Goal: Information Seeking & Learning: Check status

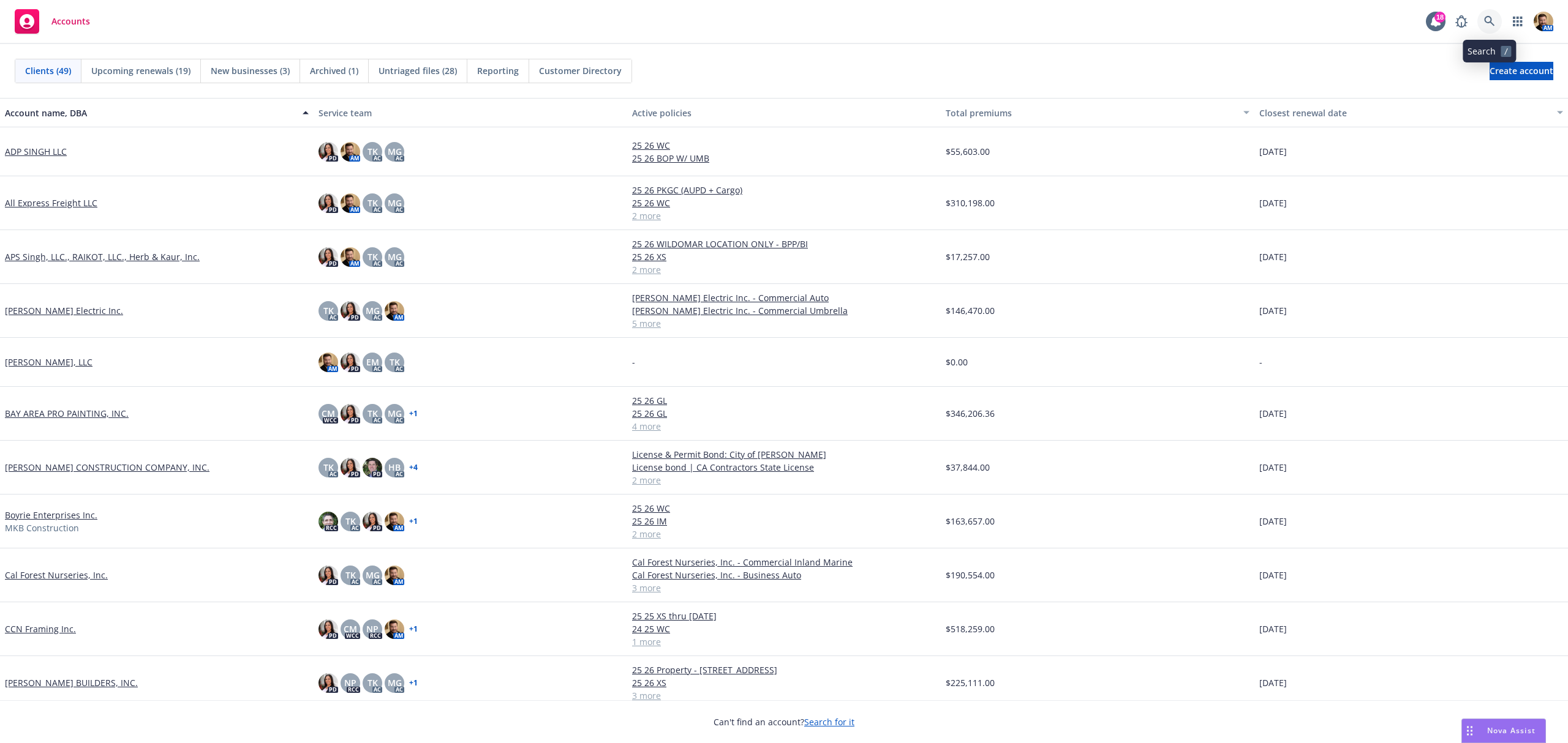
click at [1490, 18] on icon at bounding box center [1489, 21] width 10 height 10
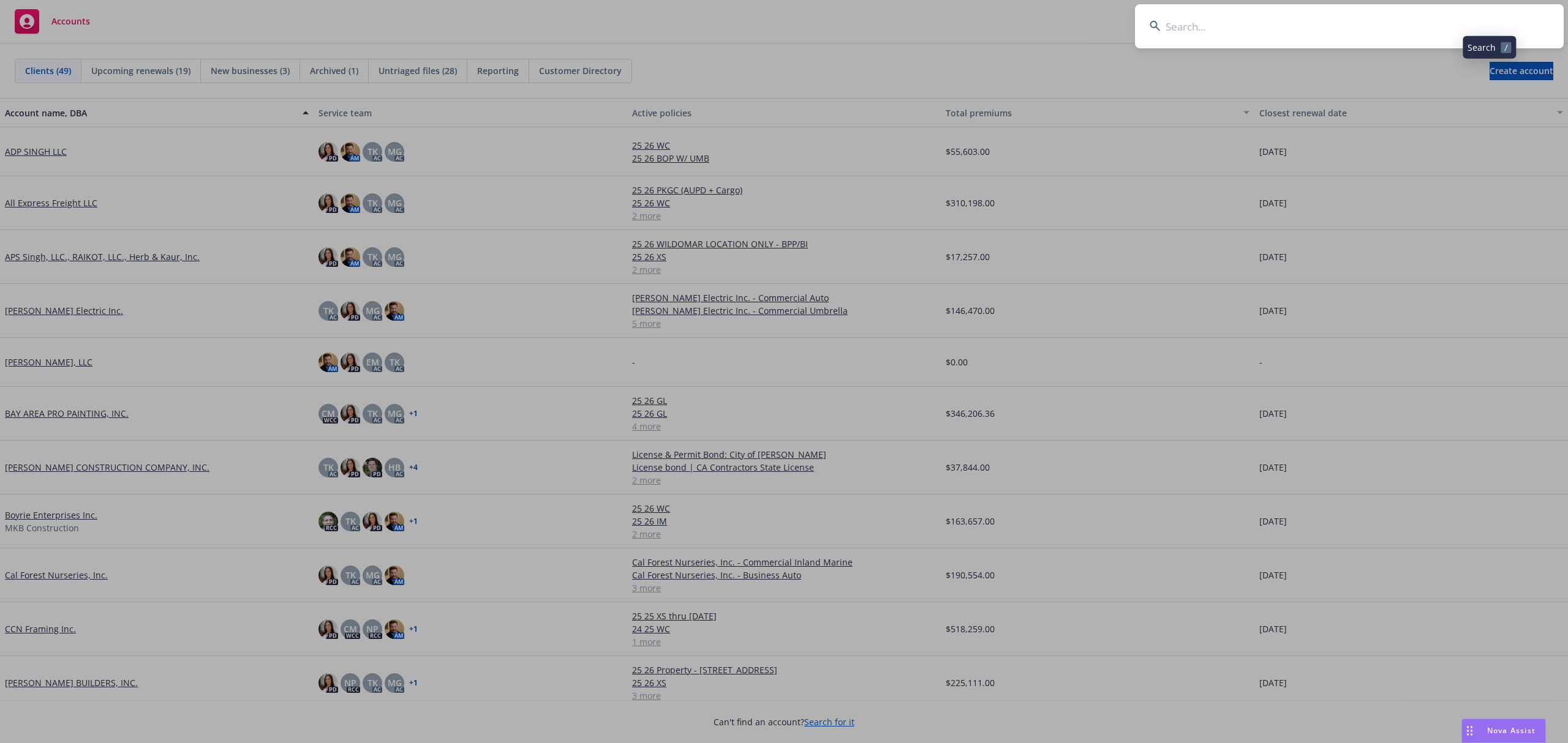
click at [1461, 31] on input at bounding box center [1349, 26] width 429 height 44
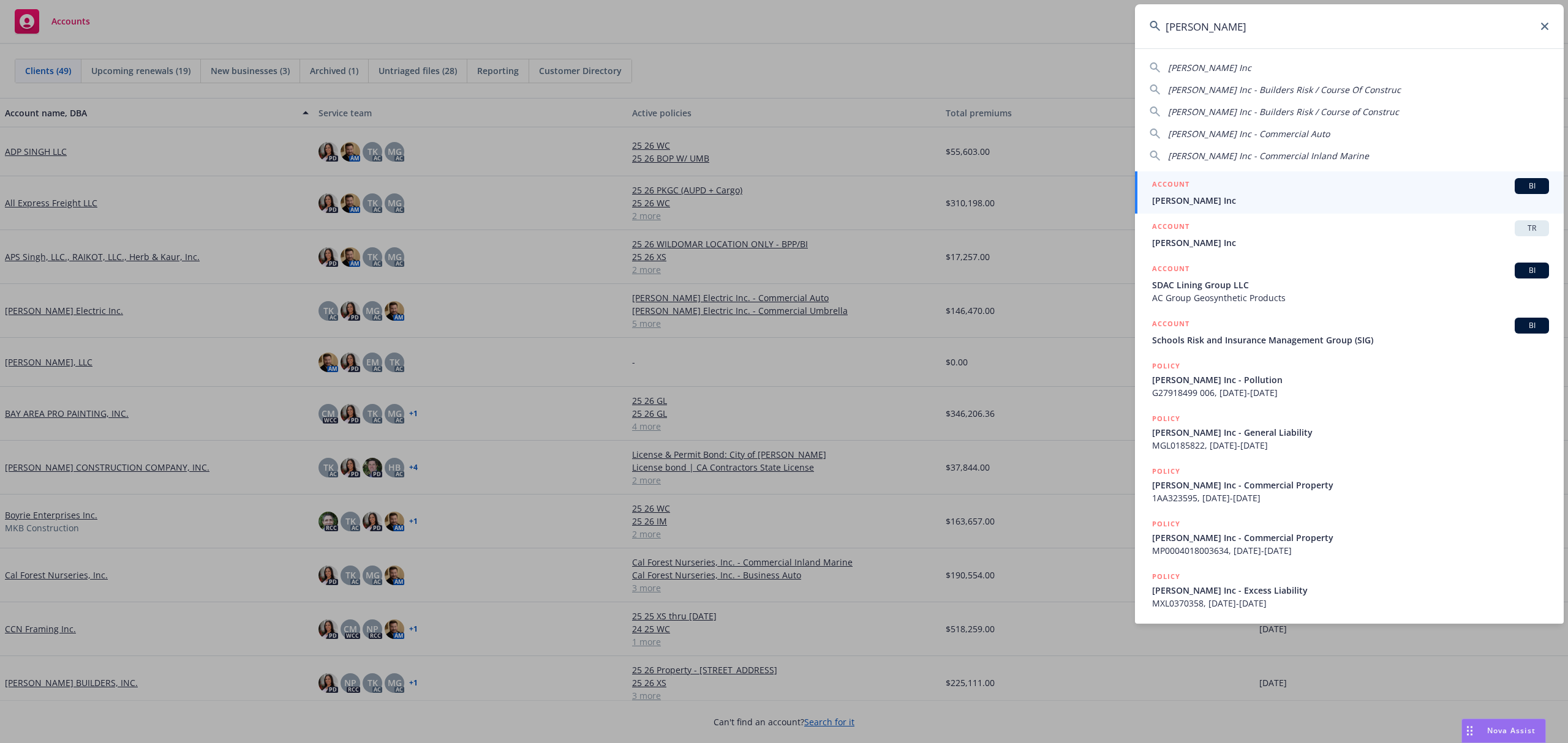
type input "ford e.c."
click at [1180, 193] on div "ACCOUNT BI" at bounding box center [1350, 186] width 397 height 16
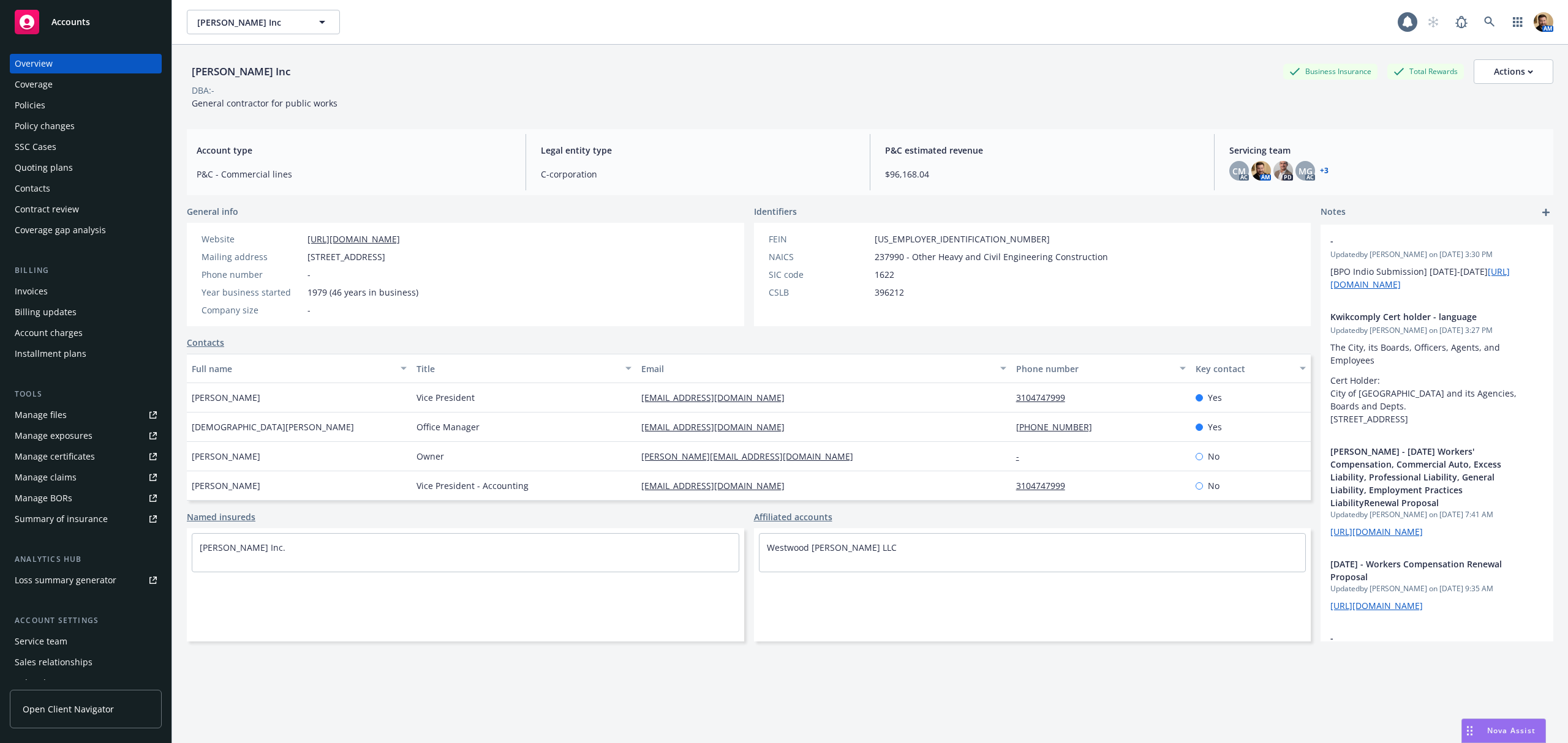
click at [40, 163] on div "Quoting plans" at bounding box center [43, 168] width 58 height 20
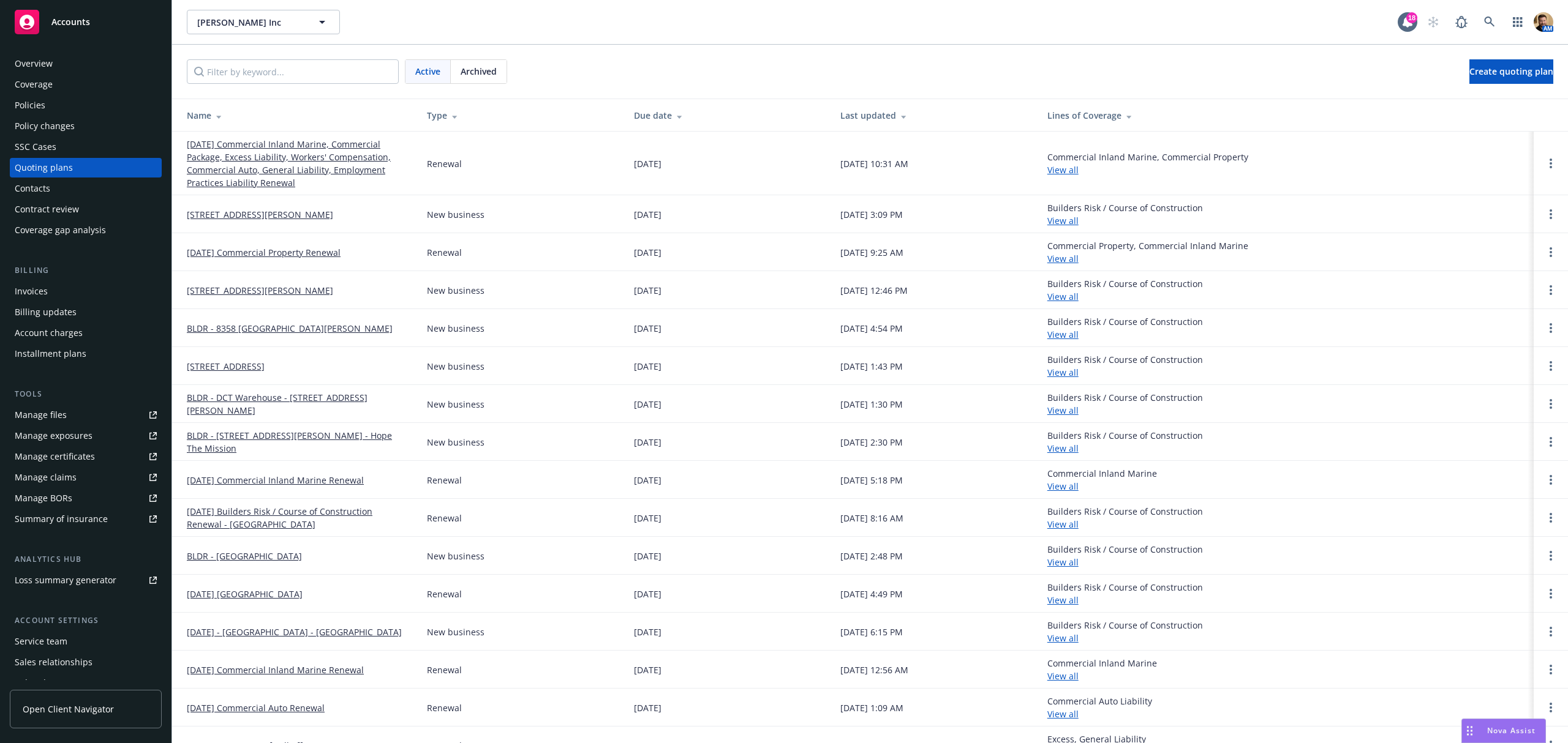
click at [231, 363] on link "44131 Sierra Hwy Lancaster CA" at bounding box center [225, 366] width 77 height 13
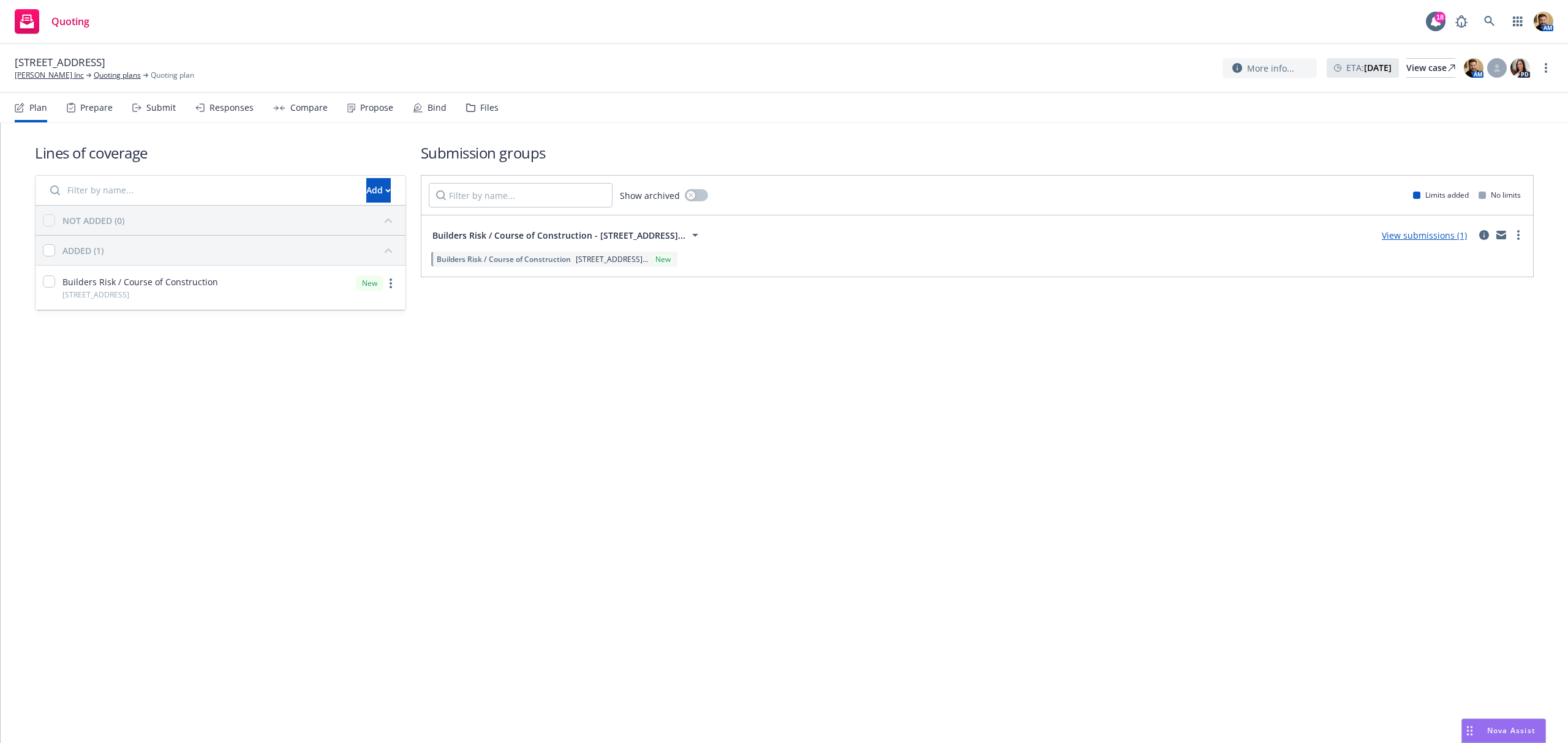
click at [137, 104] on icon at bounding box center [136, 108] width 9 height 9
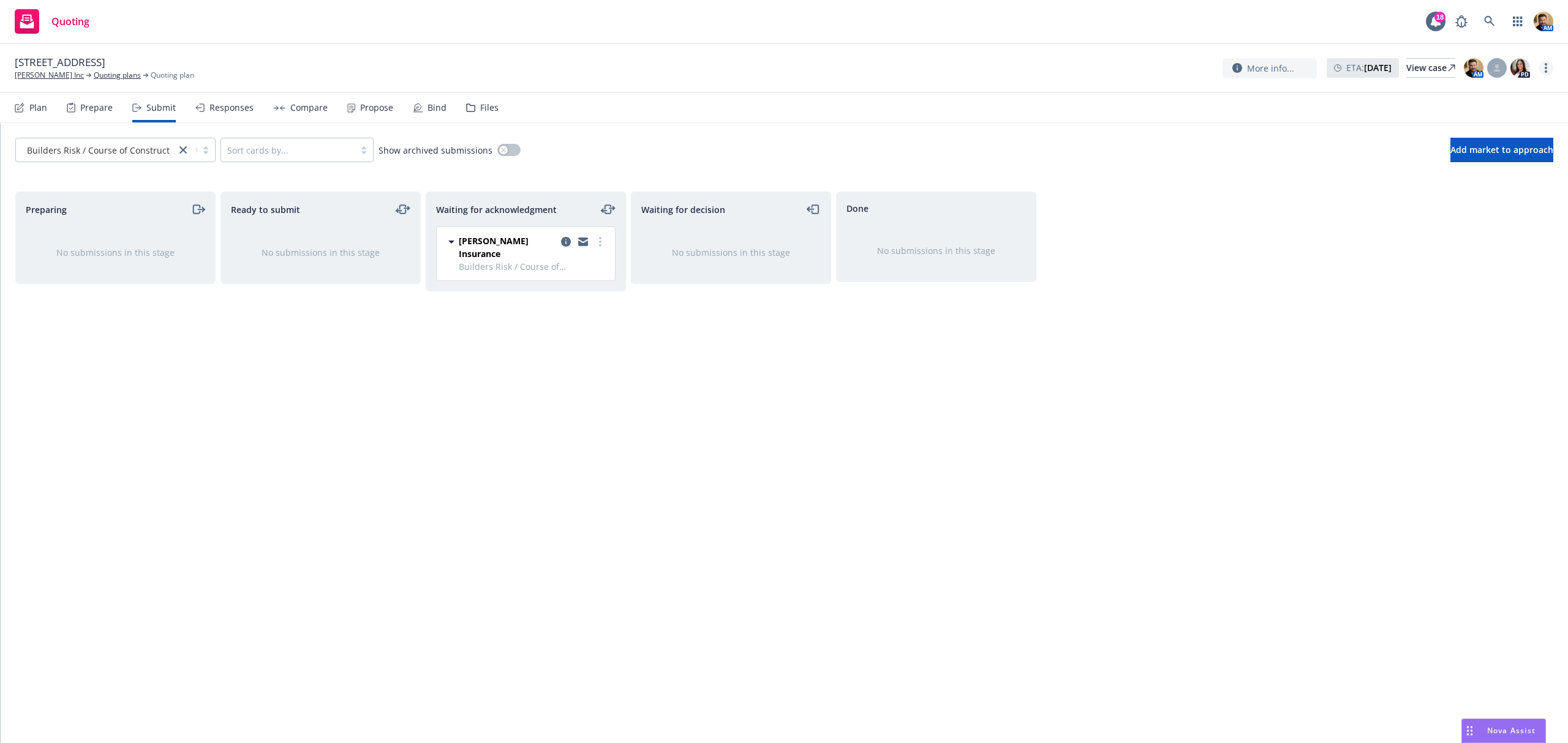
click at [1551, 66] on link "more" at bounding box center [1545, 67] width 14 height 14
click at [1465, 186] on link "Archive quoting plan" at bounding box center [1484, 191] width 136 height 25
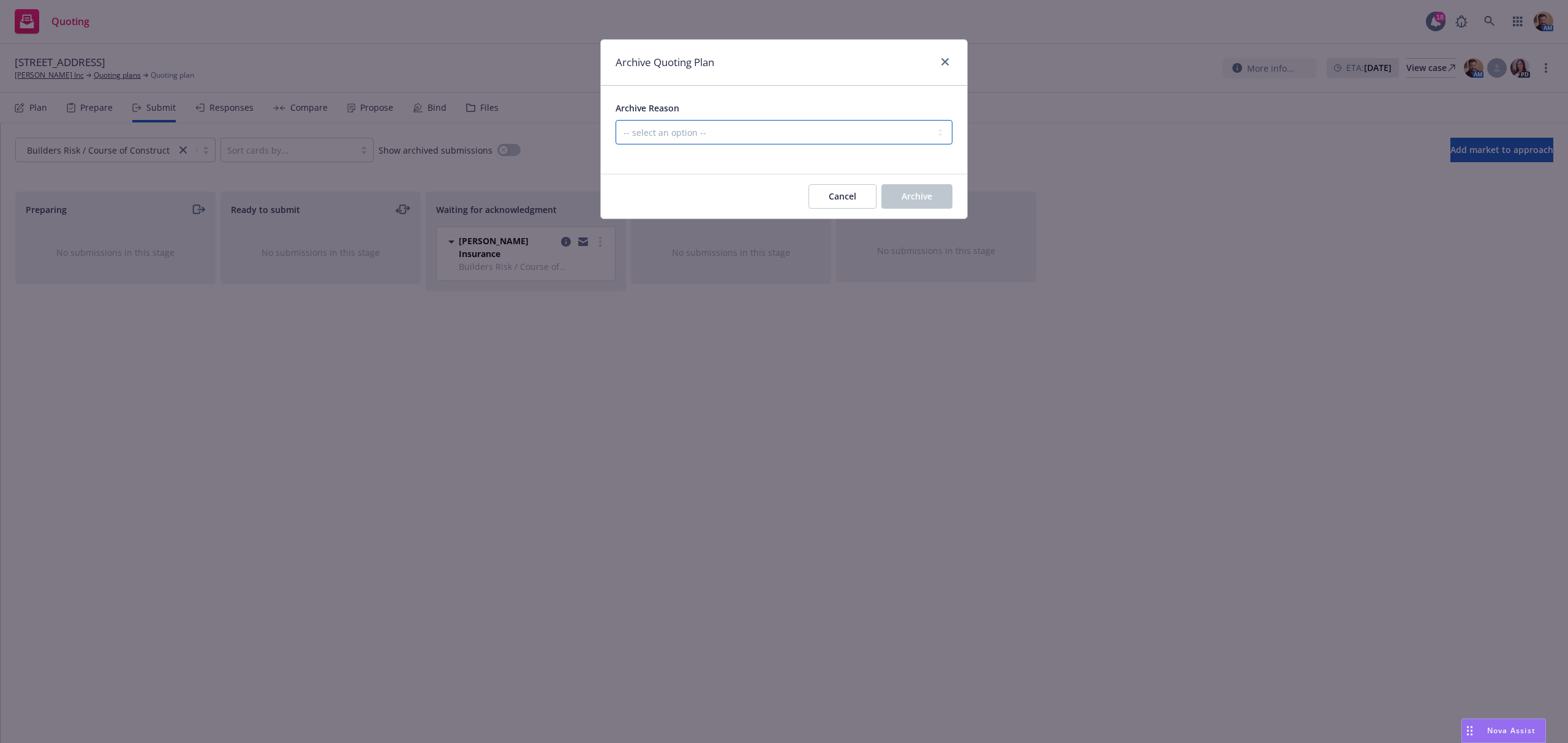
click at [804, 125] on select "-- select an option -- Created by error Duplicate New business opportunity lost…" at bounding box center [784, 132] width 337 height 25
select select "ARCHIVED_NEW_BUSINESS_LOST"
click at [615, 121] on select "-- select an option -- Created by error Duplicate New business opportunity lost…" at bounding box center [784, 132] width 337 height 25
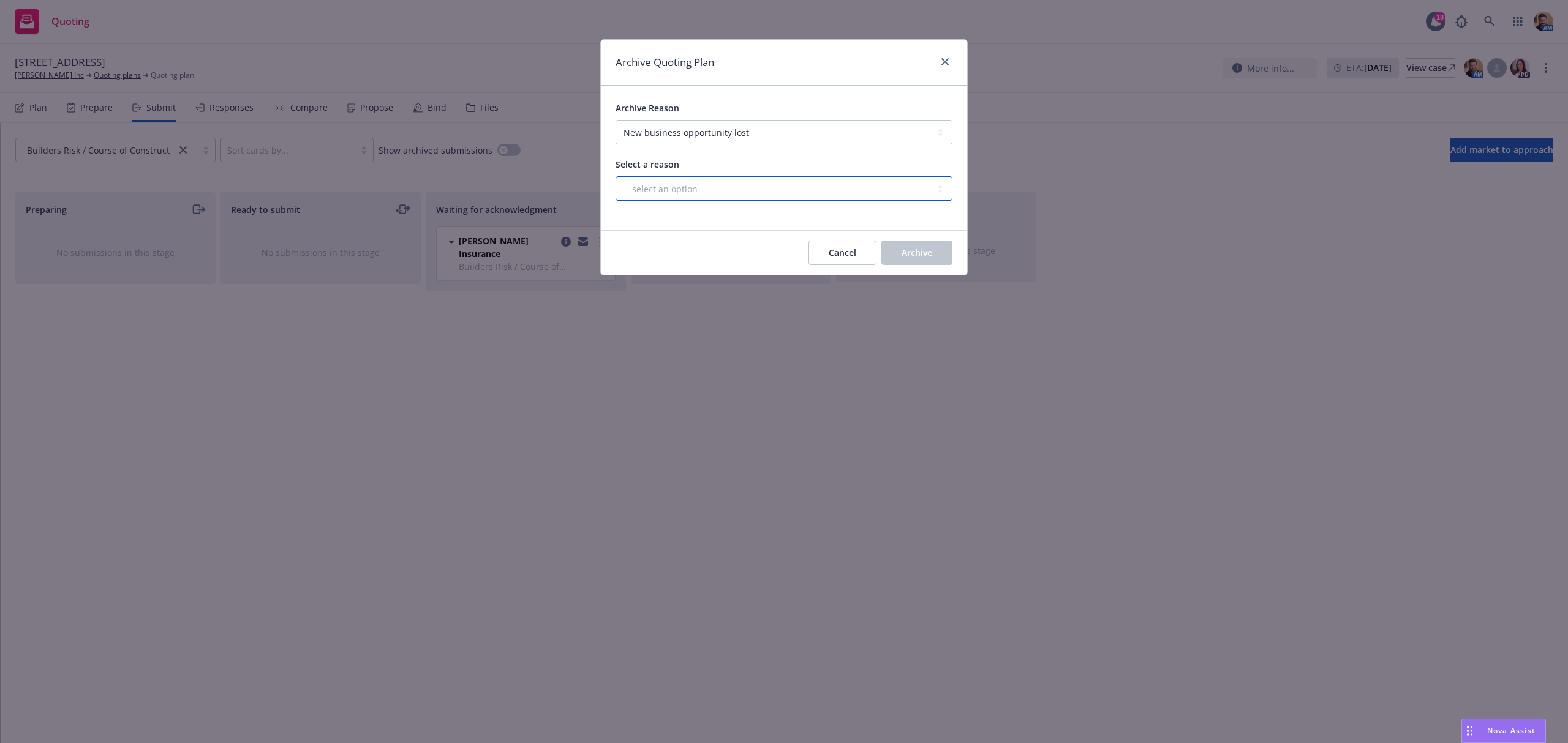
click at [711, 195] on select "-- select an option -- All markets declined Blocked Client wanted to approach m…" at bounding box center [784, 188] width 337 height 25
select select "ARCHIVED_NEW_BUSINESS_LOST_CUSTOMER_UNRESPONSIVE"
click at [615, 177] on select "-- select an option -- All markets declined Blocked Client wanted to approach m…" at bounding box center [784, 188] width 337 height 25
click at [909, 248] on span "Archive" at bounding box center [917, 253] width 31 height 12
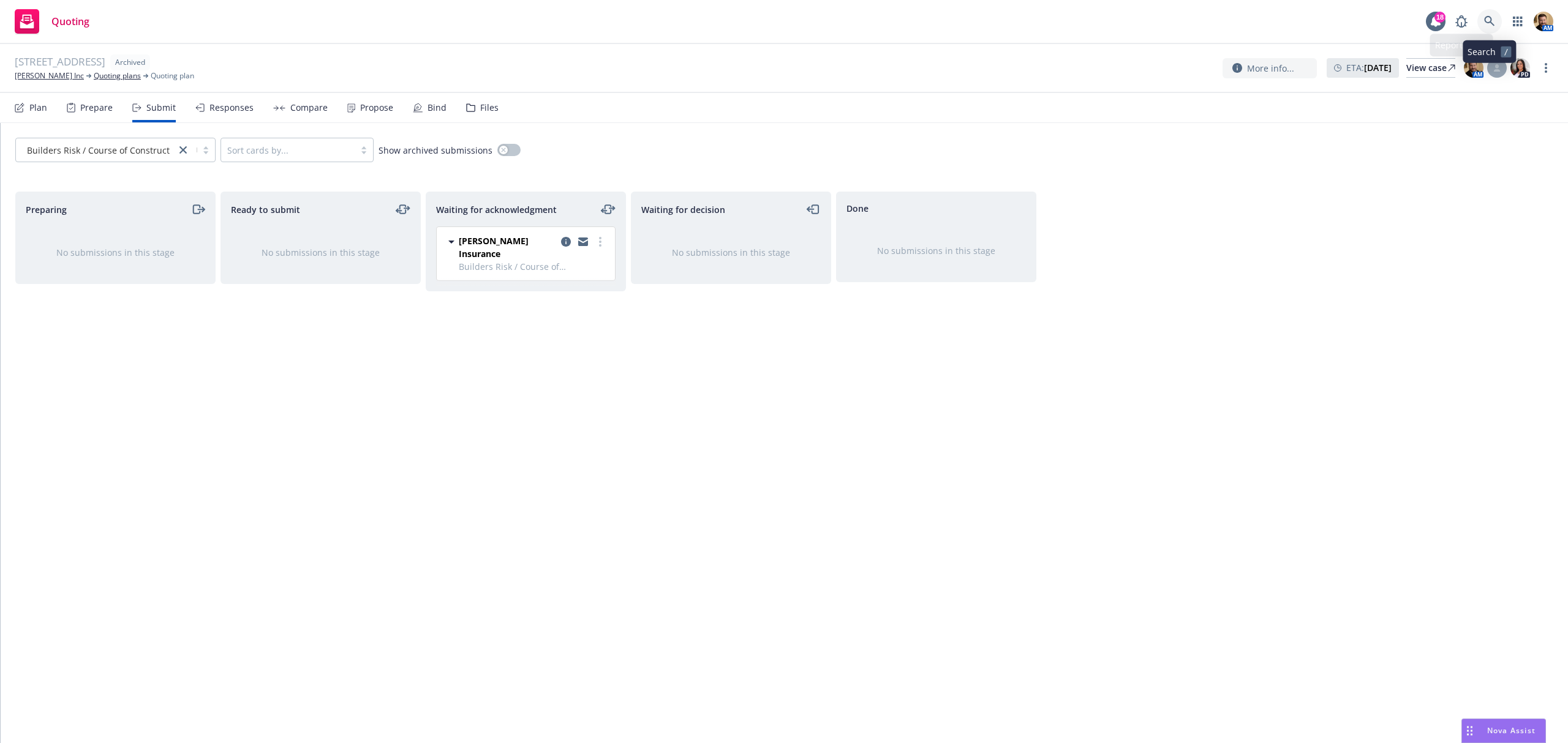
click at [1483, 20] on link at bounding box center [1489, 21] width 25 height 25
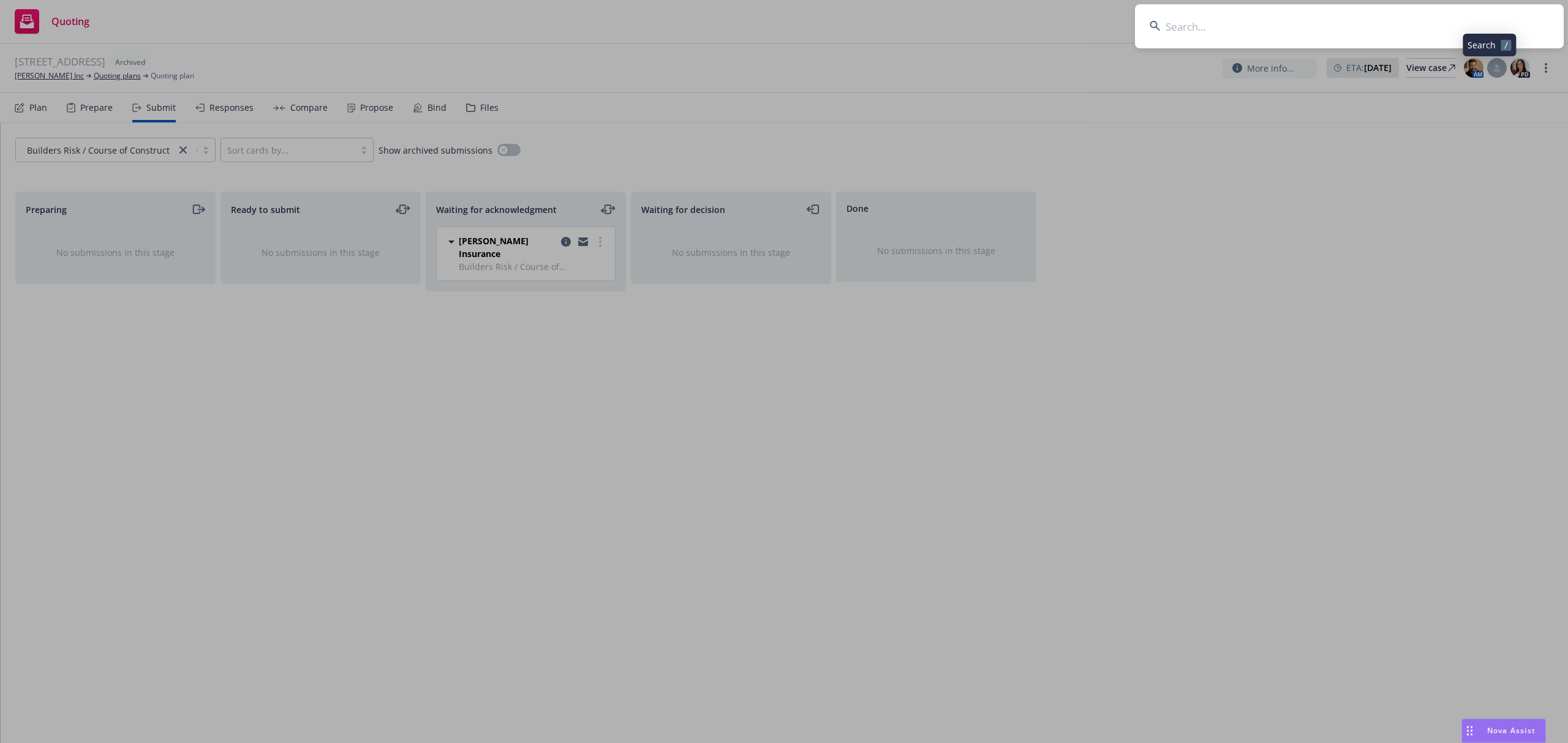
click at [1470, 25] on input at bounding box center [1349, 26] width 429 height 44
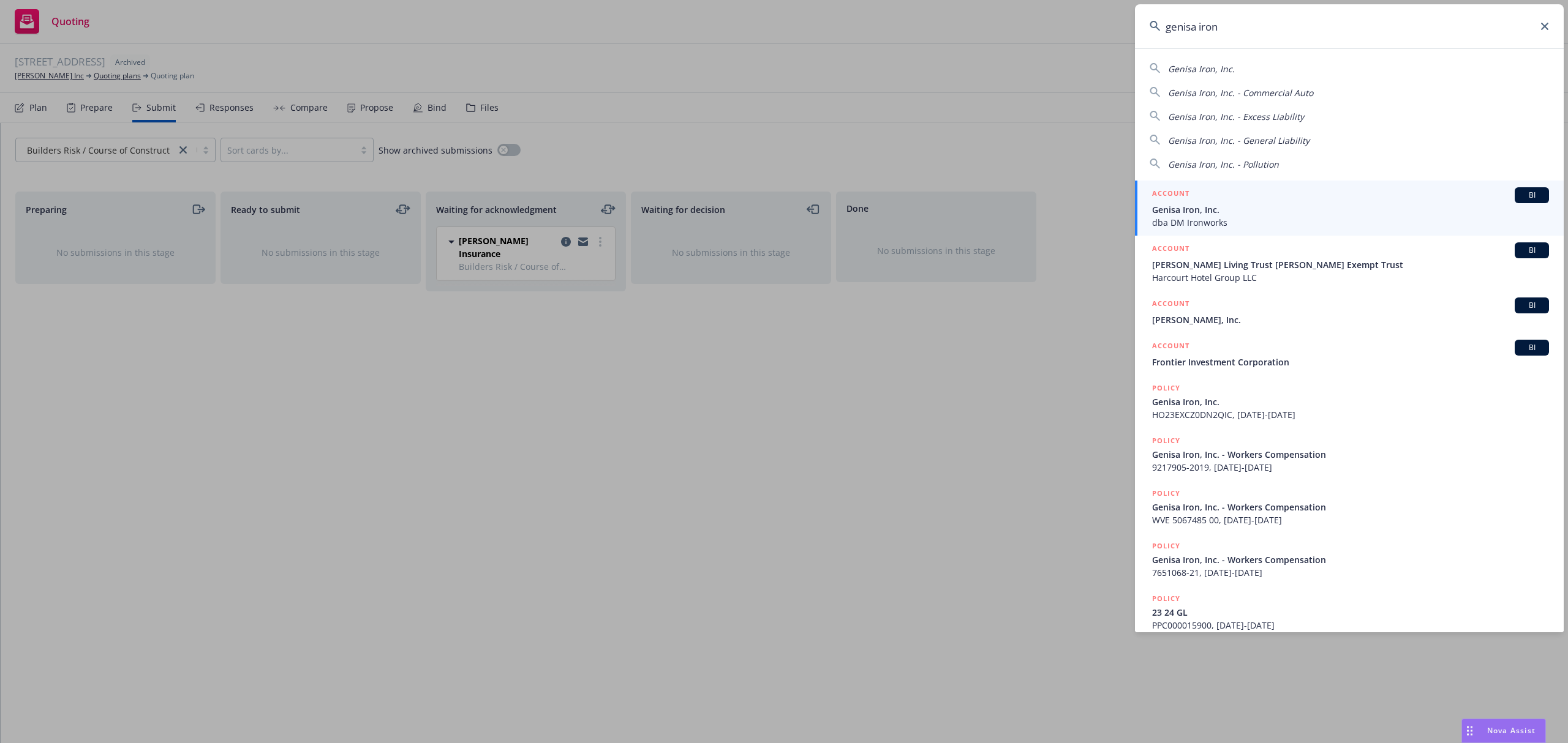
type input "genisa iron"
click at [1210, 204] on span "Genisa Iron, Inc." at bounding box center [1350, 209] width 397 height 13
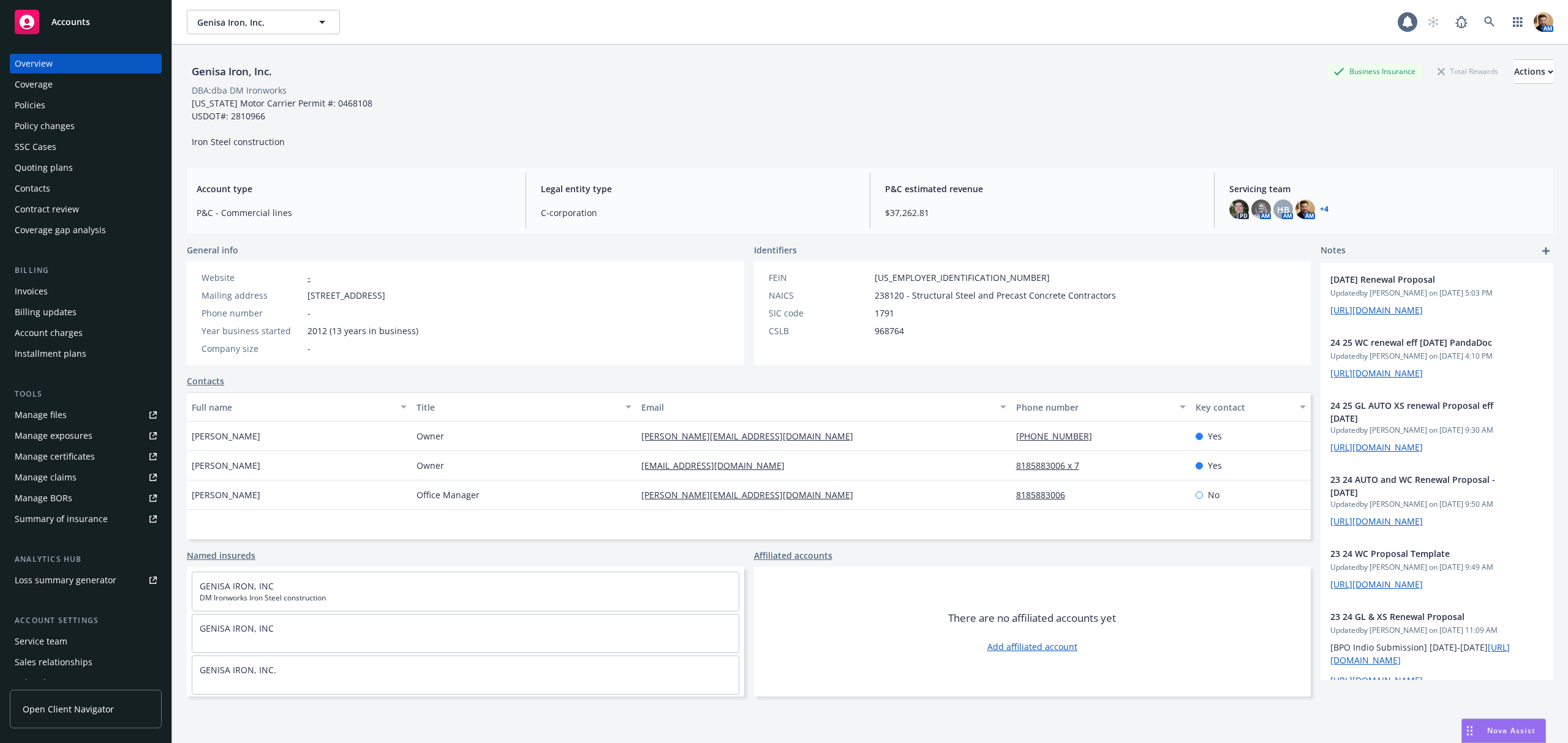
click at [69, 174] on div "Quoting plans" at bounding box center [43, 168] width 58 height 20
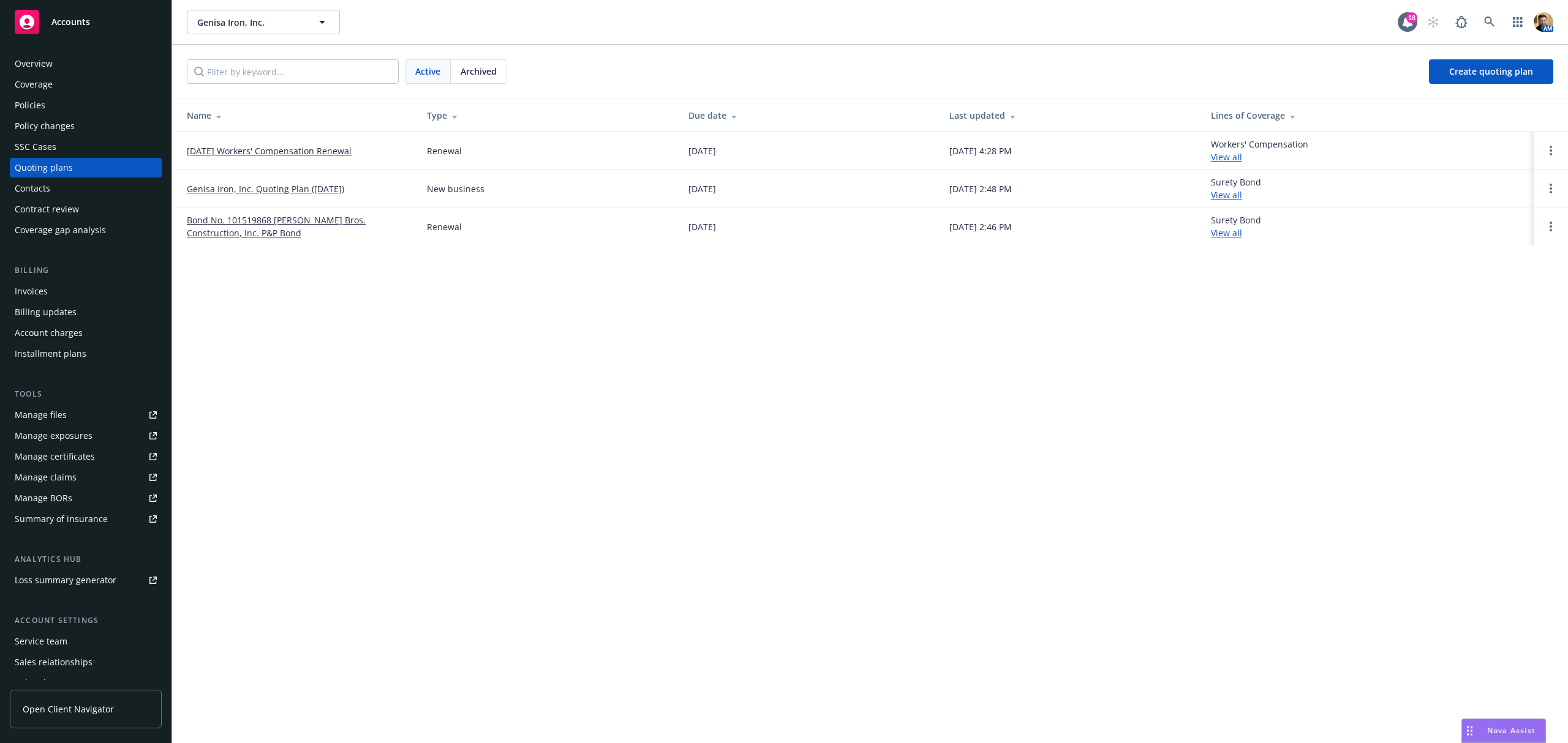
click at [290, 186] on link "Genisa Iron, Inc. Quoting Plan (2025-07-25)" at bounding box center [265, 188] width 157 height 13
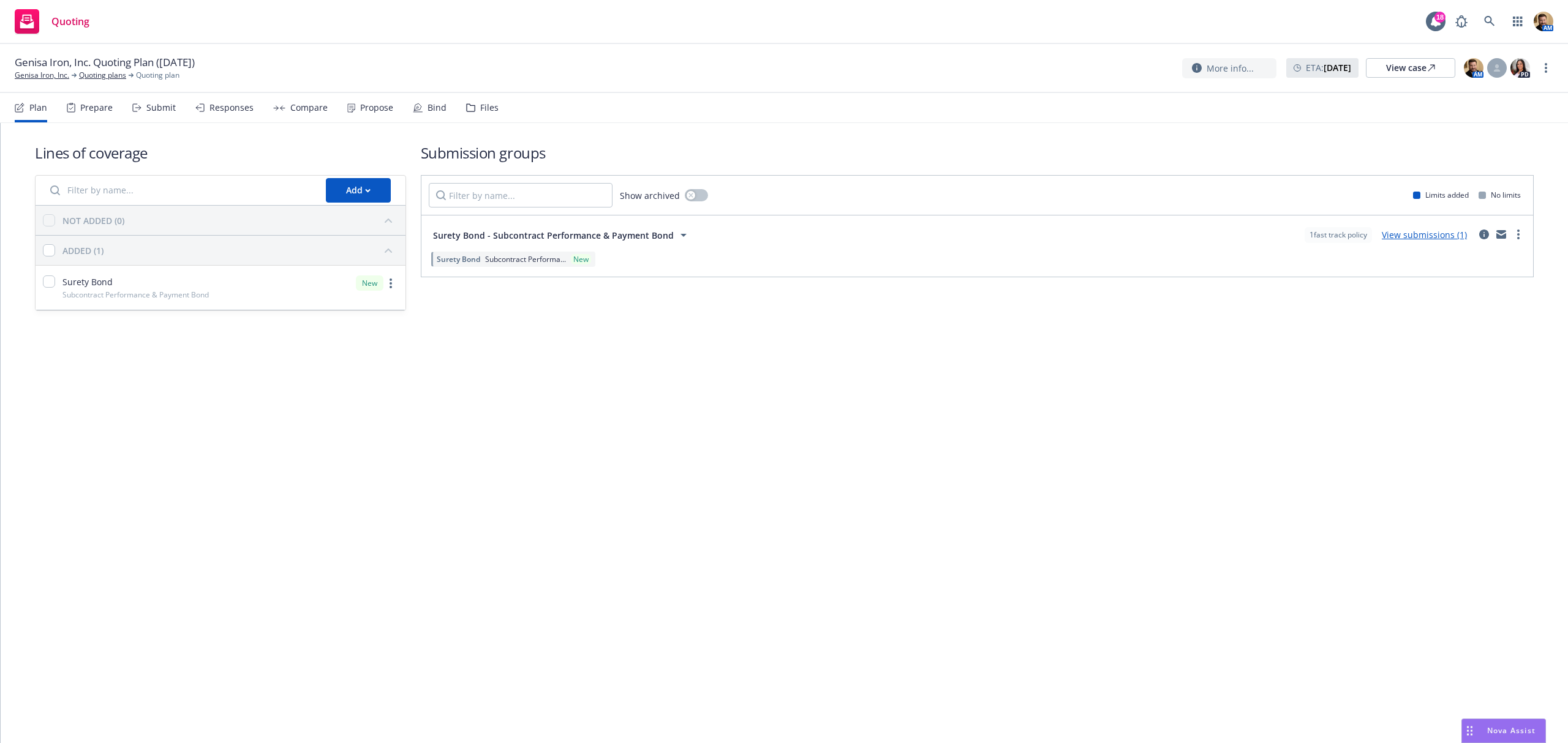
click at [158, 104] on div "Submit" at bounding box center [161, 108] width 30 height 10
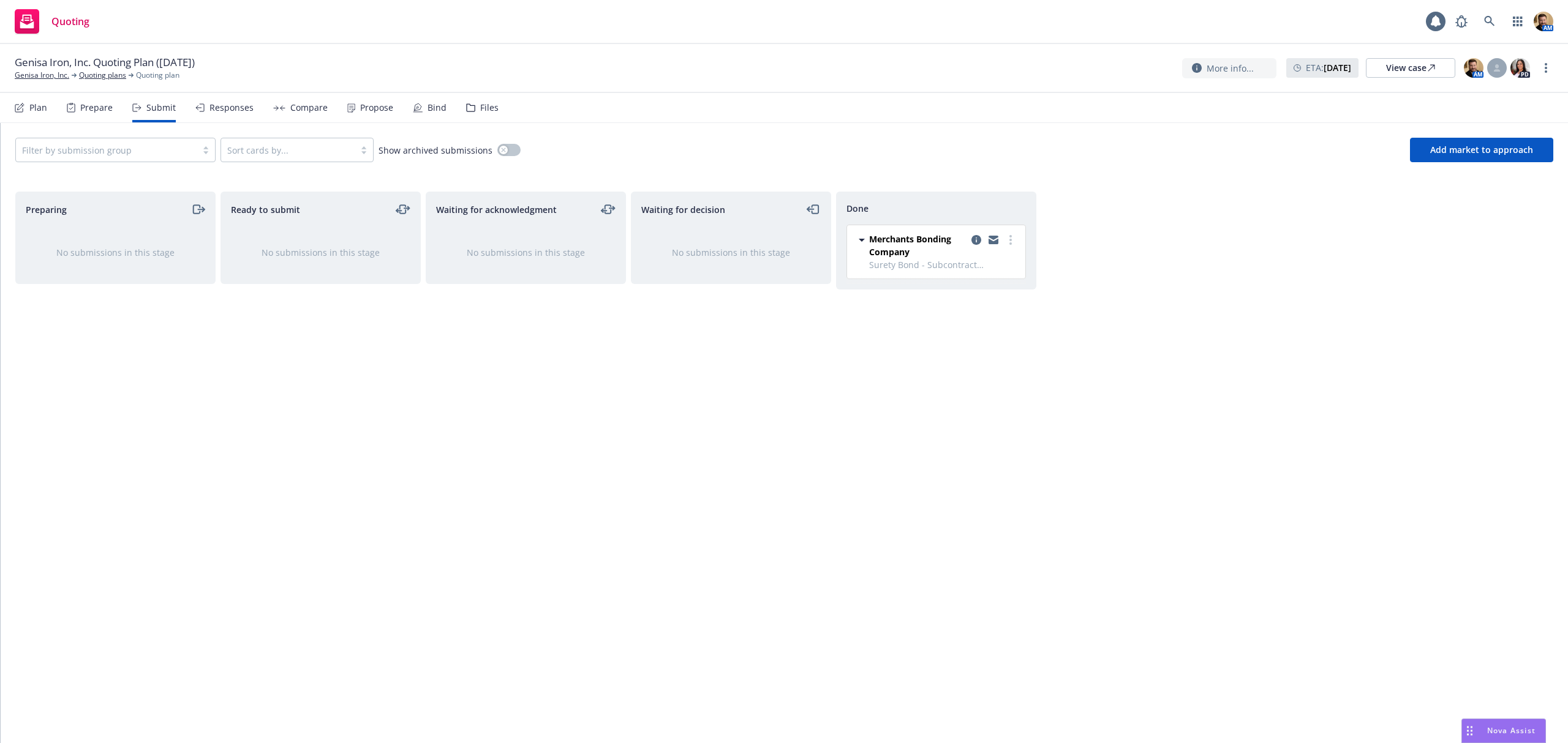
click at [220, 106] on div "Responses" at bounding box center [232, 108] width 44 height 10
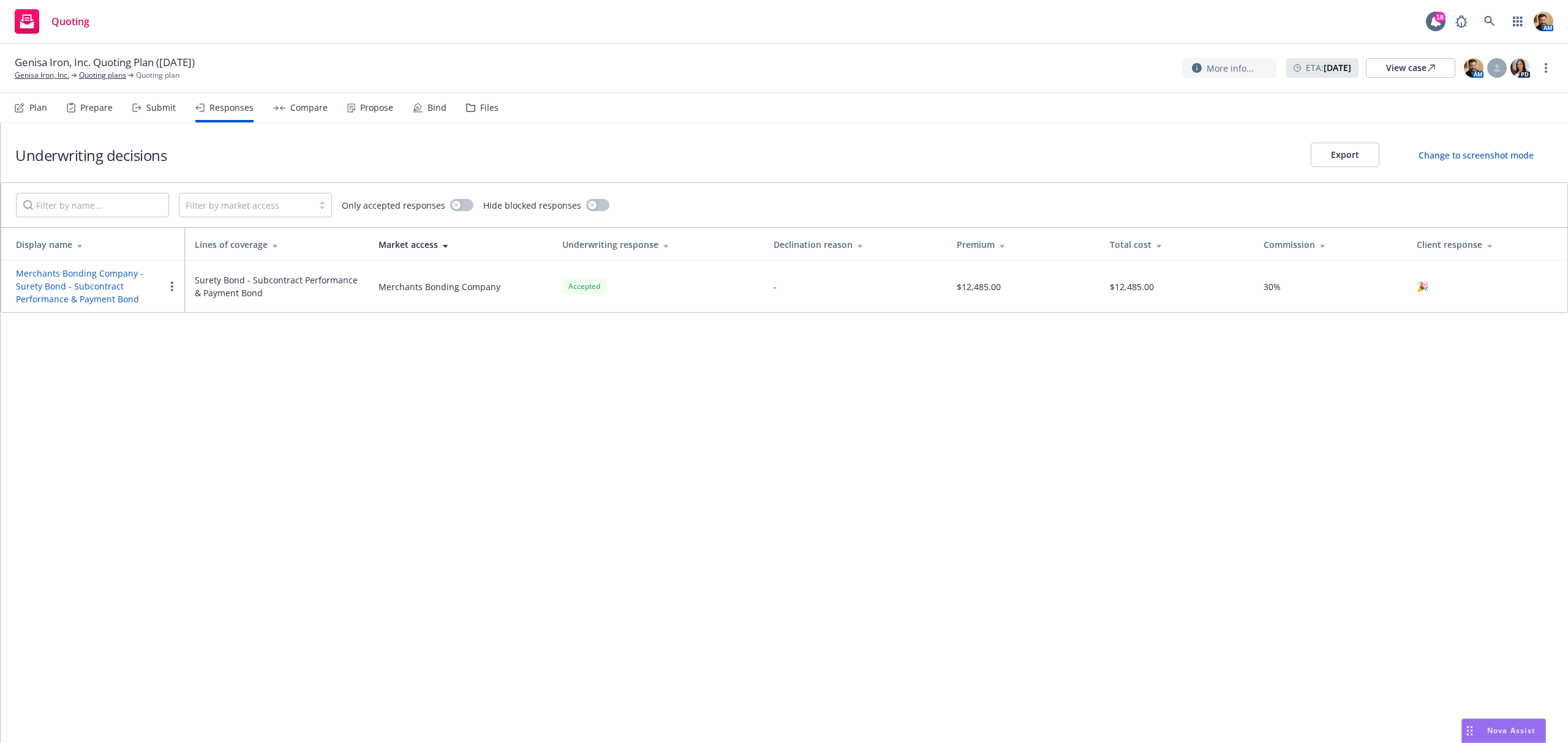
click at [435, 106] on div "Bind" at bounding box center [437, 108] width 19 height 10
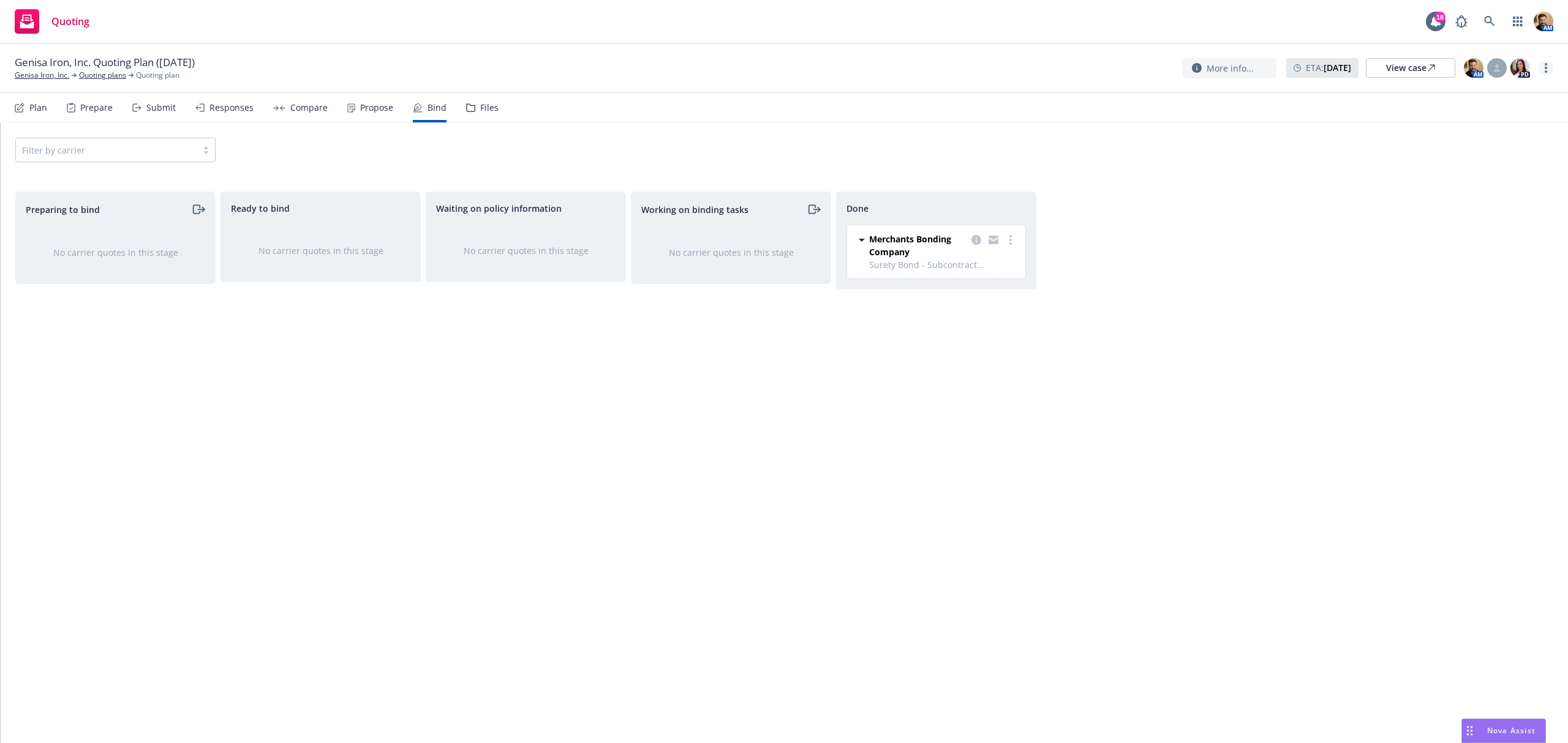
click at [1546, 72] on circle "more" at bounding box center [1546, 71] width 3 height 3
click at [1482, 189] on link "Archive quoting plan" at bounding box center [1484, 191] width 136 height 25
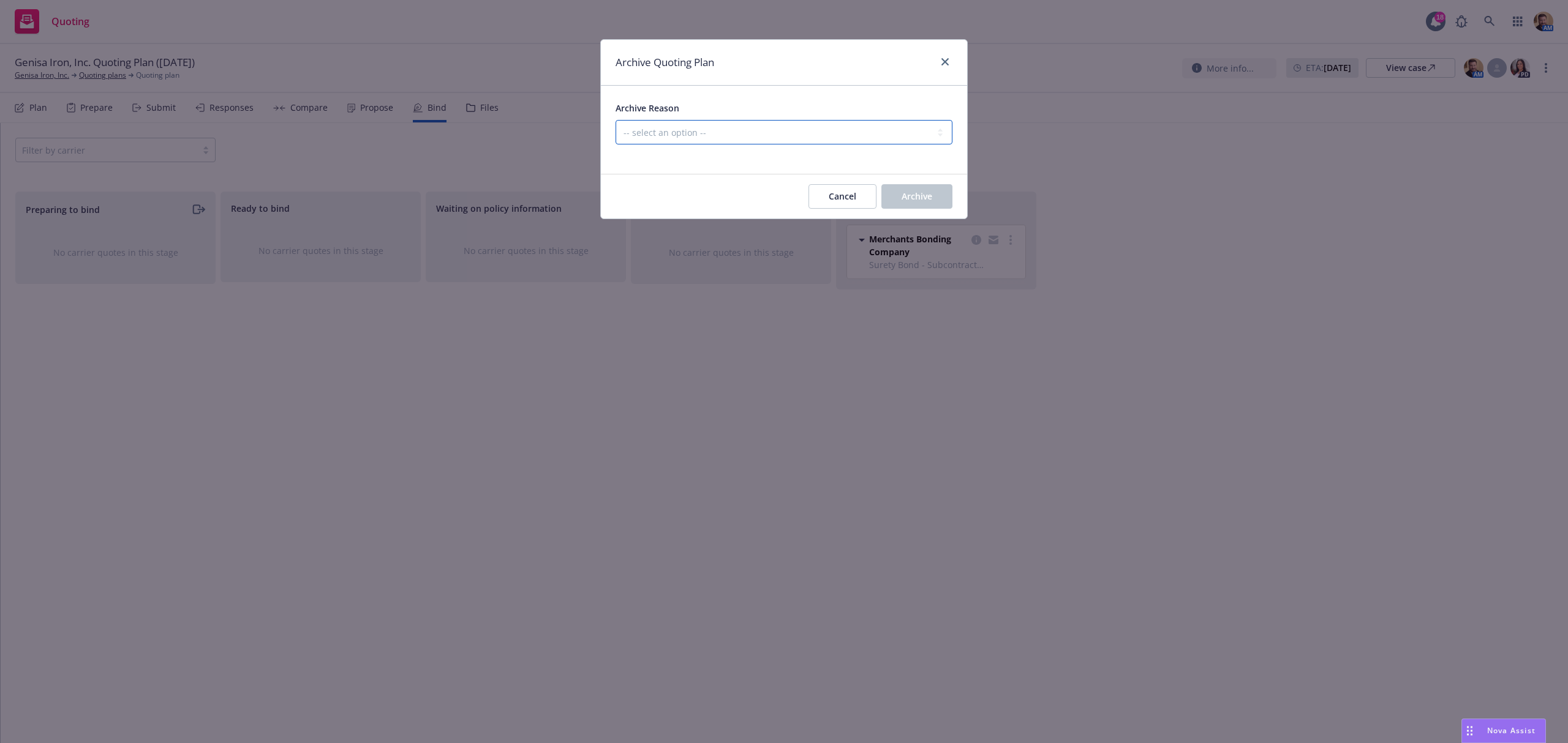
click at [726, 128] on select "-- select an option -- Created by error Duplicate New business opportunity lost…" at bounding box center [784, 132] width 337 height 25
select select "ARCHIVED_NEW_BUSINESS_COMPLETED"
click at [615, 121] on select "-- select an option -- Created by error Duplicate New business opportunity lost…" at bounding box center [784, 132] width 337 height 25
click at [901, 206] on button "Archive" at bounding box center [916, 197] width 71 height 25
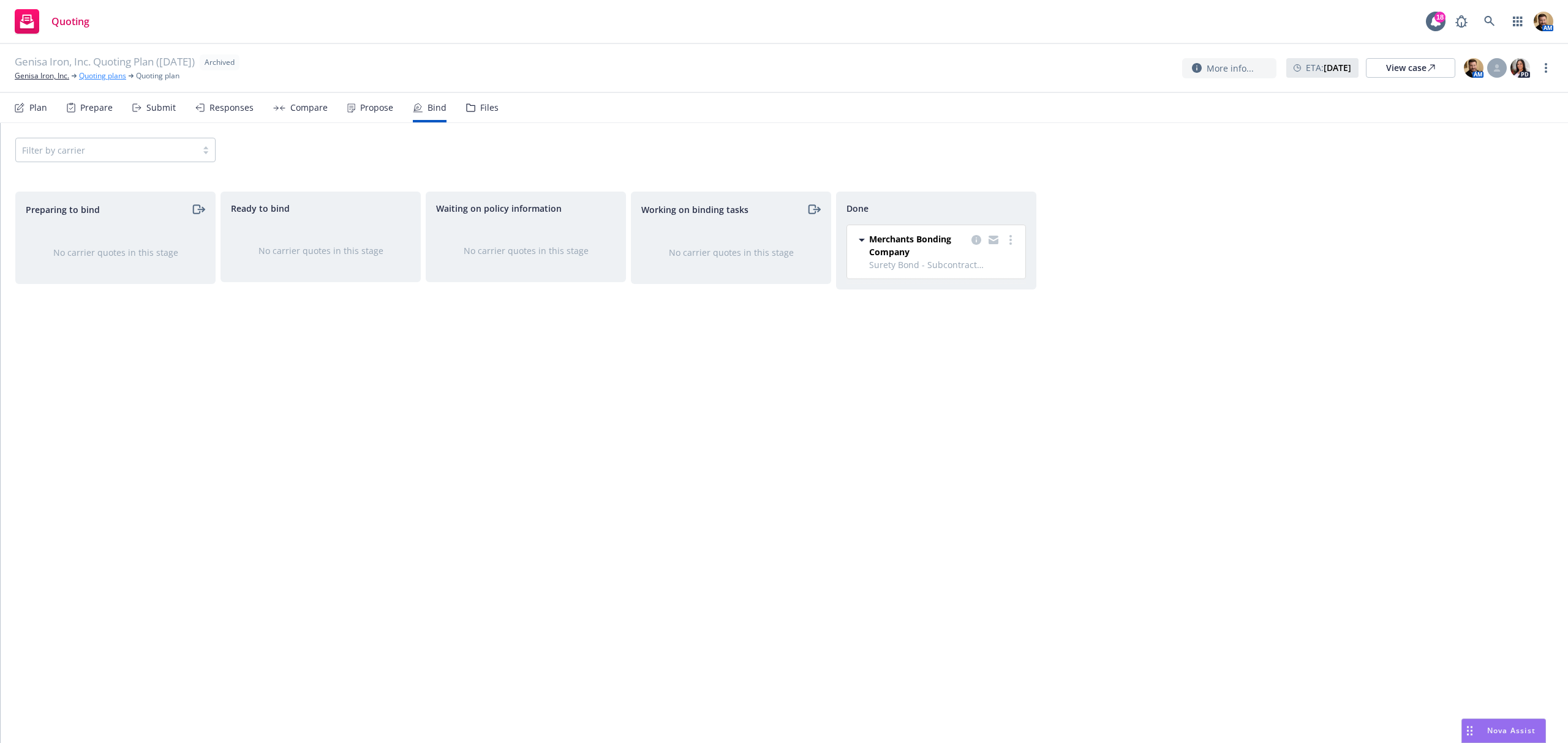
click at [94, 75] on link "Quoting plans" at bounding box center [102, 76] width 47 height 11
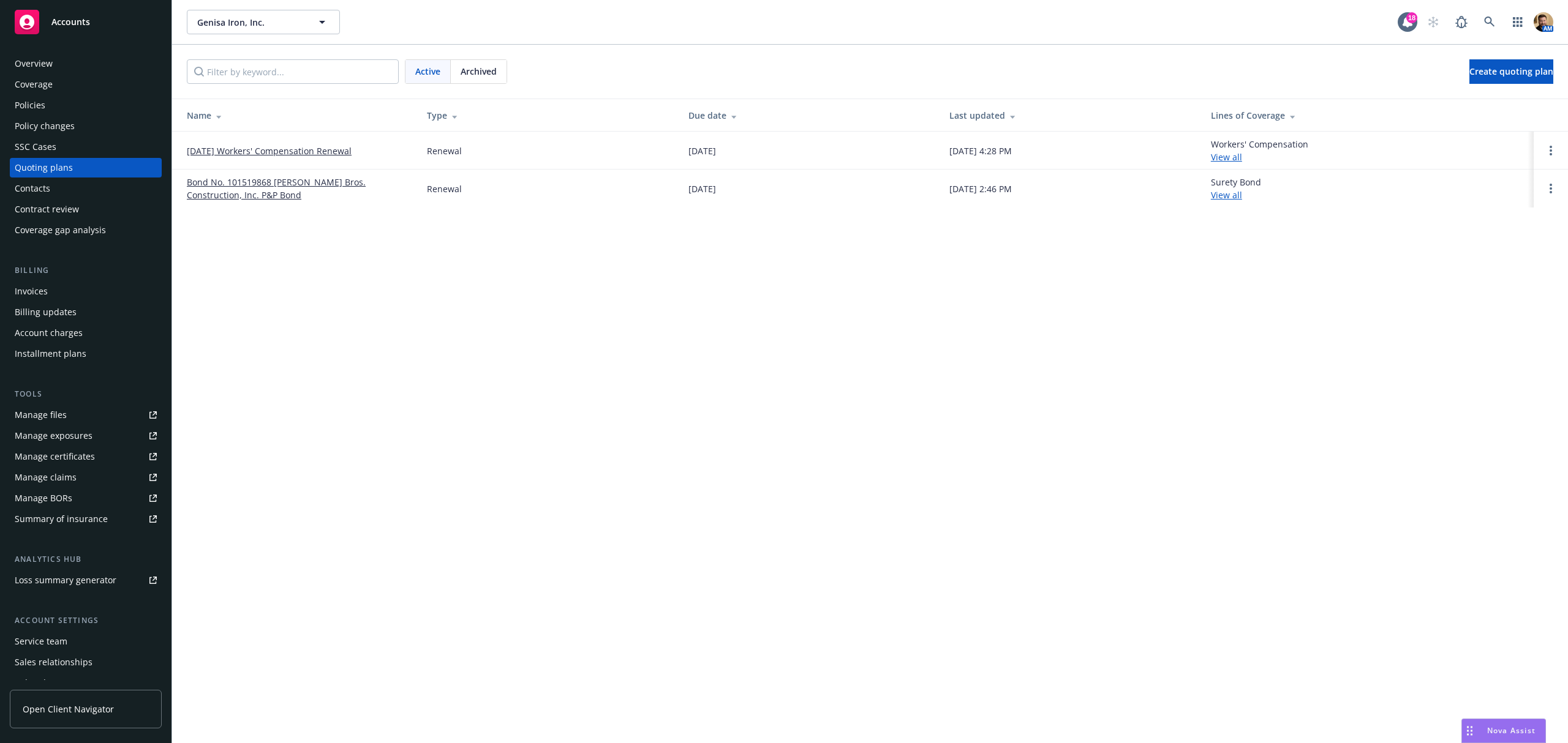
click at [256, 150] on link "09/21/25 Workers' Compensation Renewal" at bounding box center [269, 151] width 165 height 13
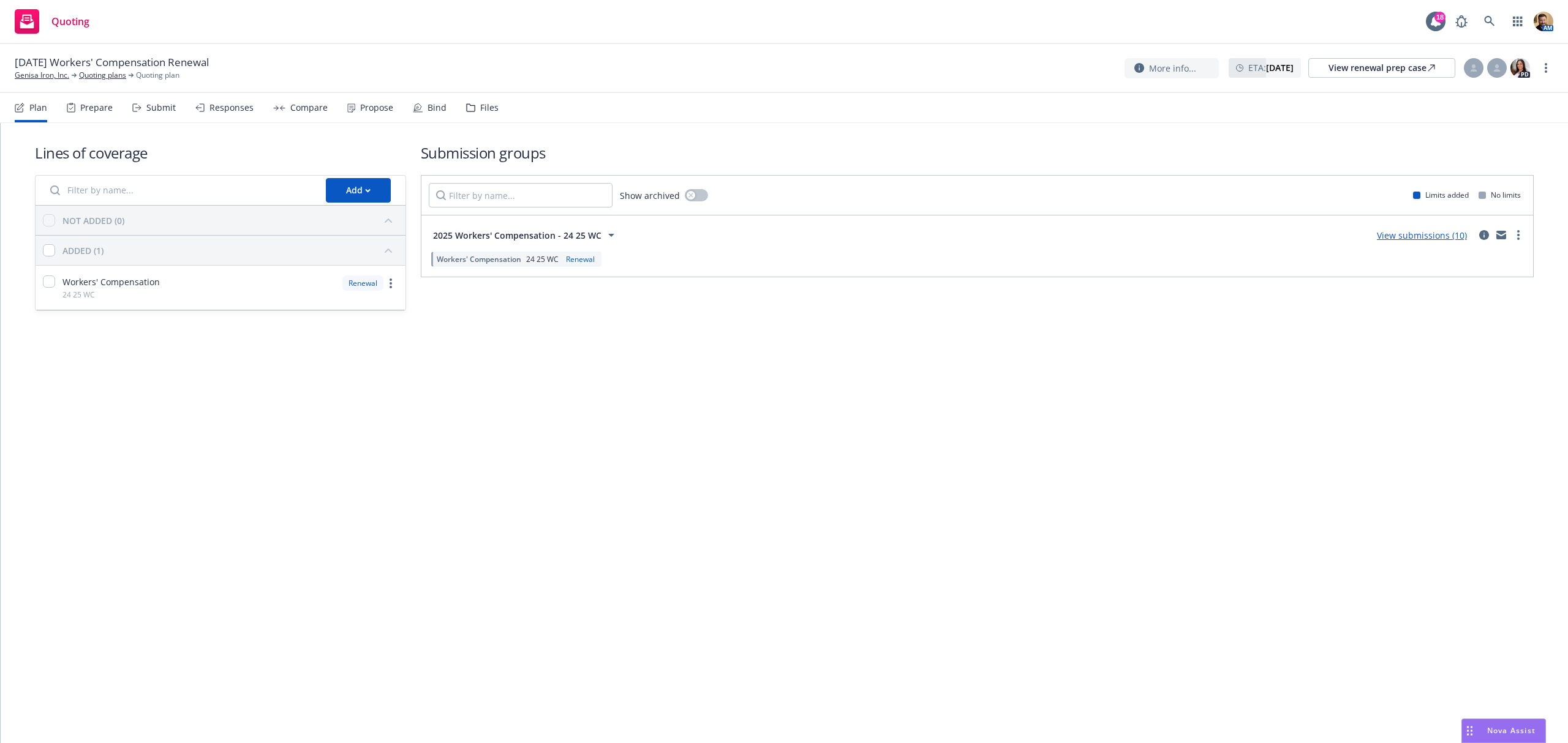
click at [152, 114] on div "Submit" at bounding box center [153, 107] width 43 height 30
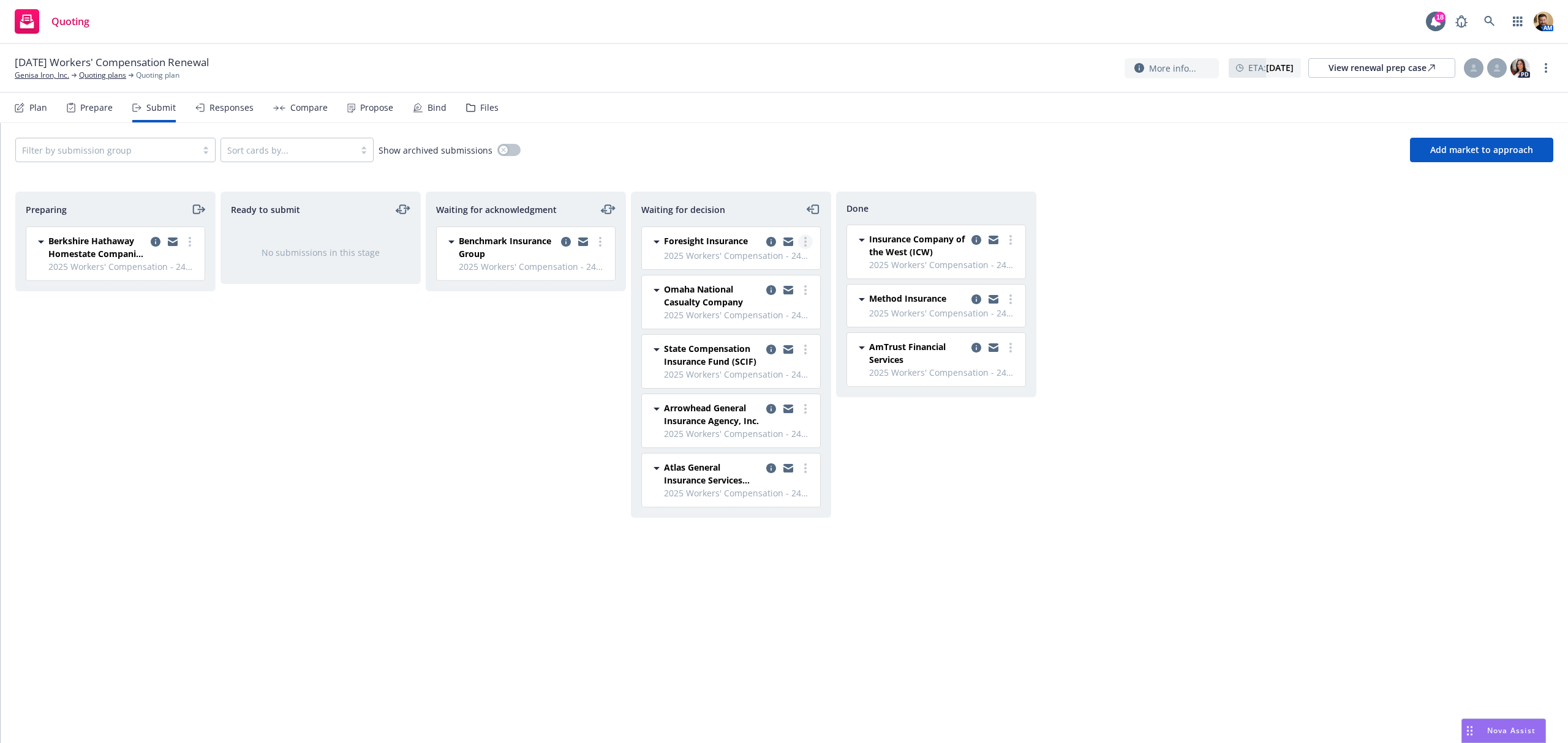
click at [806, 241] on circle "more" at bounding box center [805, 242] width 3 height 3
click at [787, 322] on span "Add accepted decision" at bounding box center [751, 317] width 123 height 12
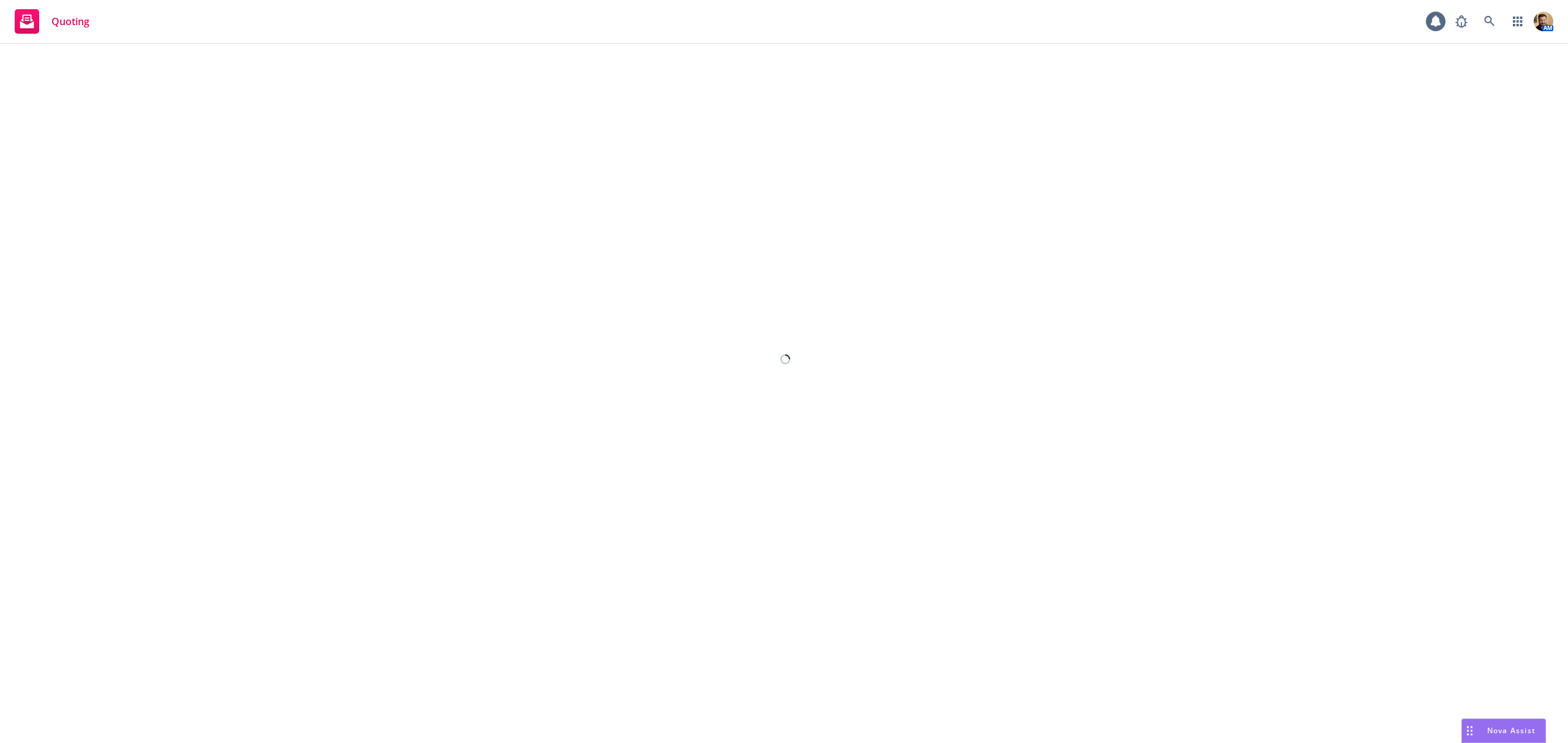
select select "12"
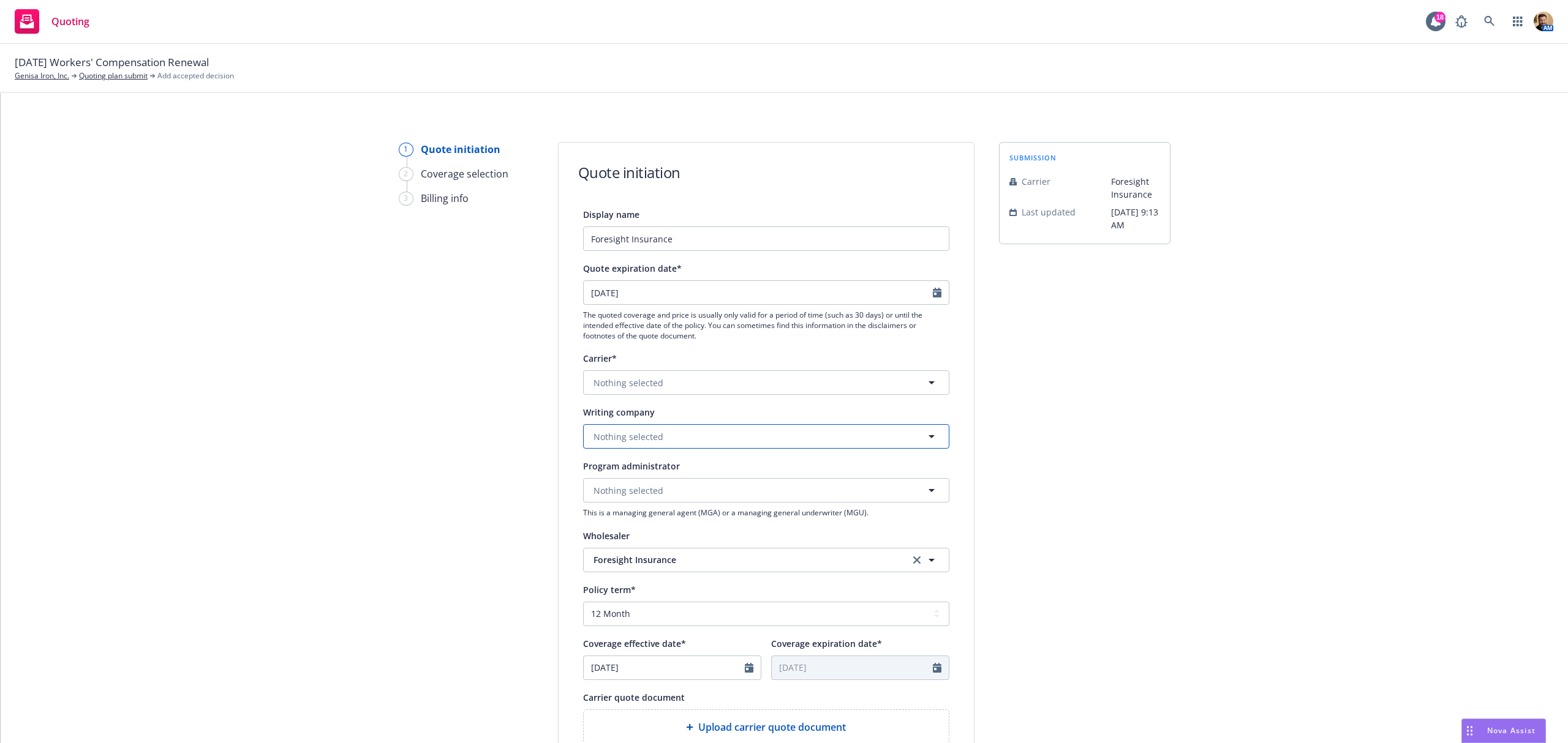
click at [634, 444] on button "Nothing selected" at bounding box center [766, 437] width 366 height 25
type input "qbe"
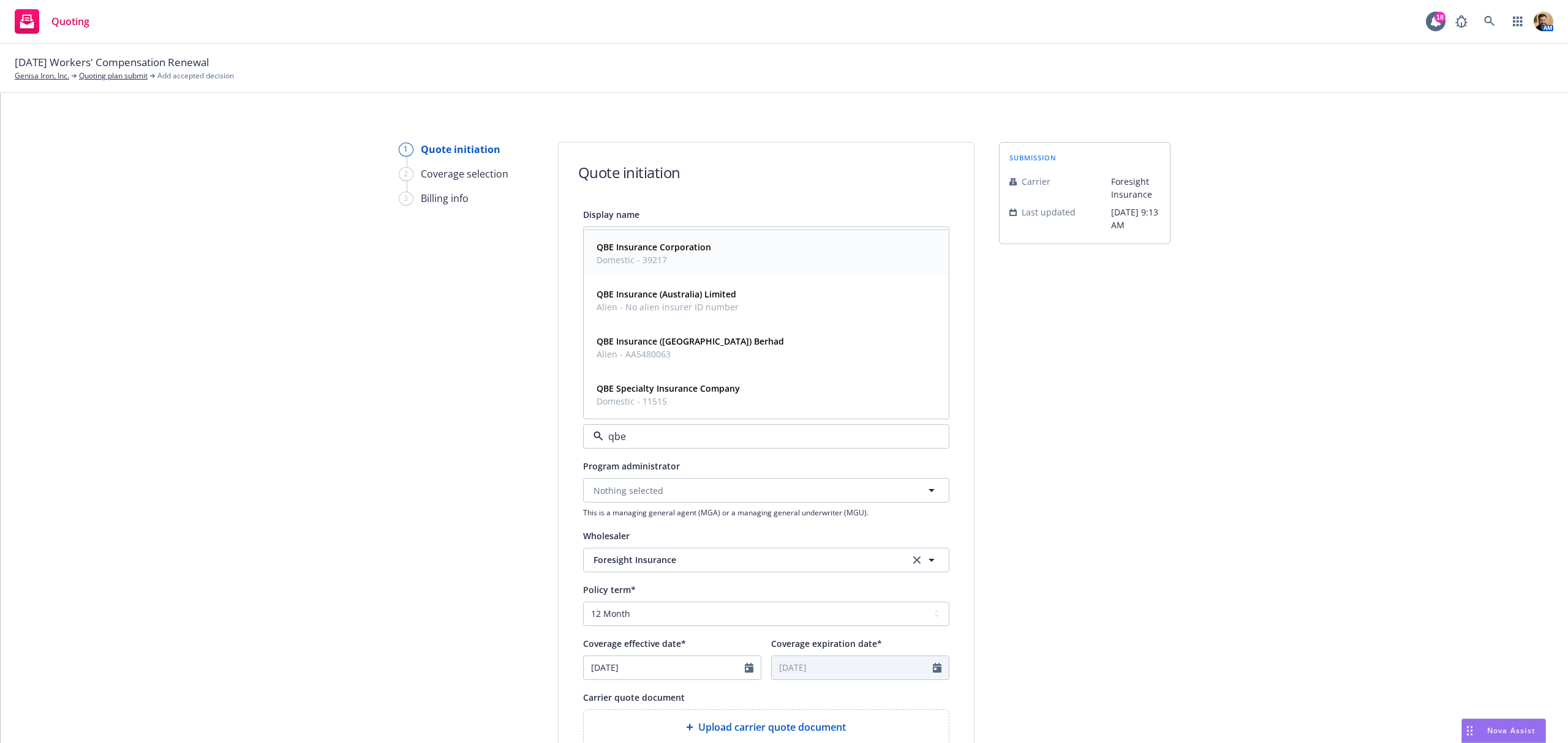
click at [650, 252] on strong "QBE Insurance Corporation" at bounding box center [654, 247] width 115 height 12
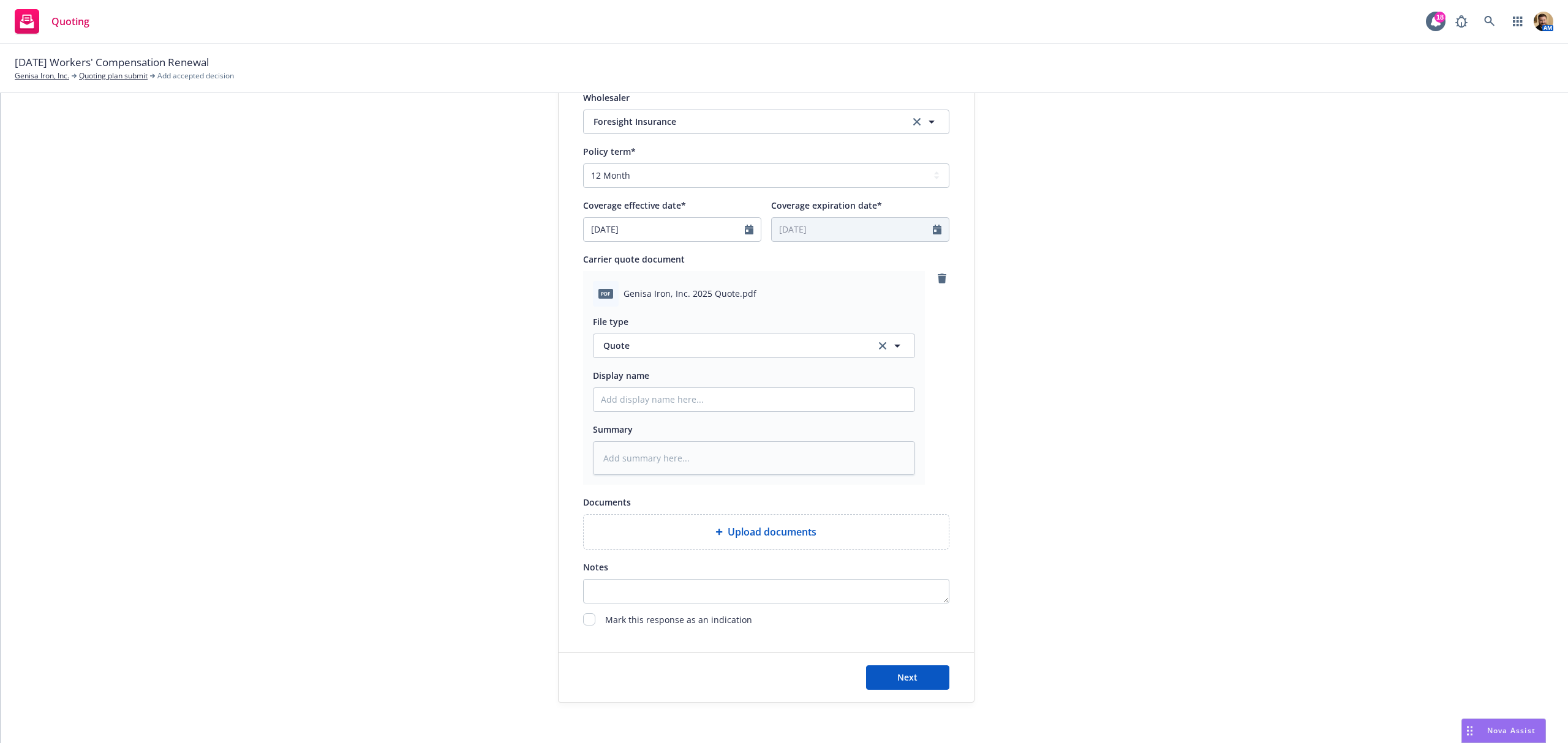
scroll to position [477, 0]
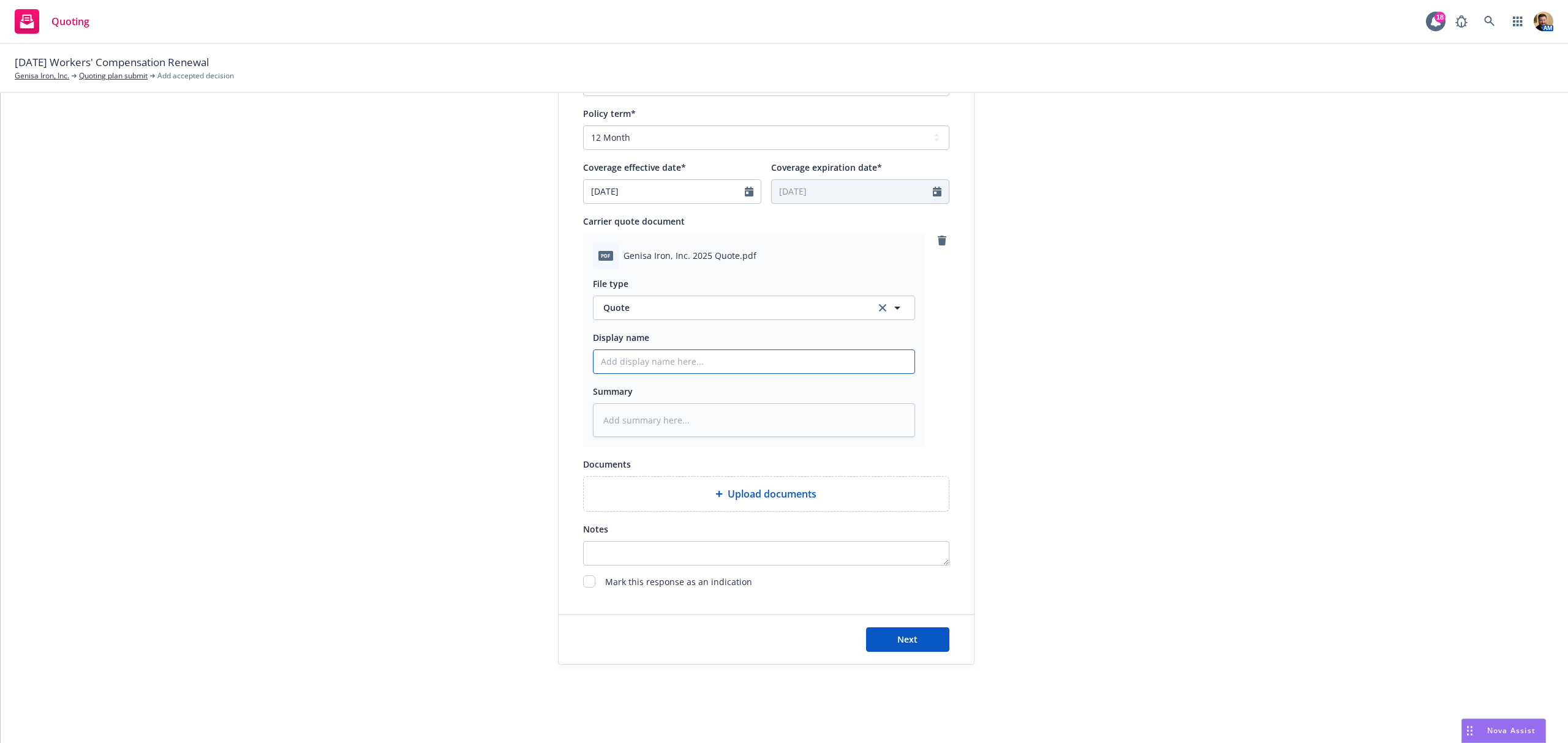
click at [638, 369] on input "Display name" at bounding box center [753, 362] width 321 height 23
type textarea "x"
type input "2"
type textarea "x"
type input "25"
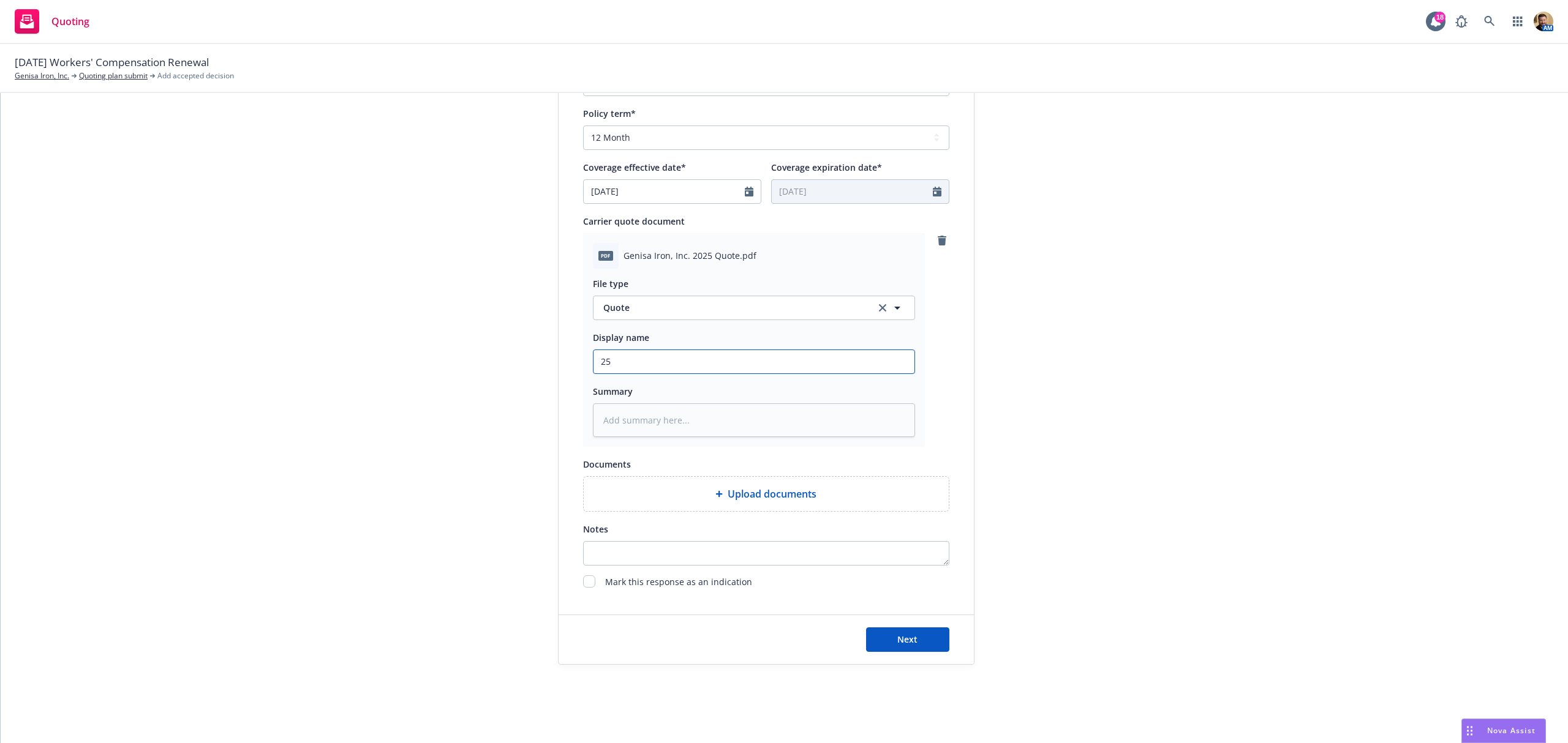
type textarea "x"
type input "25"
type textarea "x"
type input "25 2"
type textarea "x"
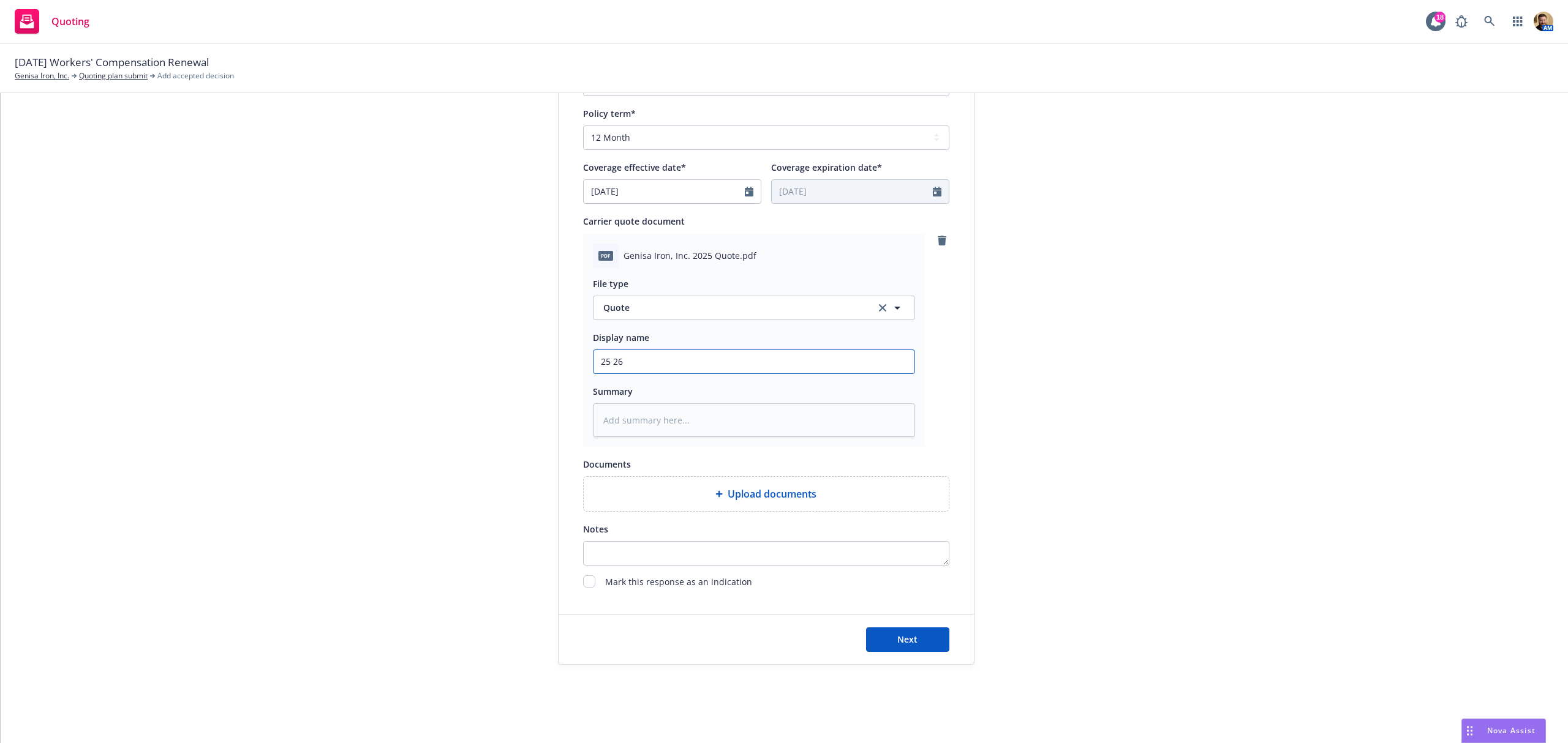
type input "25 26"
click at [638, 369] on input "25 26" at bounding box center [753, 362] width 321 height 23
type textarea "x"
type input "25 26"
type textarea "x"
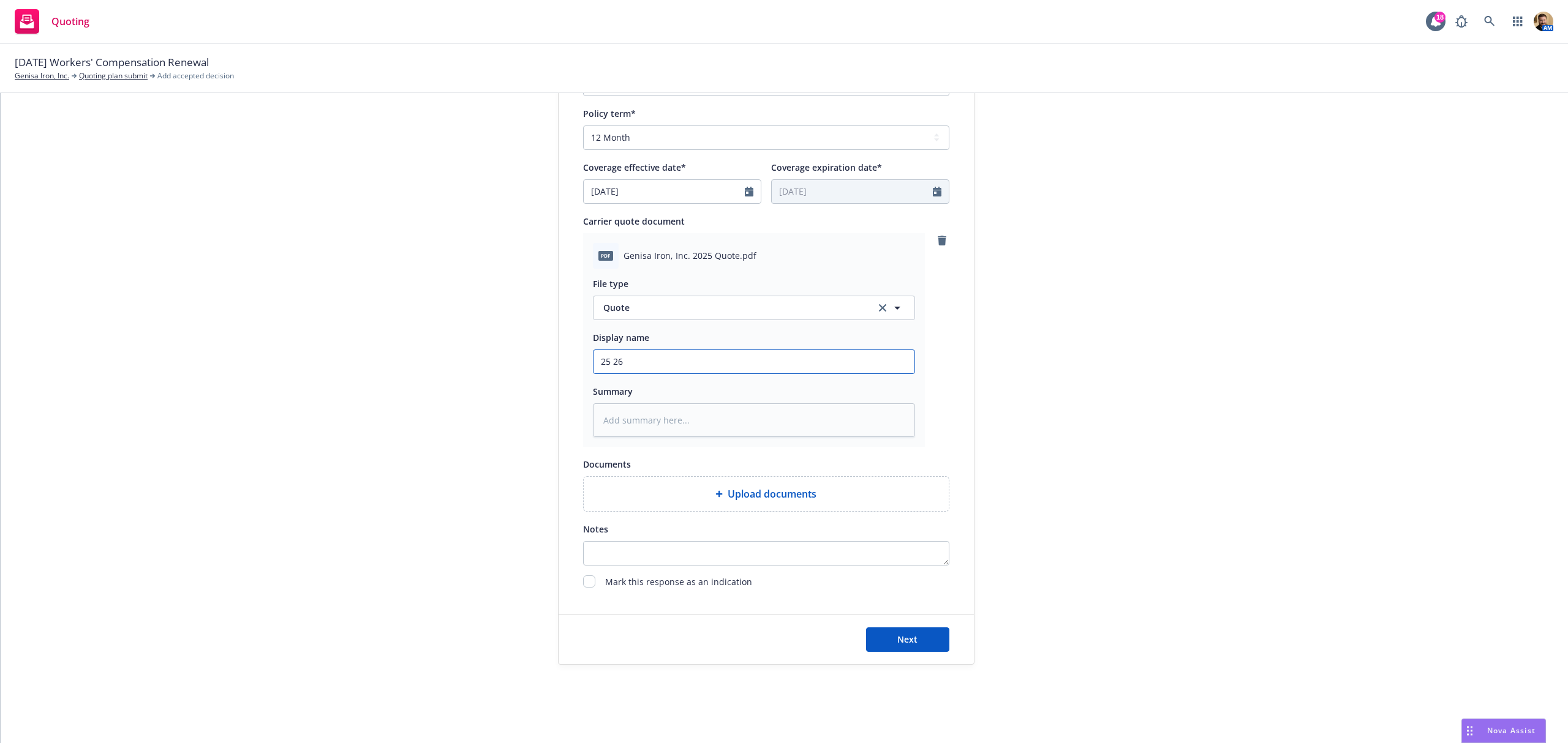
type input "25 26 W"
type textarea "x"
type input "25 26 WC"
type textarea "x"
type input "25 26 WC"
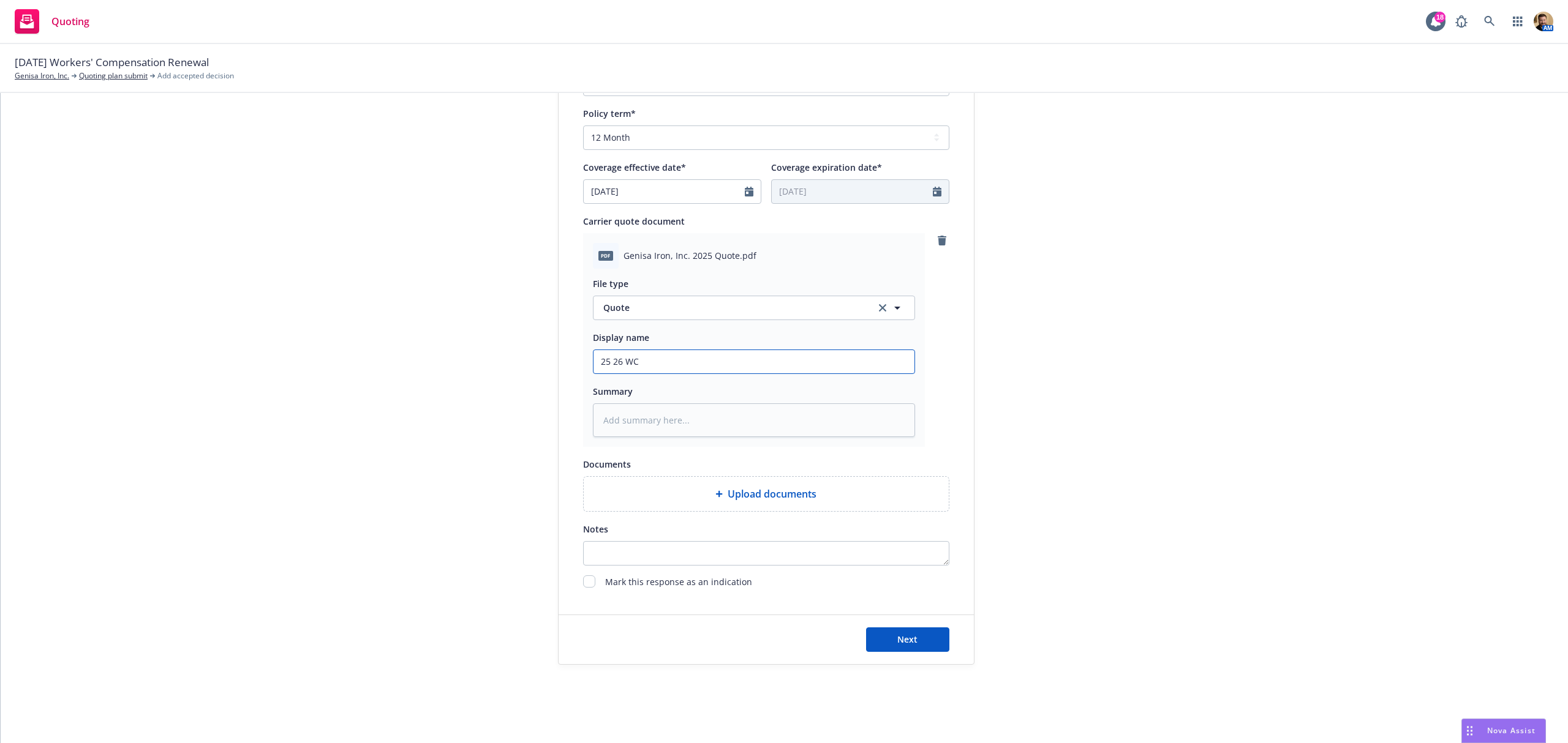
type textarea "x"
type input "25 26 WC Q"
type textarea "x"
type input "25 26 WC Qu"
type textarea "x"
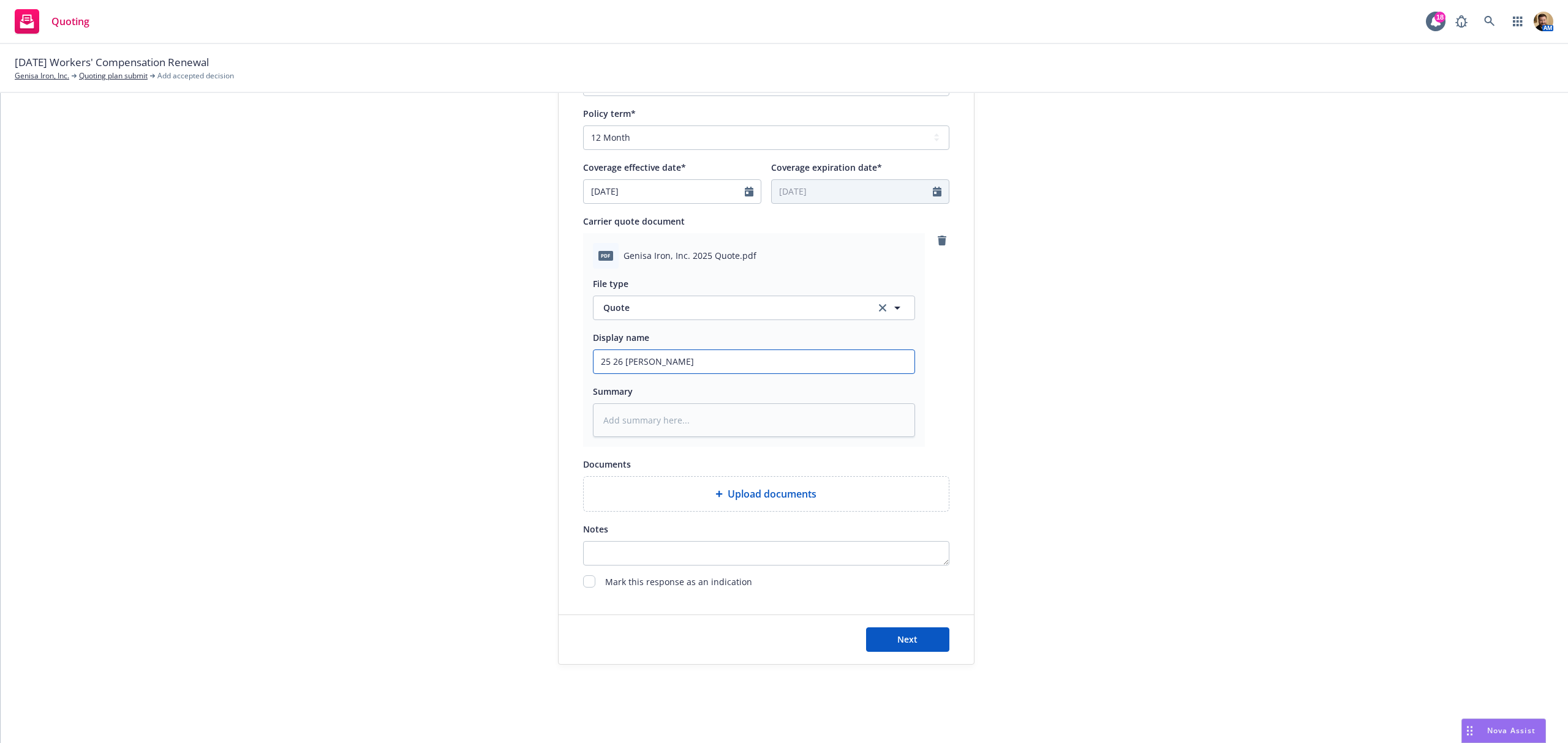
type input "25 26 WC Quo"
type textarea "x"
type input "25 26 WC Quot"
type textarea "x"
type input "25 26 WC Quote"
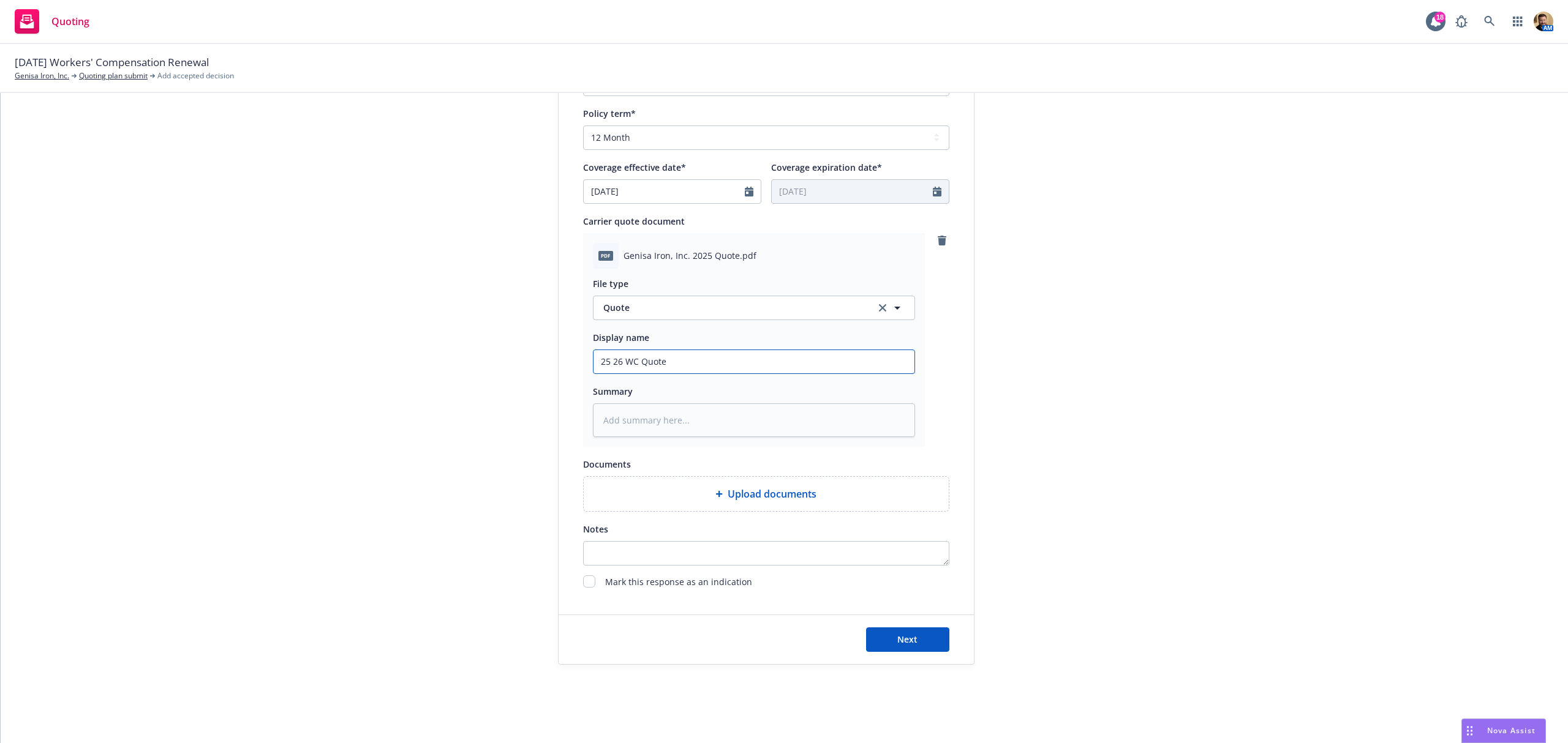
type textarea "x"
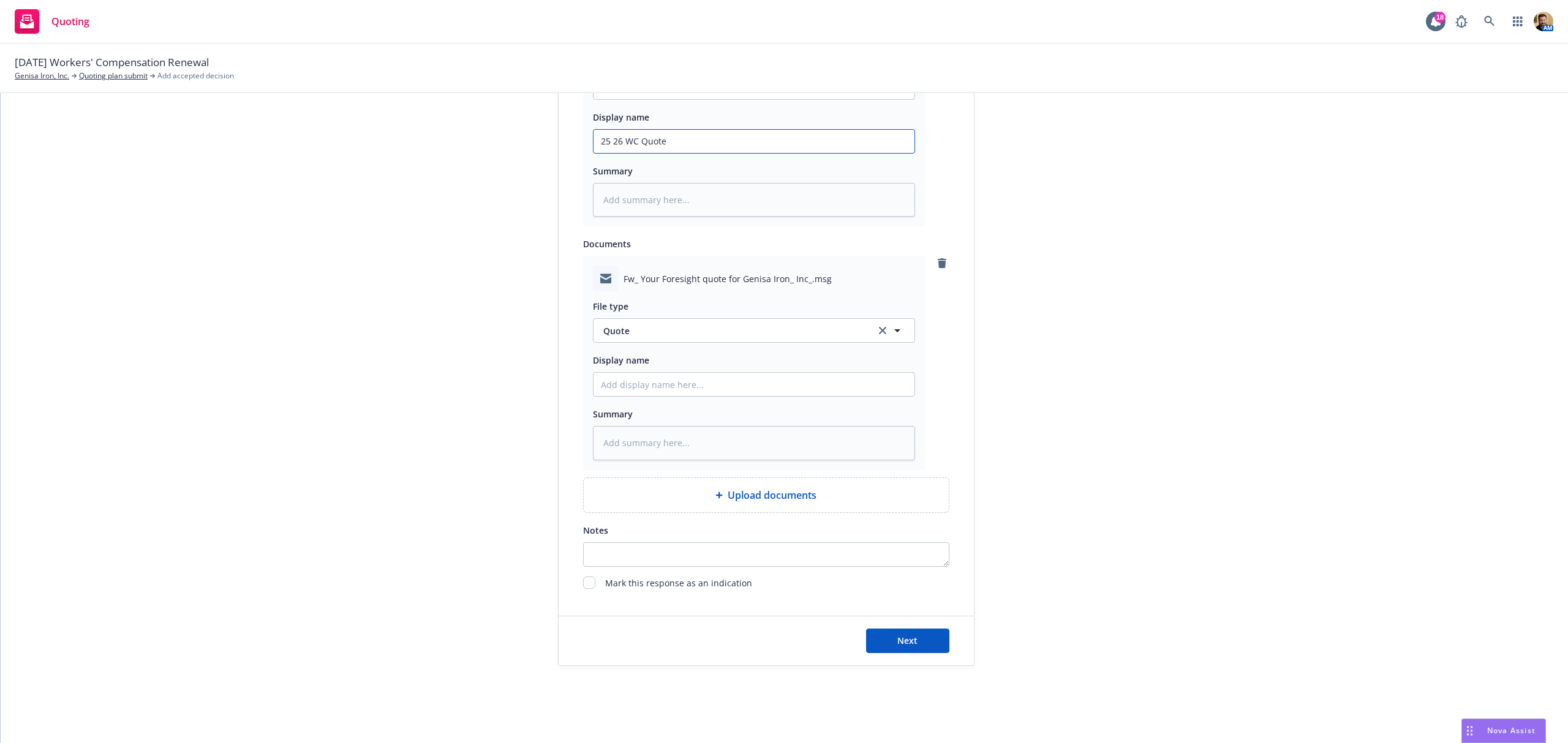
scroll to position [699, 0]
click at [673, 326] on span "Quote" at bounding box center [732, 329] width 258 height 13
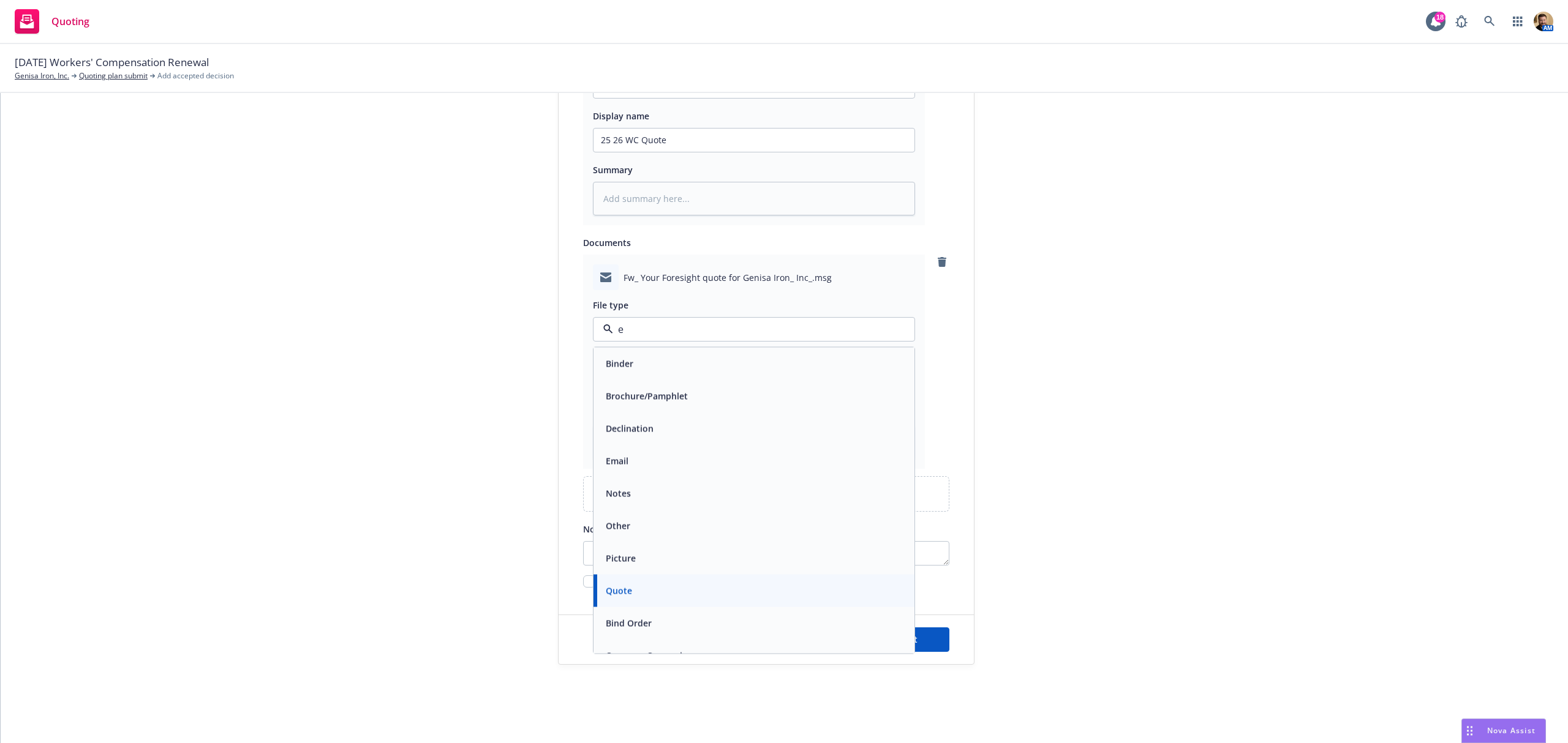
type input "em"
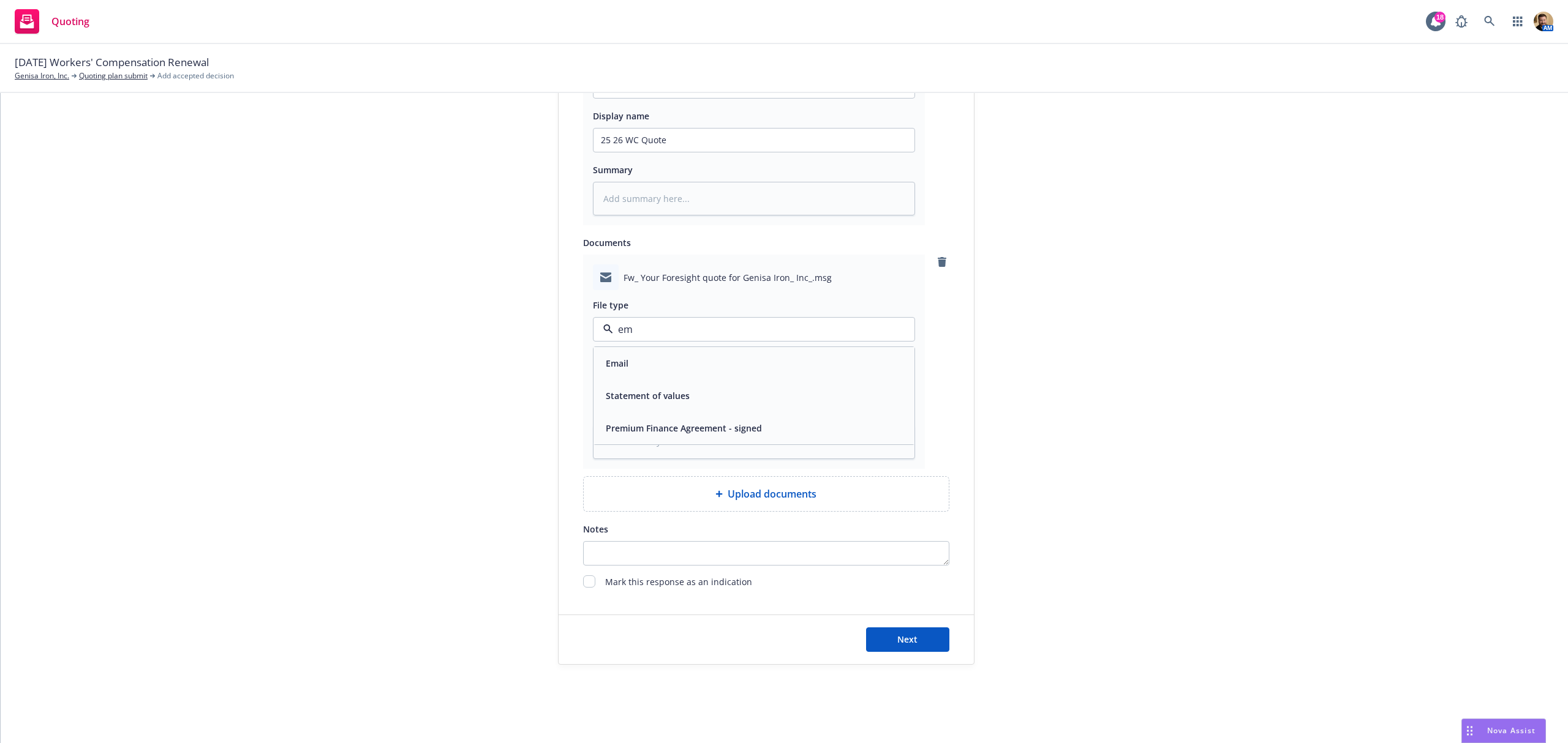
click at [645, 365] on div "Email" at bounding box center [754, 363] width 306 height 18
drag, startPoint x: 632, startPoint y: 137, endPoint x: 524, endPoint y: 137, distance: 108.0
click at [524, 137] on div "1 Quote initiation 2 Coverage selection 3 Billing info Quote initiation Display…" at bounding box center [784, 54] width 1538 height 1221
click at [632, 151] on input "Display name" at bounding box center [753, 140] width 321 height 23
paste input "25 26 WC Quote"
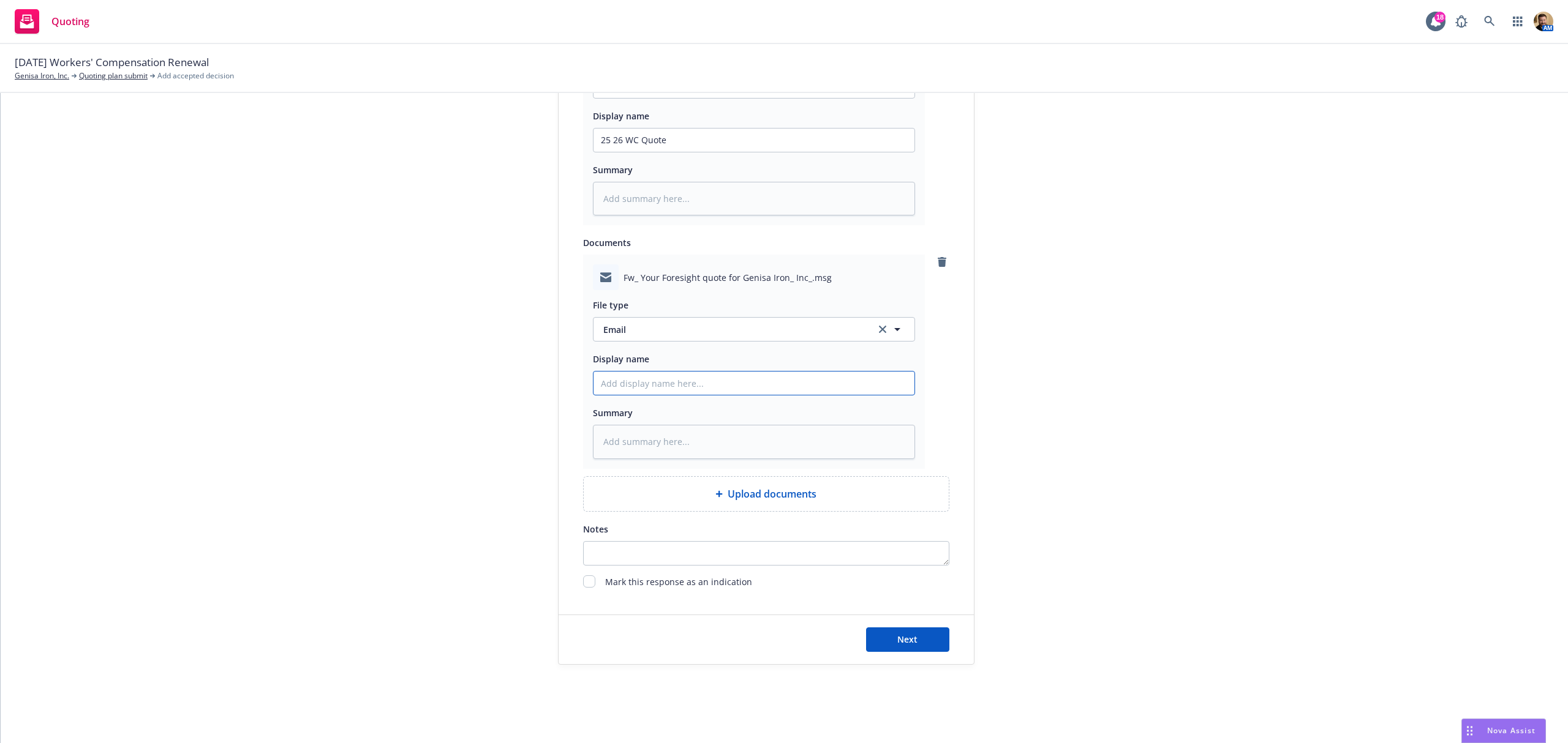
type textarea "x"
type input "25 26 WC Quote"
type textarea "x"
type input "25 26 WC Quote"
type textarea "x"
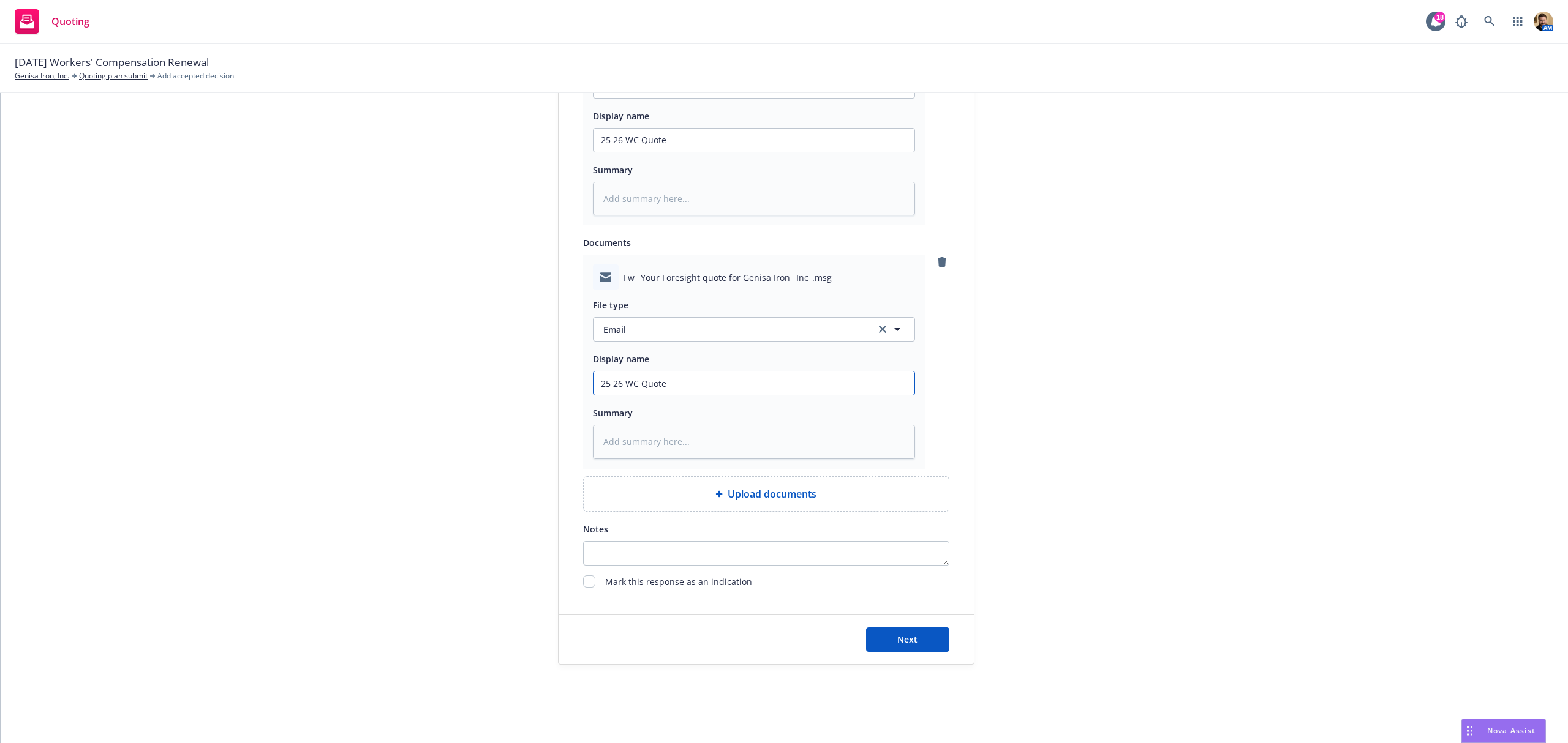
type input "25 26 WC Quote +"
type textarea "x"
type input "25 26 WC Quote +"
type textarea "x"
type input "25 26 WC Quote + B"
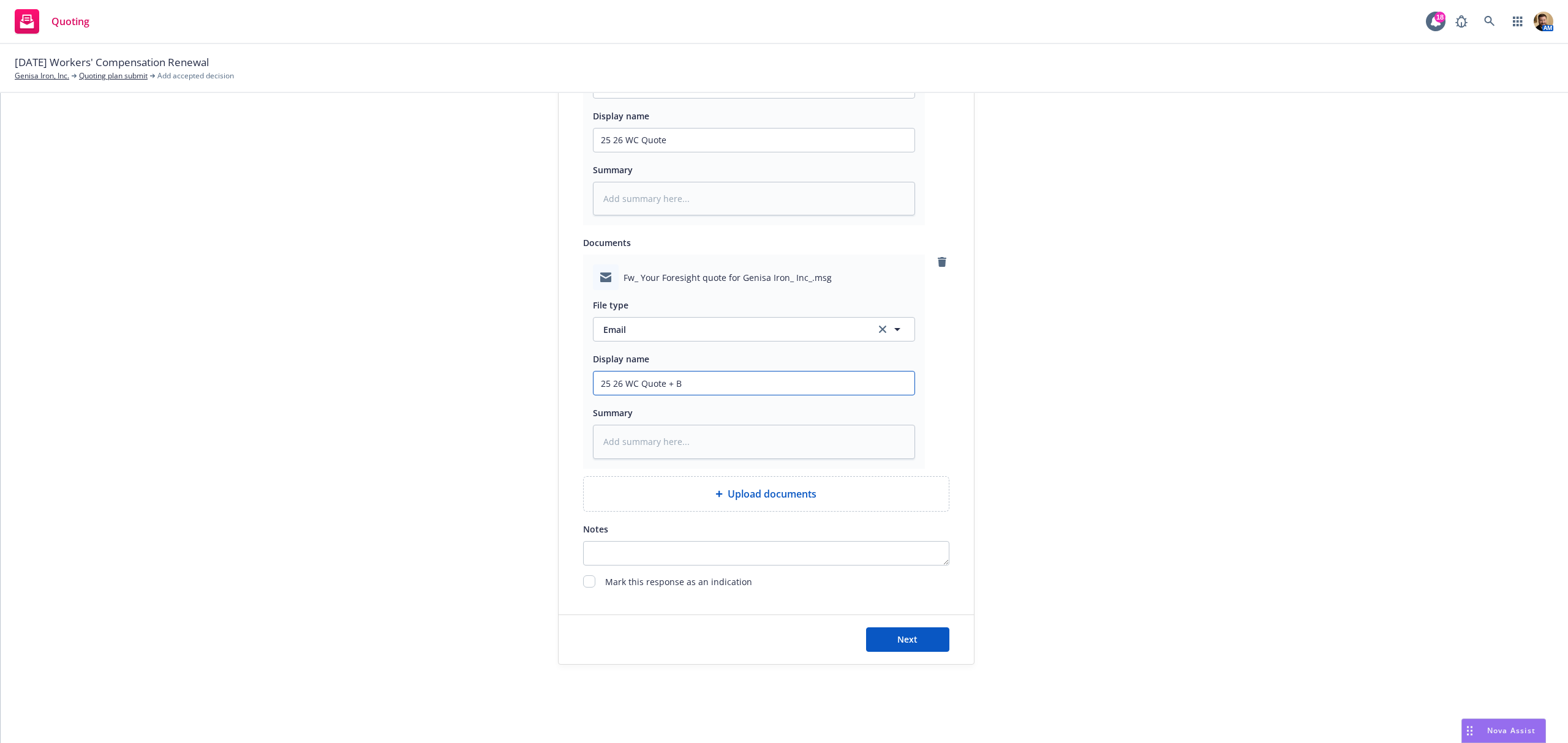
type textarea "x"
type input "25 26 WC Quote + Bi"
type textarea "x"
type input "25 26 WC Quote + Bin"
type textarea "x"
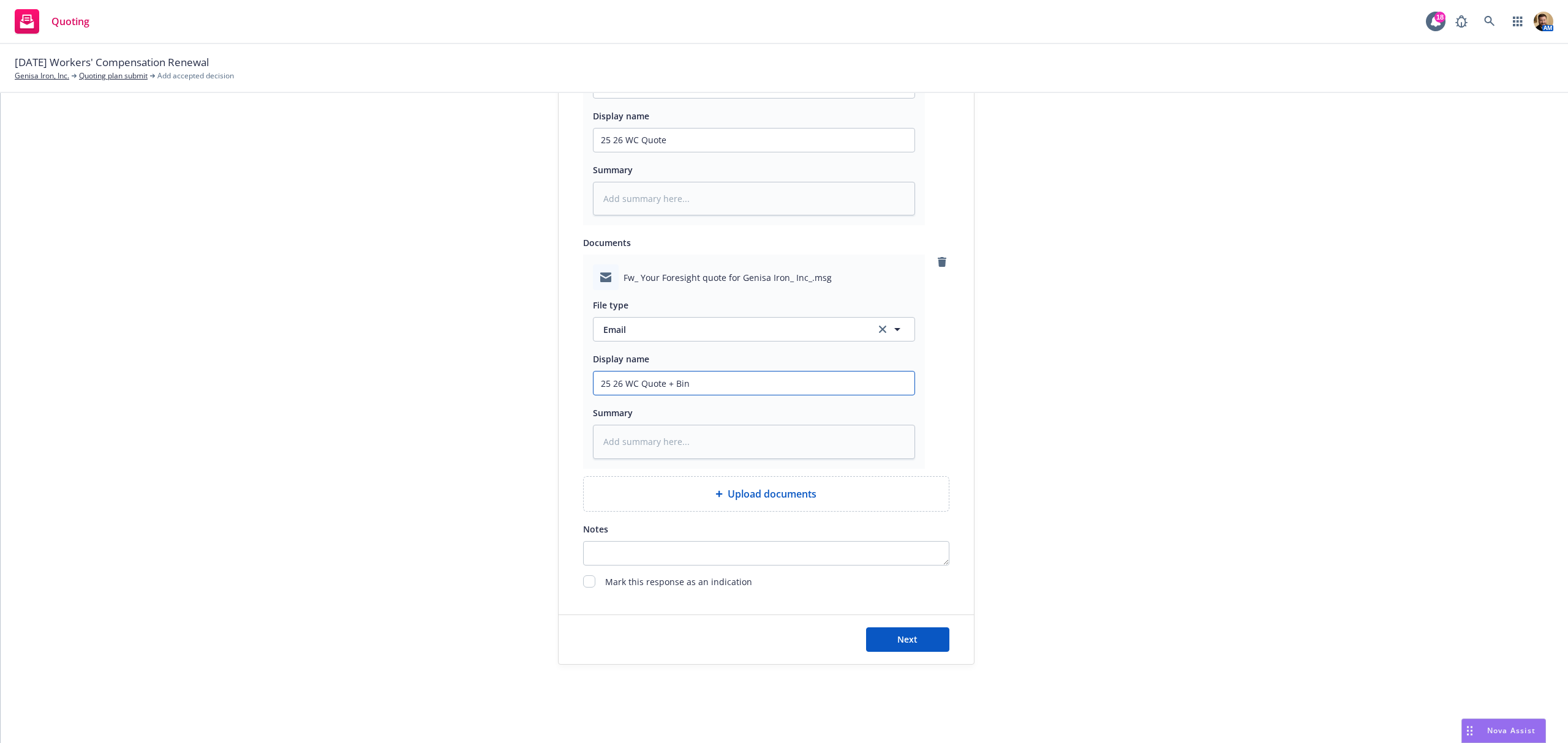
type input "25 26 WC Quote + Bind"
type textarea "x"
type input "25 26 WC Quote + Bindi"
type textarea "x"
type input "25 26 WC Quote + Binding"
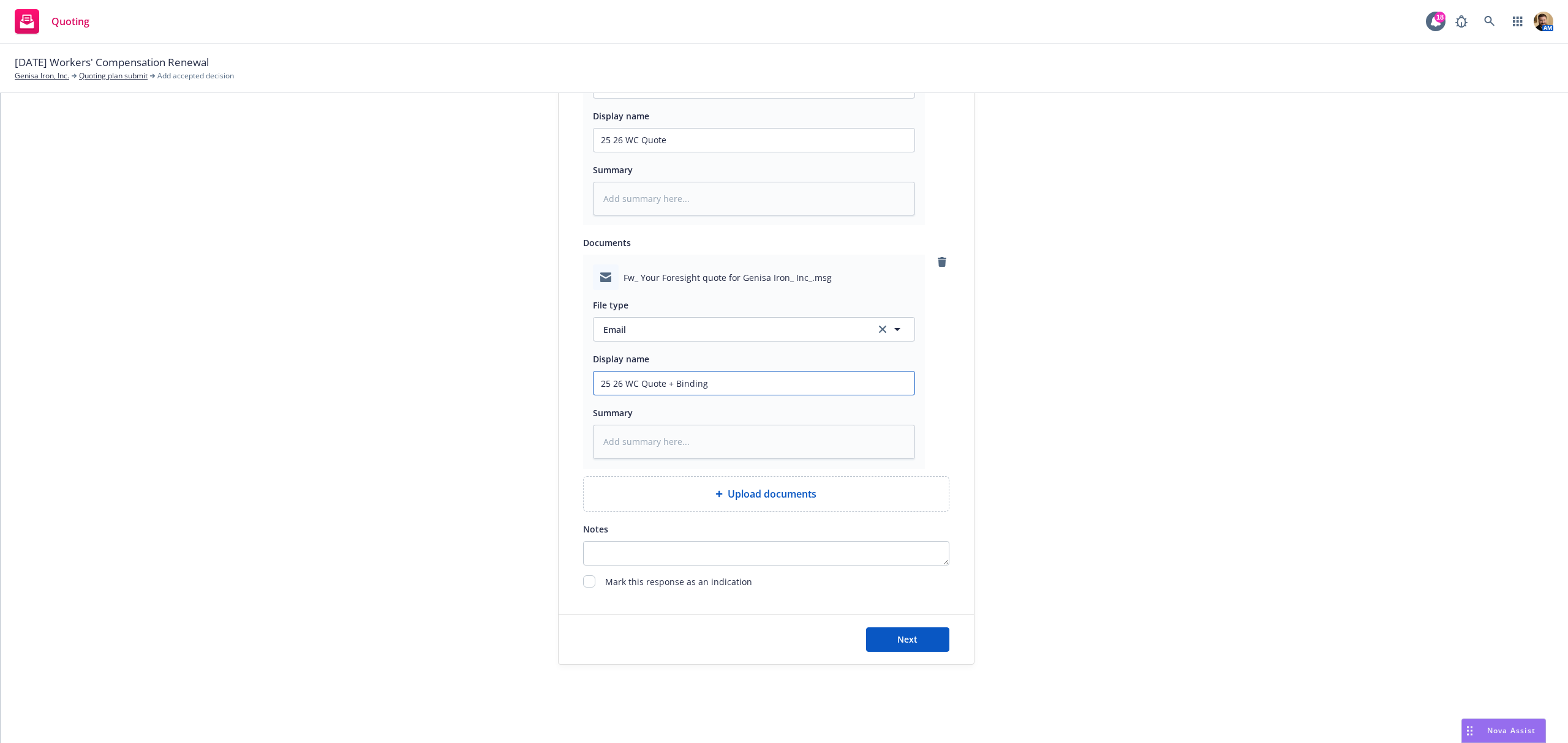
type textarea "x"
type input "25 26 WC Quote + Binding"
type textarea "x"
type input "25 26 WC Quote + Binding D"
type textarea "x"
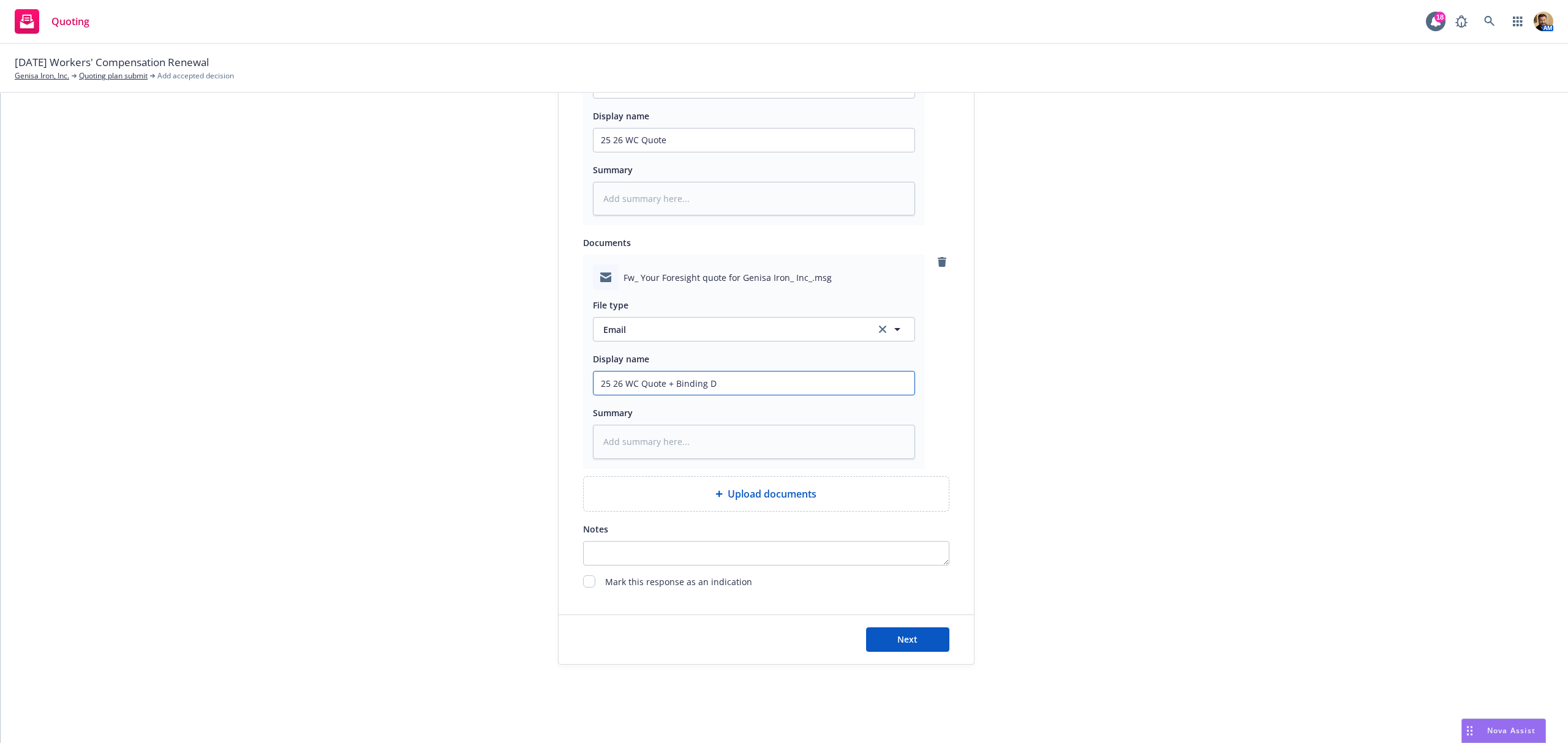
type input "25 26 WC Quote + Binding Do"
type textarea "x"
type input "25 26 WC Quote + Binding Doc"
type textarea "x"
type input "25 26 WC Quote + Binding Docs"
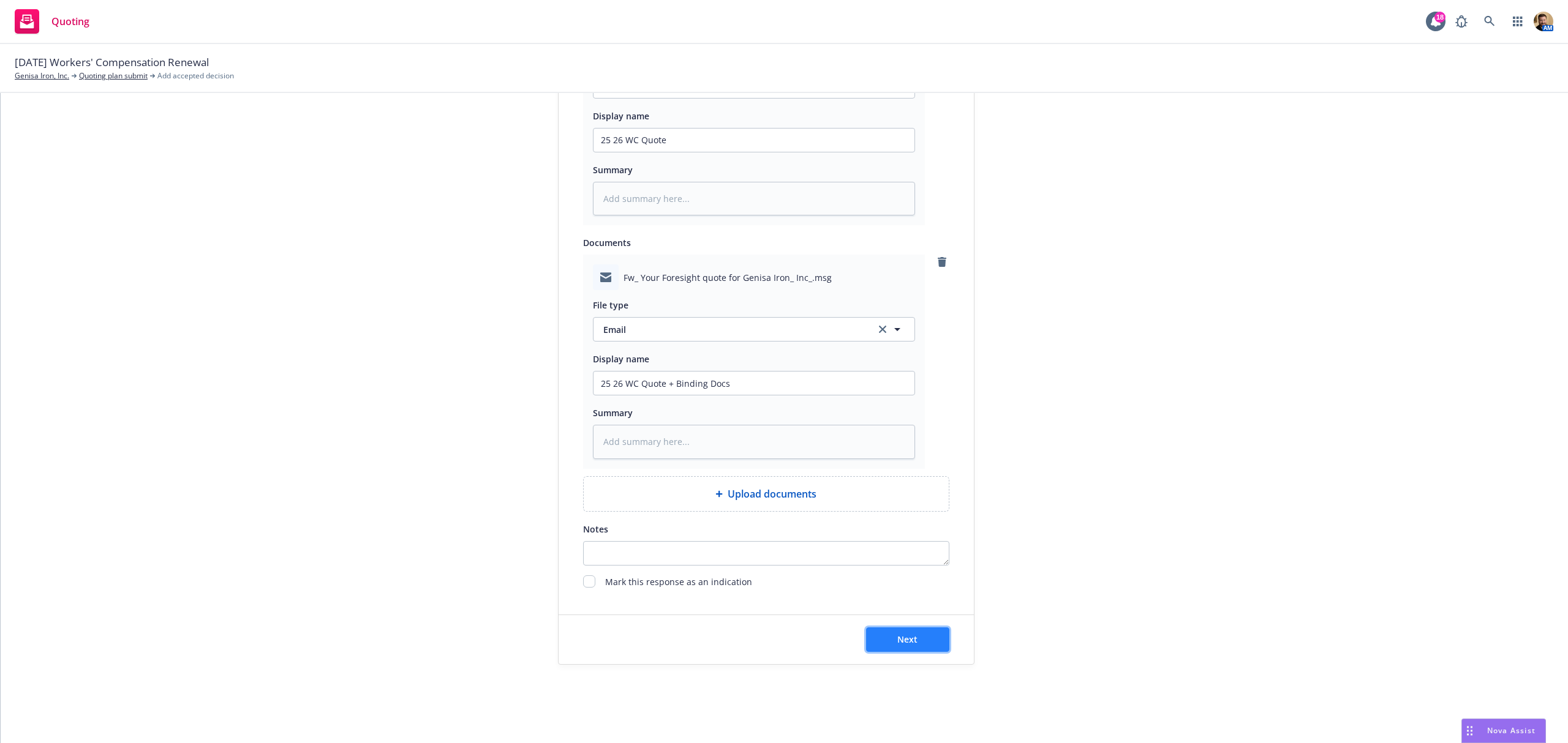
click at [921, 644] on button "Next" at bounding box center [907, 639] width 83 height 25
type textarea "x"
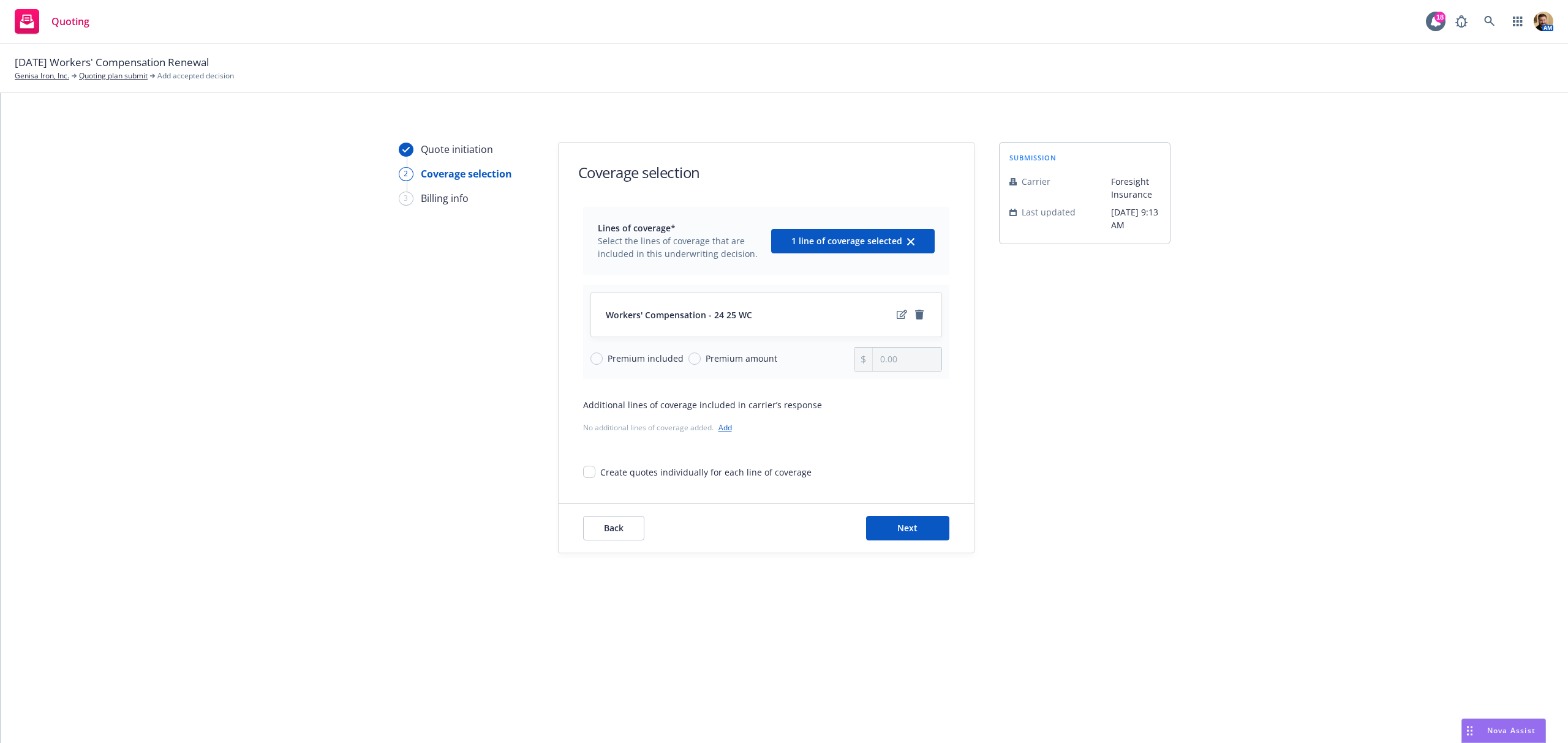
click at [758, 358] on span "Premium amount" at bounding box center [741, 358] width 72 height 13
click at [692, 359] on input "Premium amount" at bounding box center [695, 358] width 12 height 12
radio input "true"
click at [907, 363] on input "0.00" at bounding box center [907, 359] width 68 height 23
drag, startPoint x: 815, startPoint y: 361, endPoint x: 784, endPoint y: 355, distance: 31.6
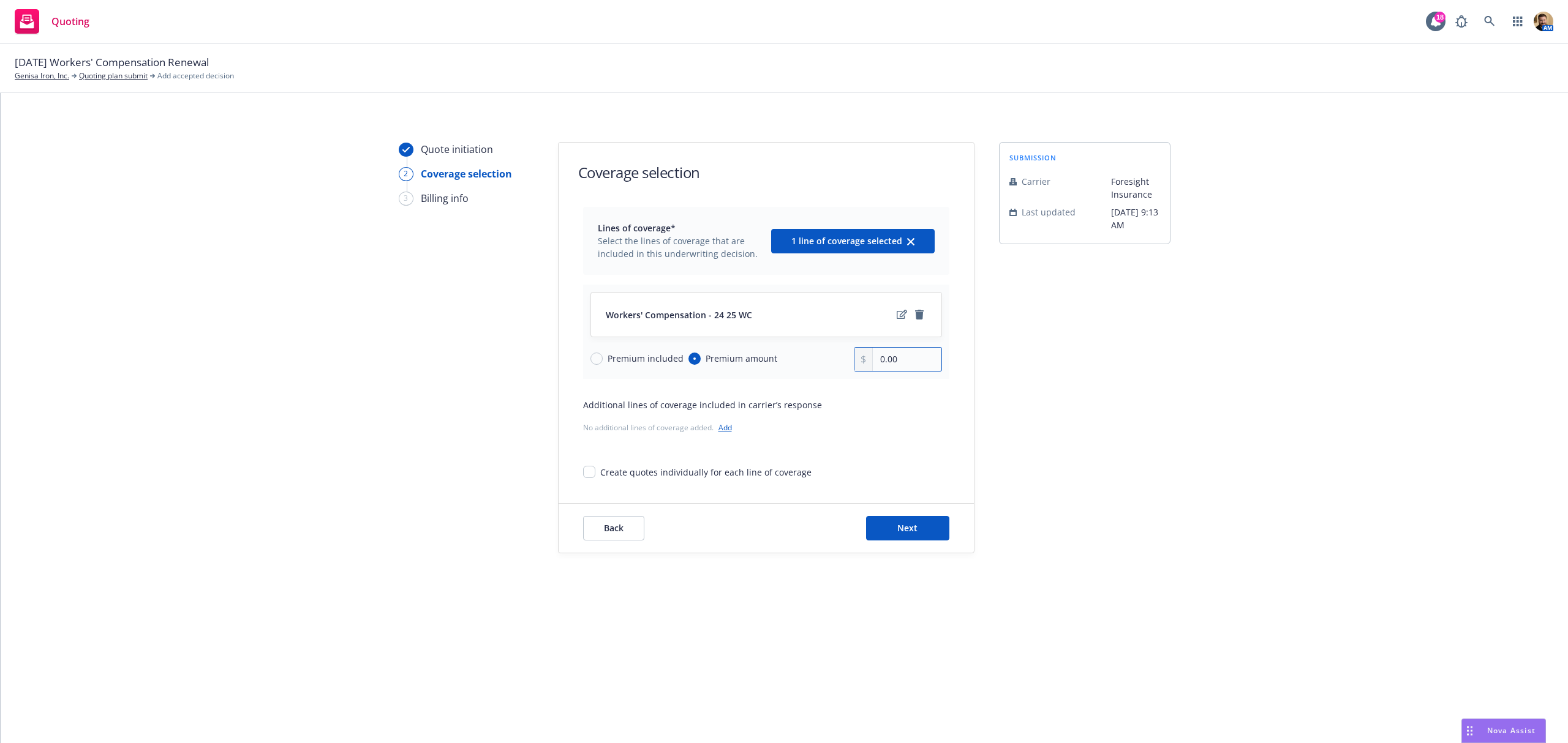
click at [780, 358] on div "Premium included Premium amount 0.00" at bounding box center [766, 359] width 352 height 25
type input "50,927.00"
click at [910, 534] on span "Next" at bounding box center [907, 529] width 20 height 12
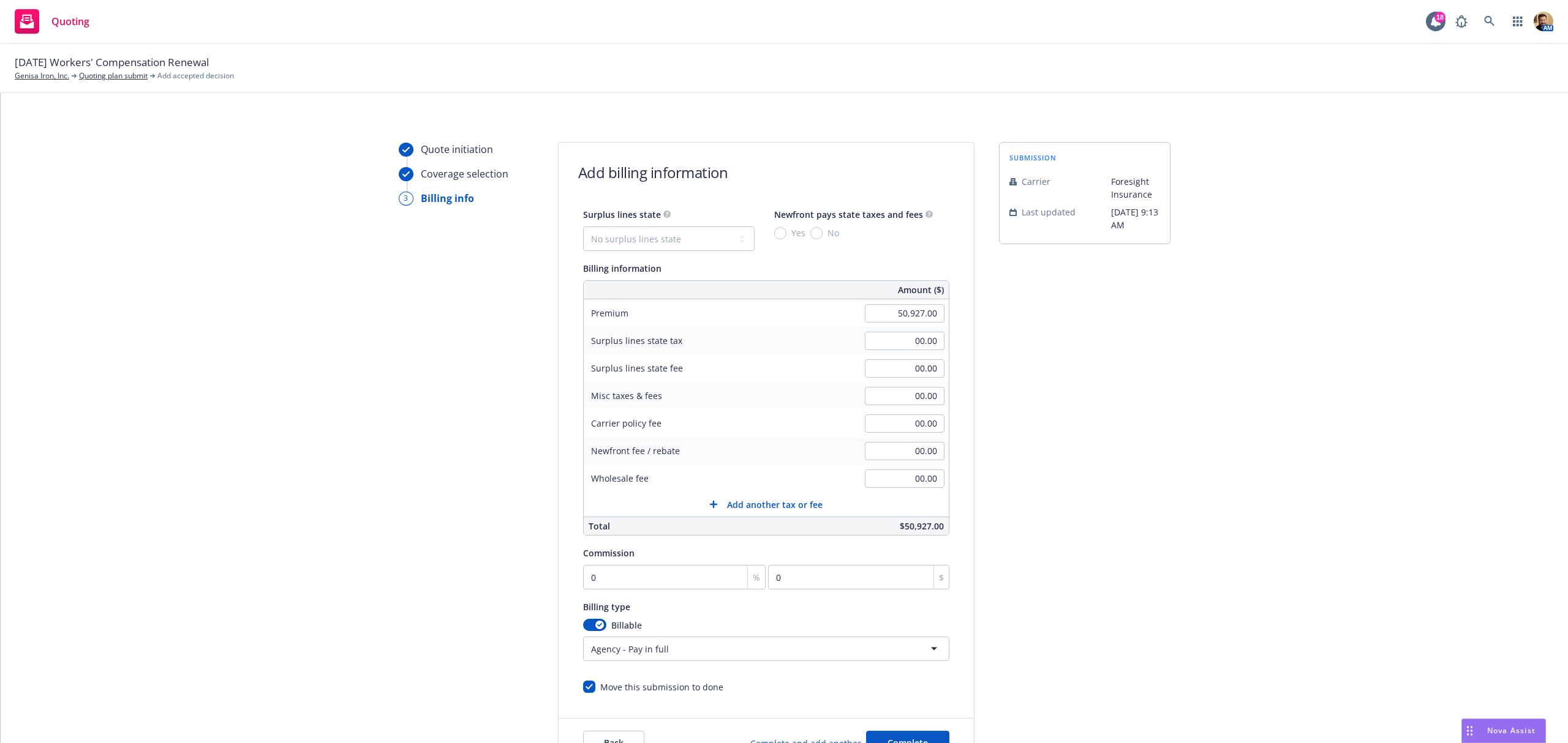
drag, startPoint x: 885, startPoint y: 383, endPoint x: 898, endPoint y: 398, distance: 19.8
click at [885, 383] on div "00.00" at bounding box center [905, 397] width 89 height 27
click at [901, 405] on div "00.00" at bounding box center [905, 397] width 89 height 27
click at [901, 397] on input "00.00" at bounding box center [905, 397] width 80 height 19
type input "2,666.00"
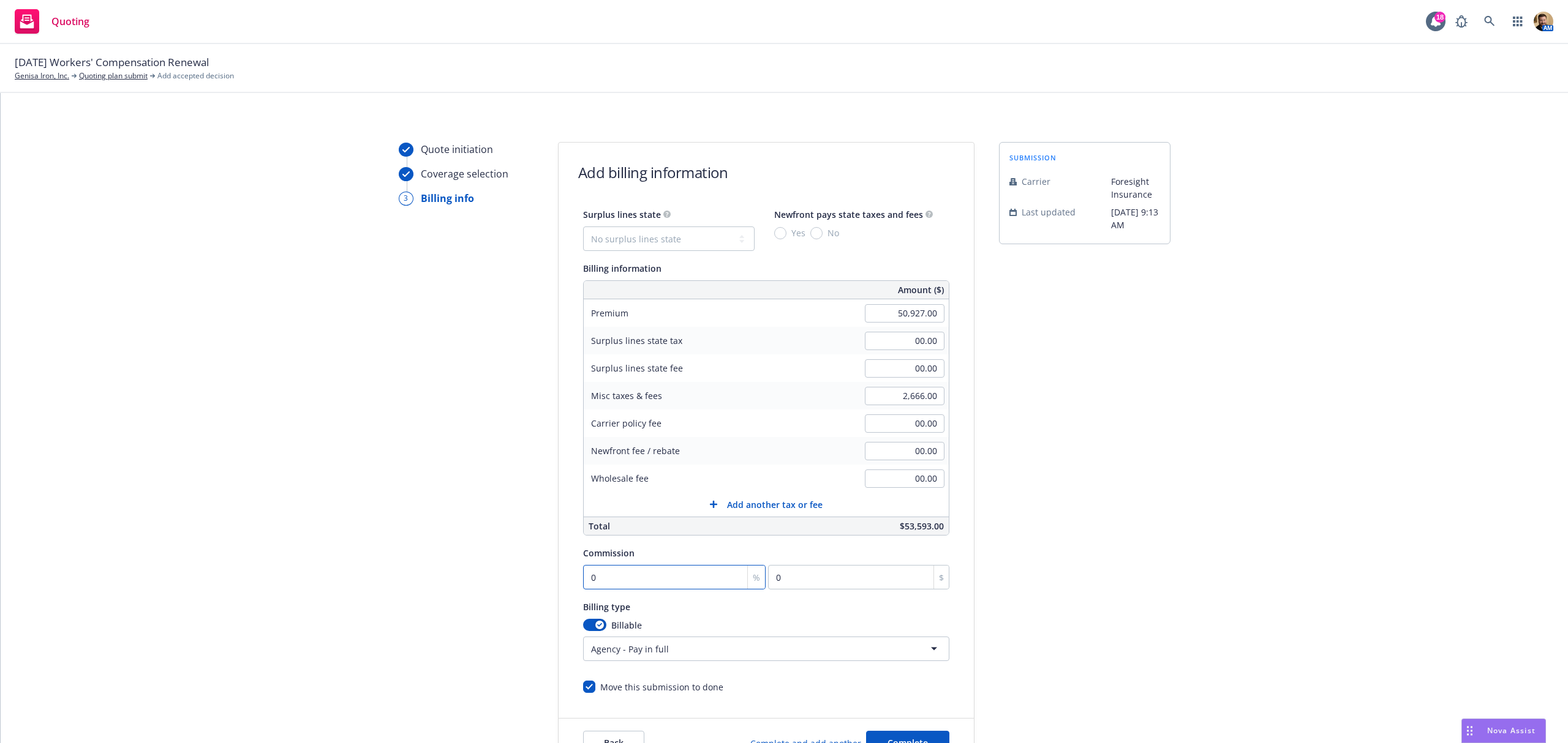
click at [665, 571] on input "0" at bounding box center [674, 577] width 183 height 25
type input "1"
type input "509.27"
type input "10"
type input "5092.7"
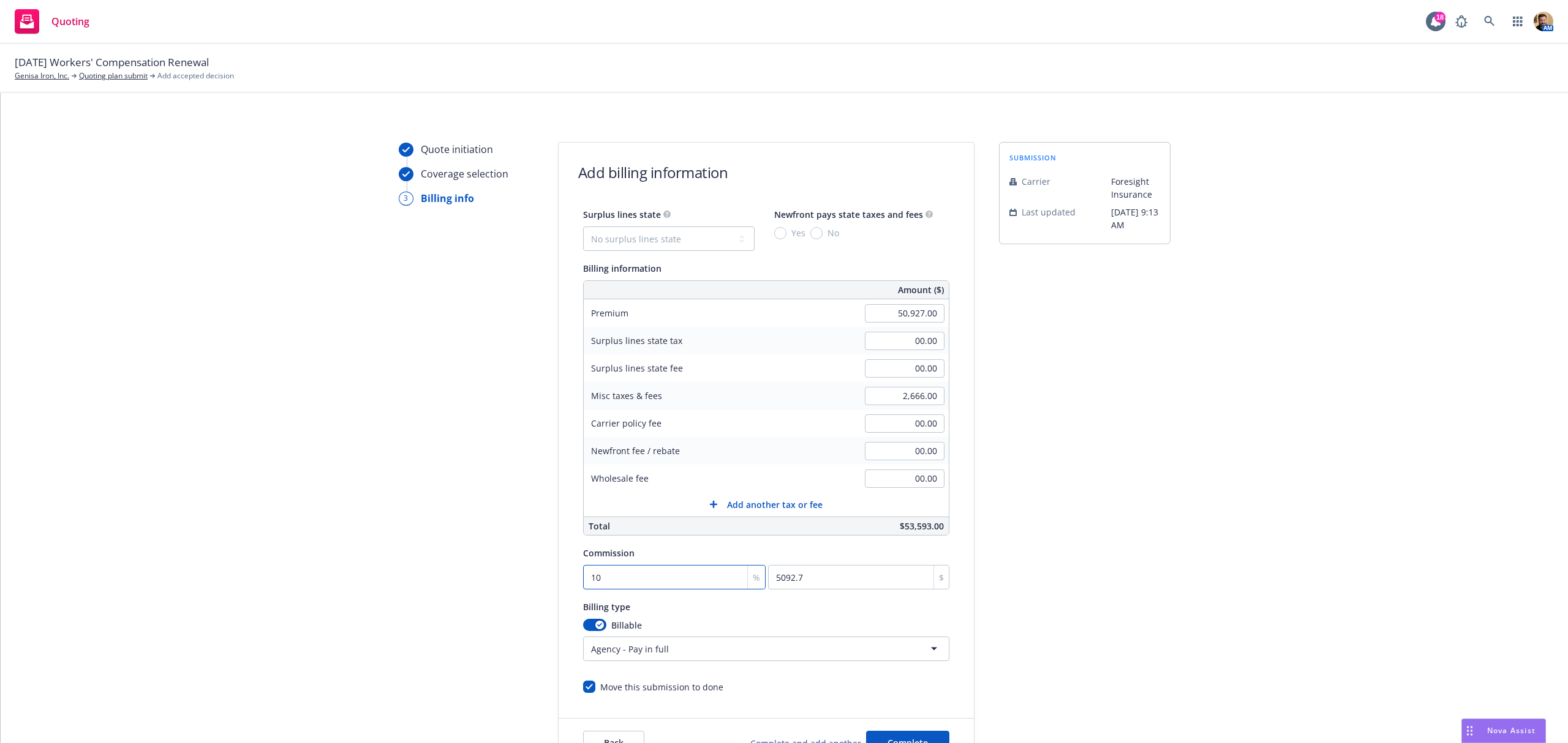
type input "10"
click at [643, 666] on div "Surplus lines state No surplus lines state Alaska Alabama Arkansas Arizona Cali…" at bounding box center [766, 450] width 366 height 487
click at [643, 654] on html "Quoting 18 AM 09/21/25 Workers' Compensation Renewal Genisa Iron, Inc. Quoting …" at bounding box center [784, 371] width 1568 height 743
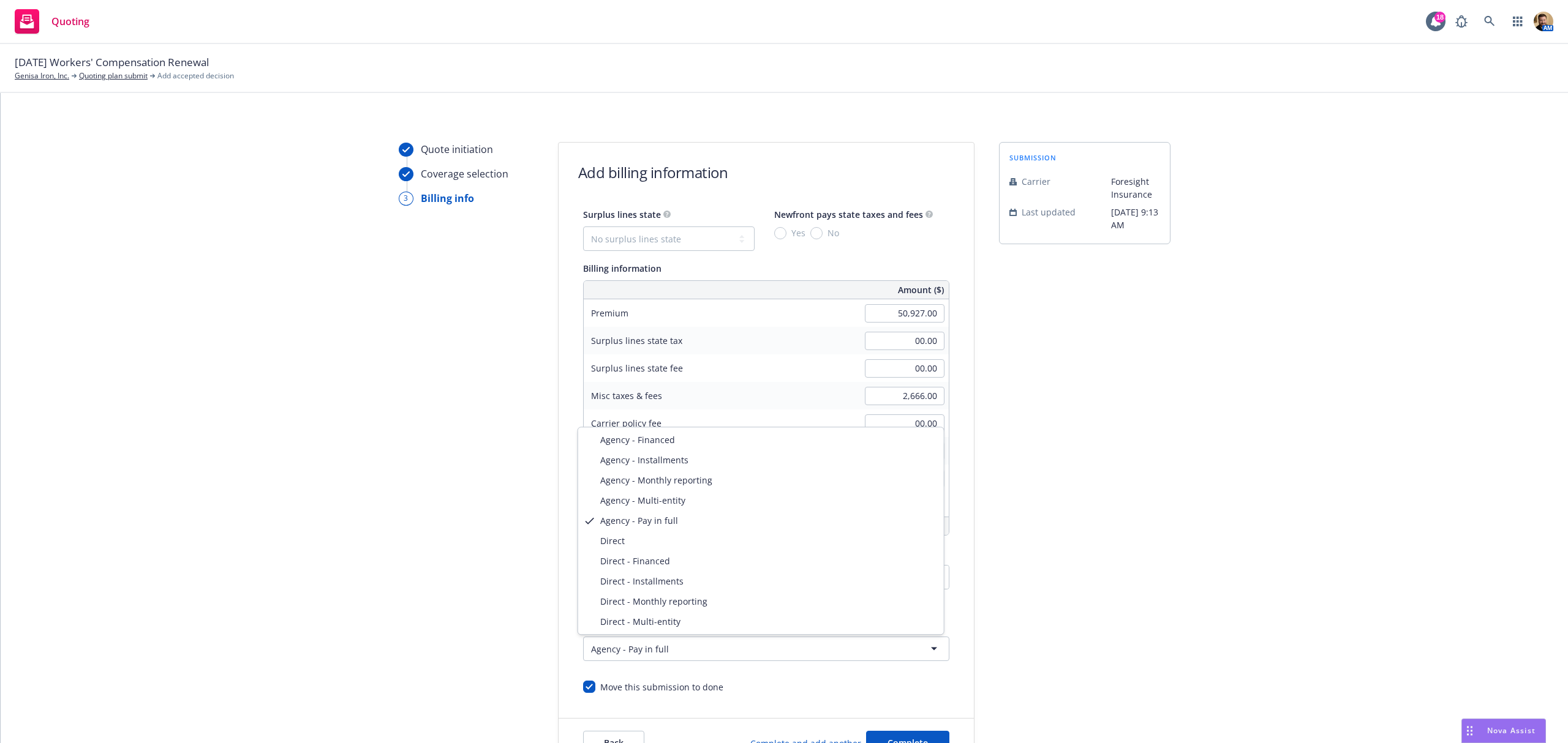
select select "DIRECT"
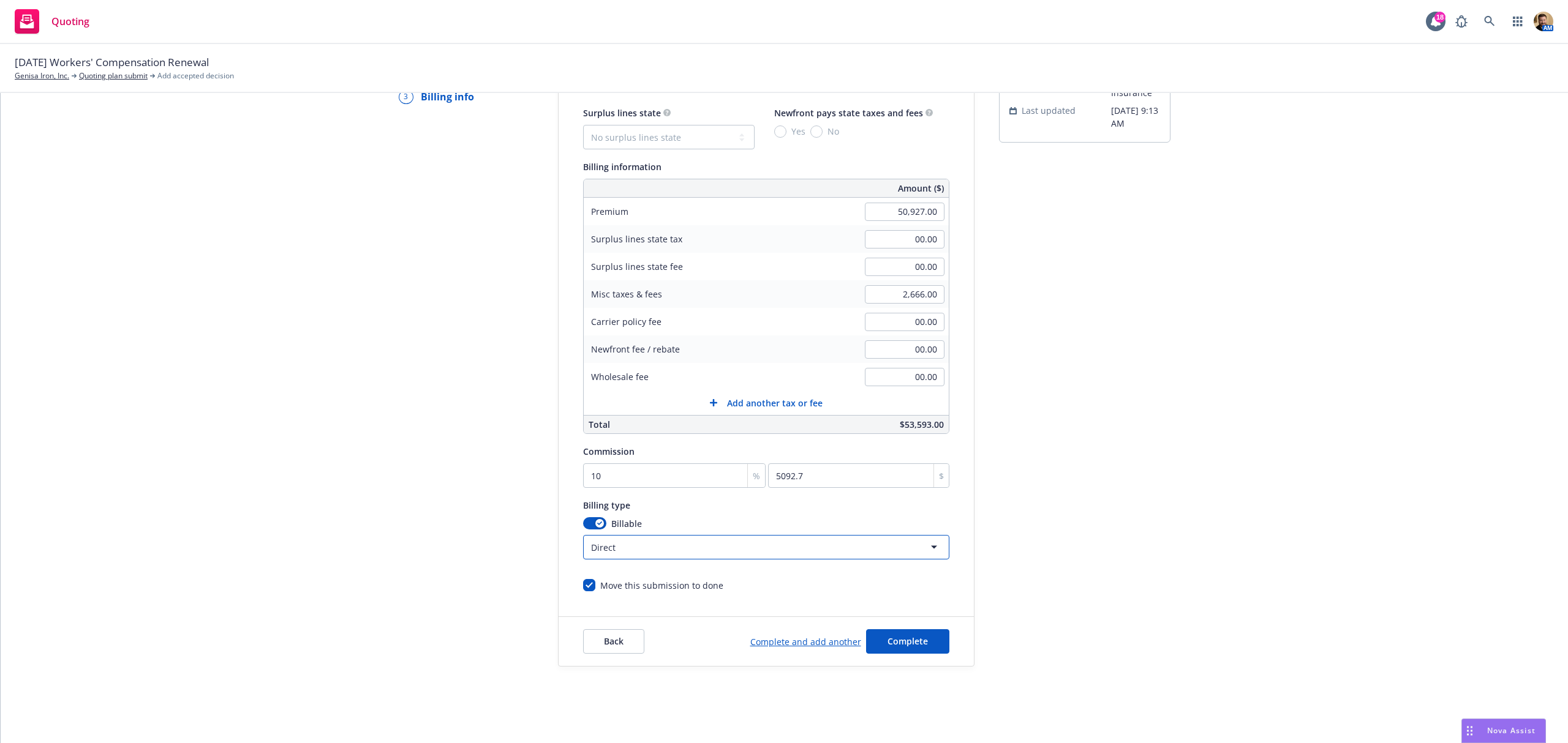
scroll to position [104, 0]
click at [915, 642] on span "Complete" at bounding box center [907, 640] width 40 height 12
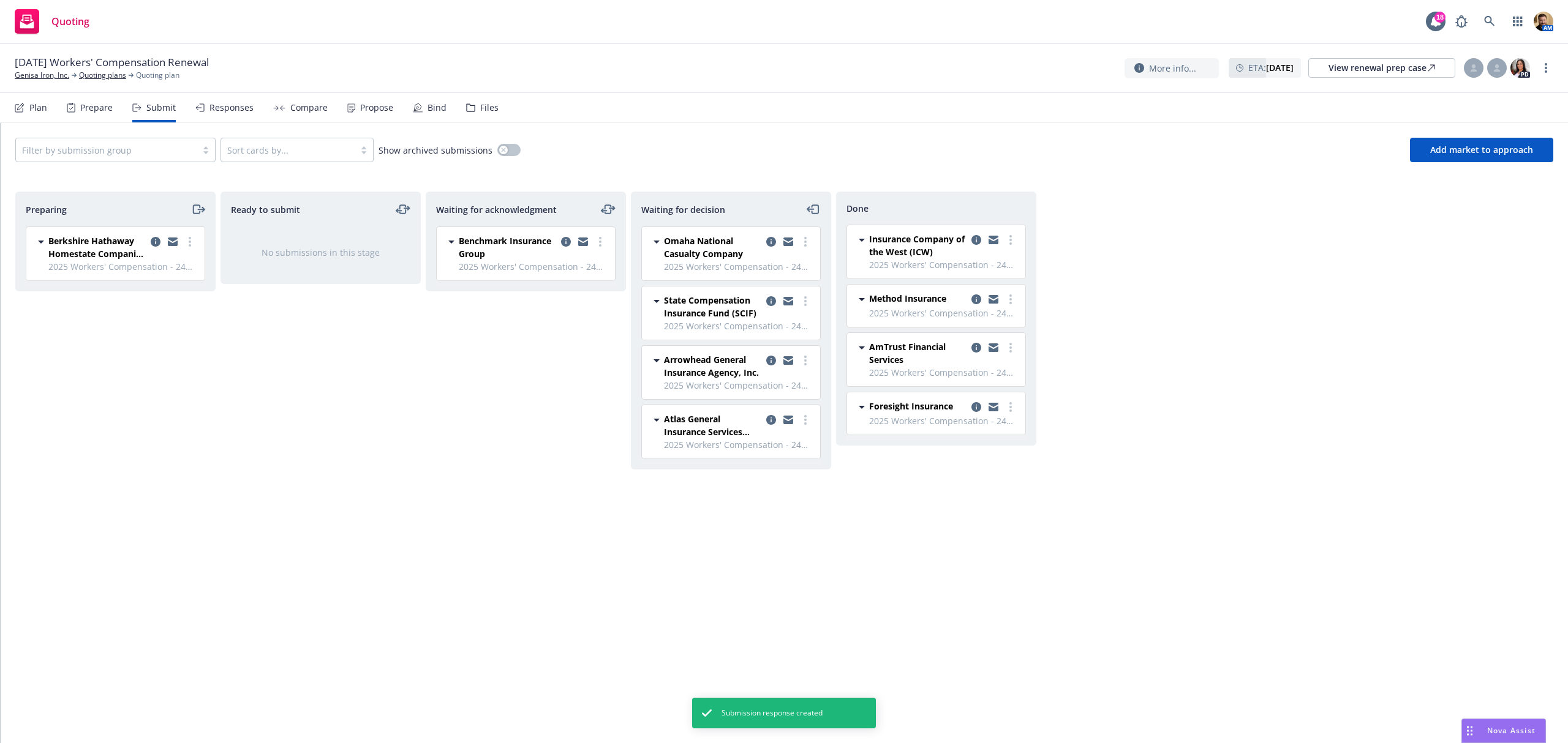
click at [216, 104] on div "Responses" at bounding box center [232, 108] width 44 height 10
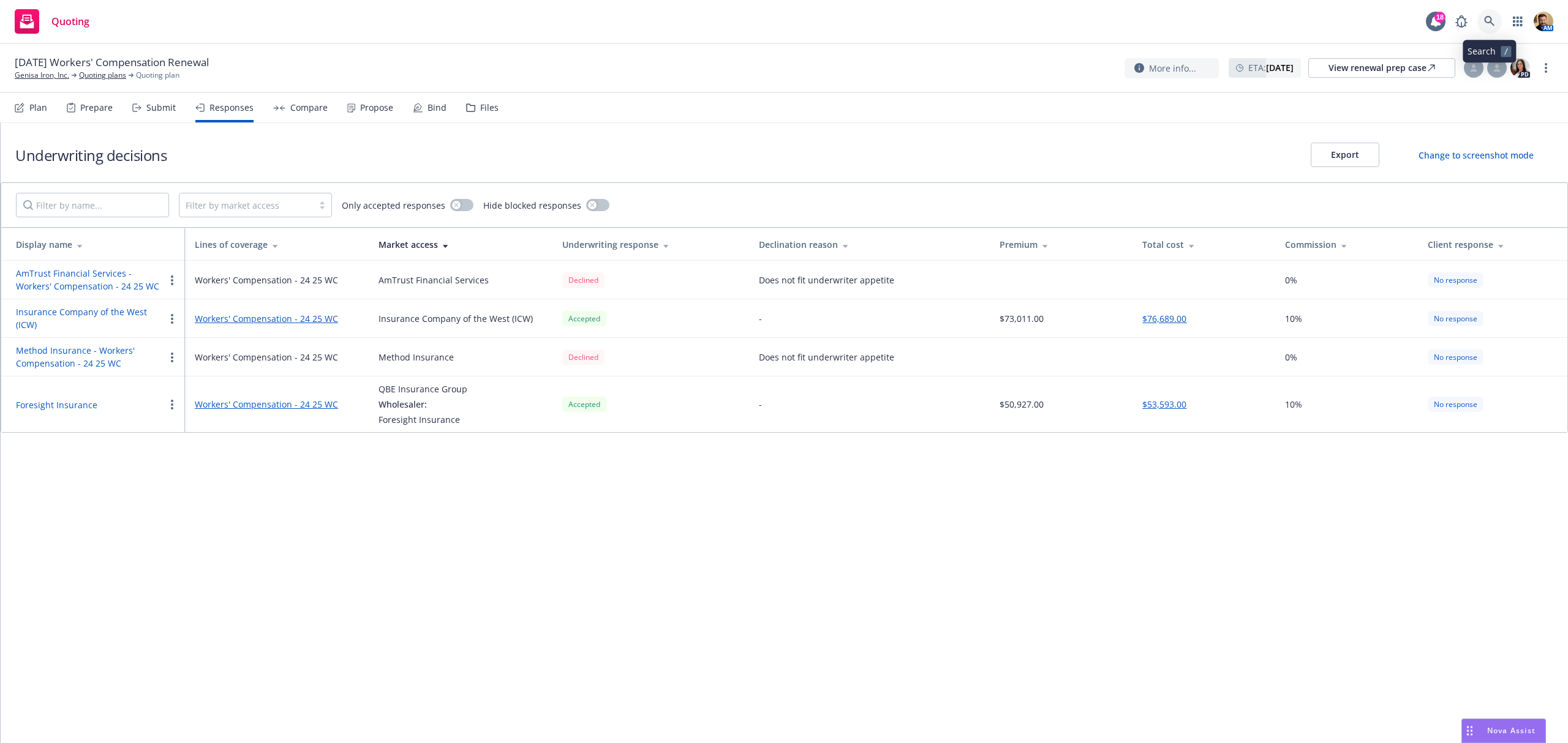
click at [1490, 23] on icon at bounding box center [1489, 21] width 10 height 10
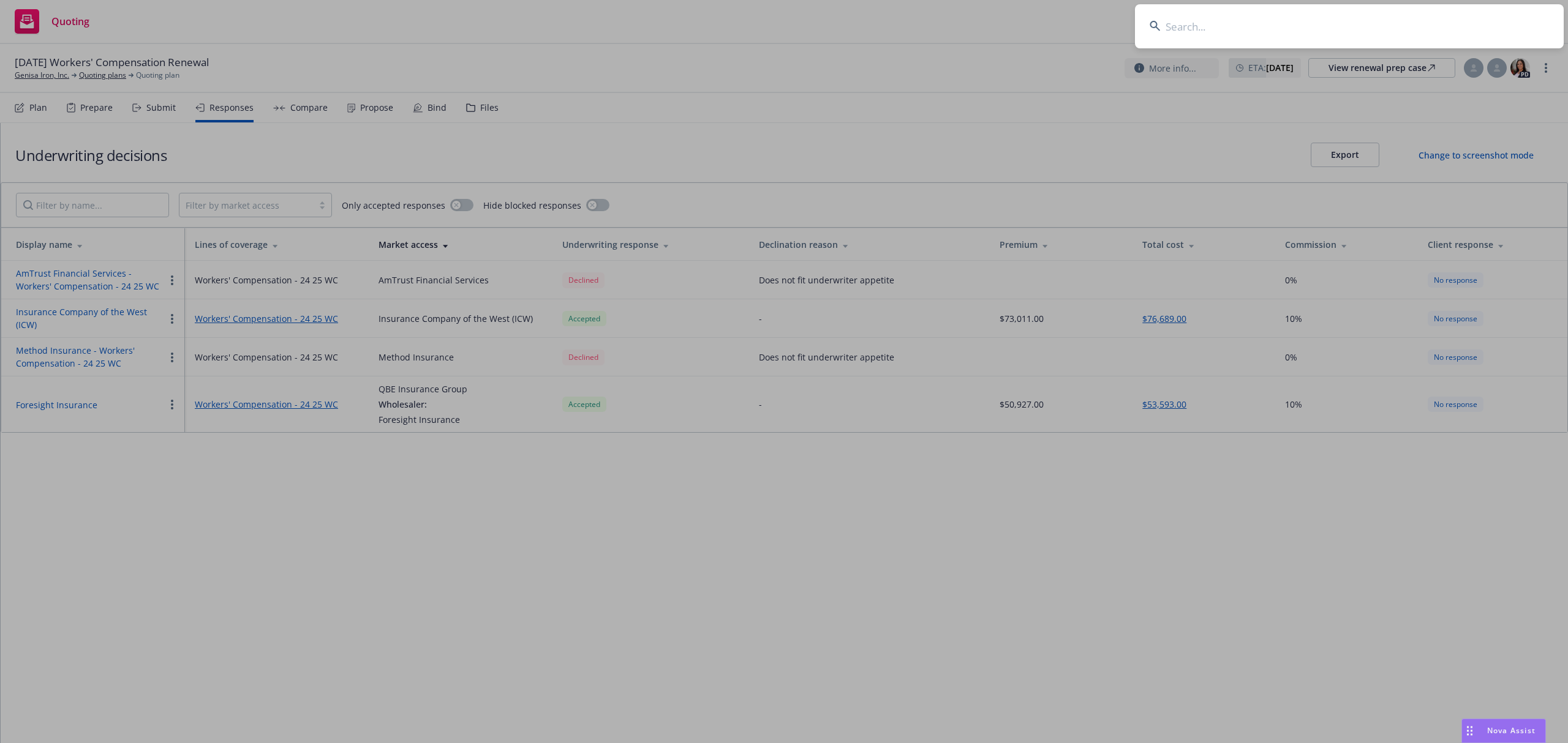
click at [1377, 30] on input at bounding box center [1349, 26] width 429 height 44
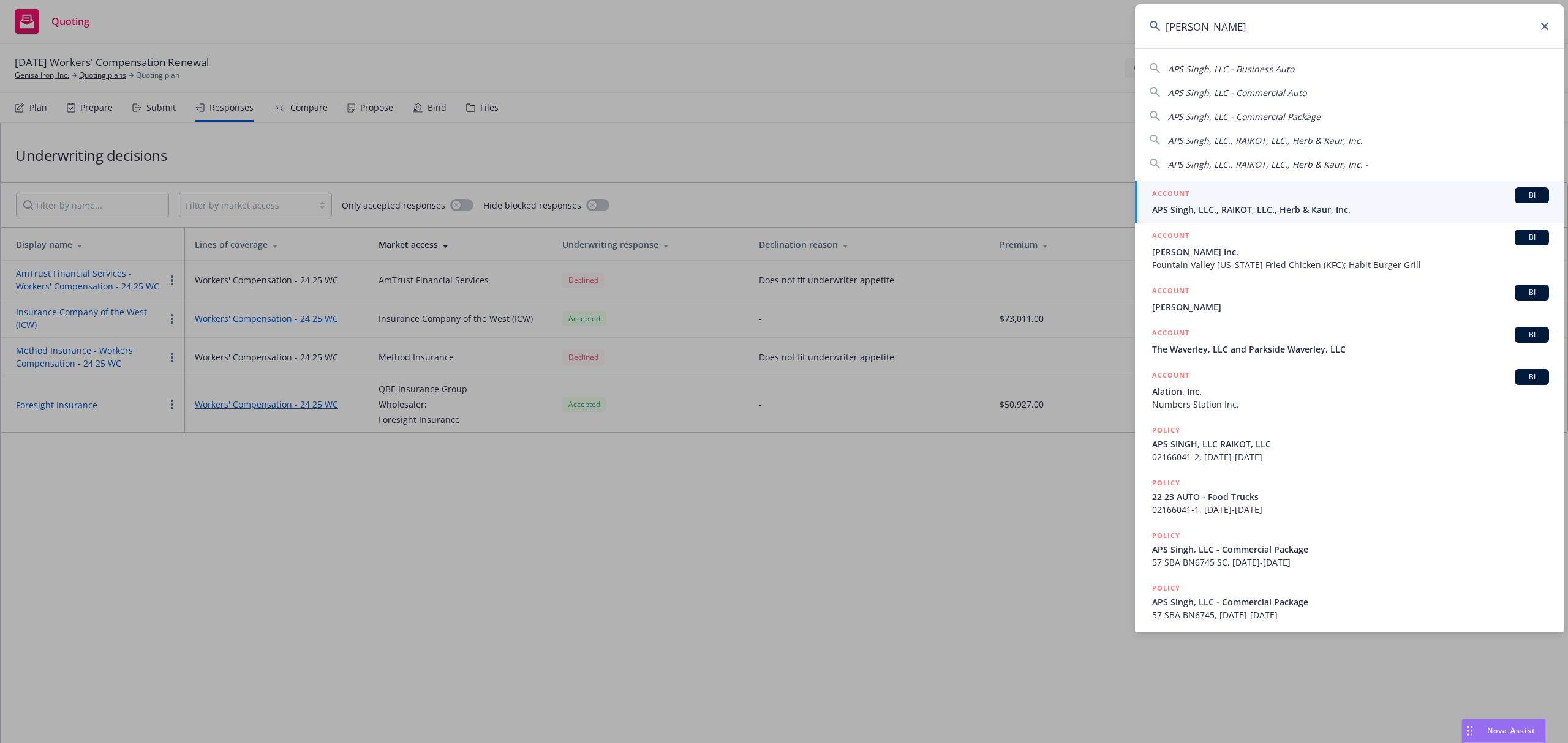
type input "aps singh"
click at [1216, 204] on span "APS Singh, LLC., RAIKOT, LLC., Herb & Kaur, Inc." at bounding box center [1350, 209] width 397 height 13
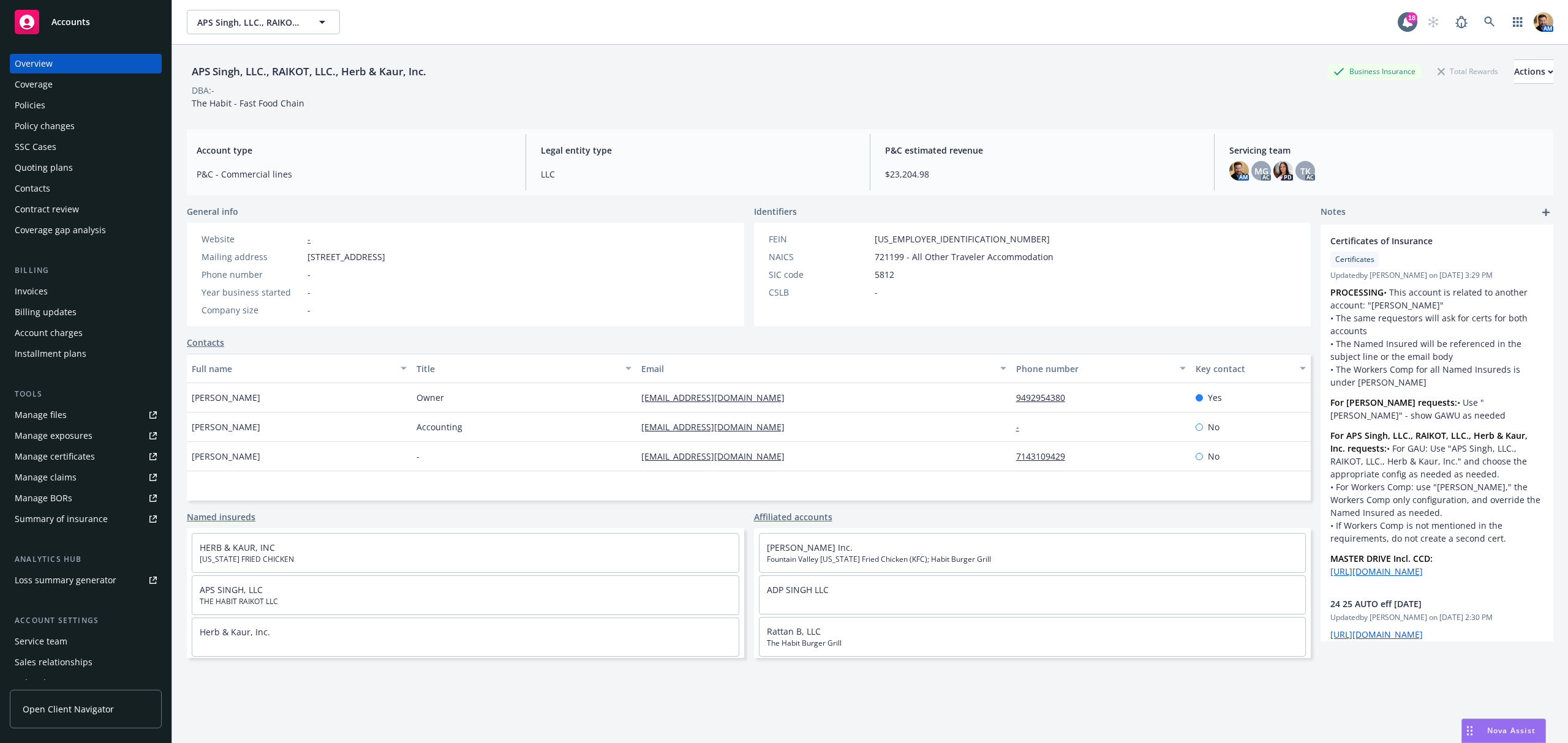
click at [25, 106] on div "Policies" at bounding box center [30, 105] width 31 height 20
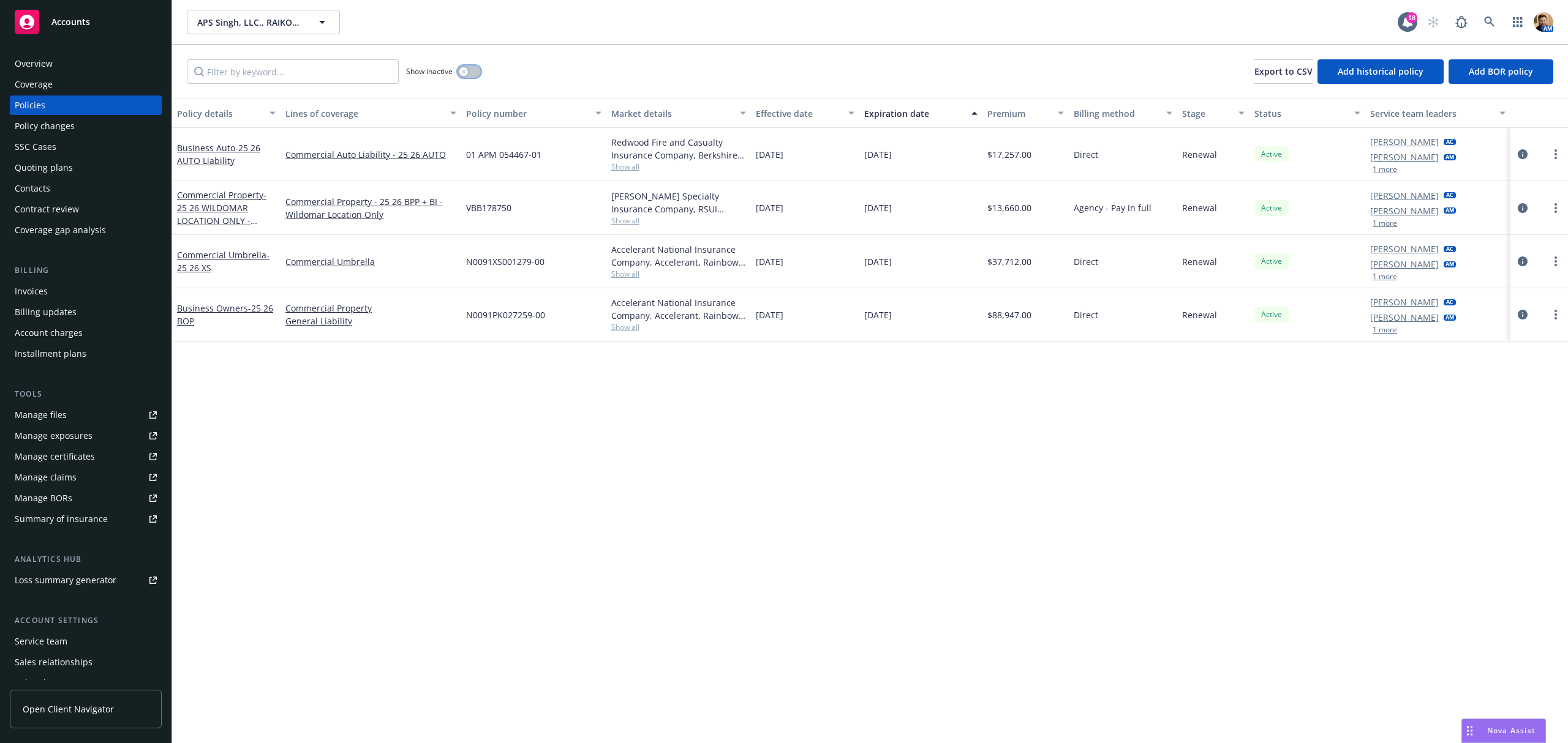
click at [469, 71] on button "button" at bounding box center [468, 71] width 23 height 12
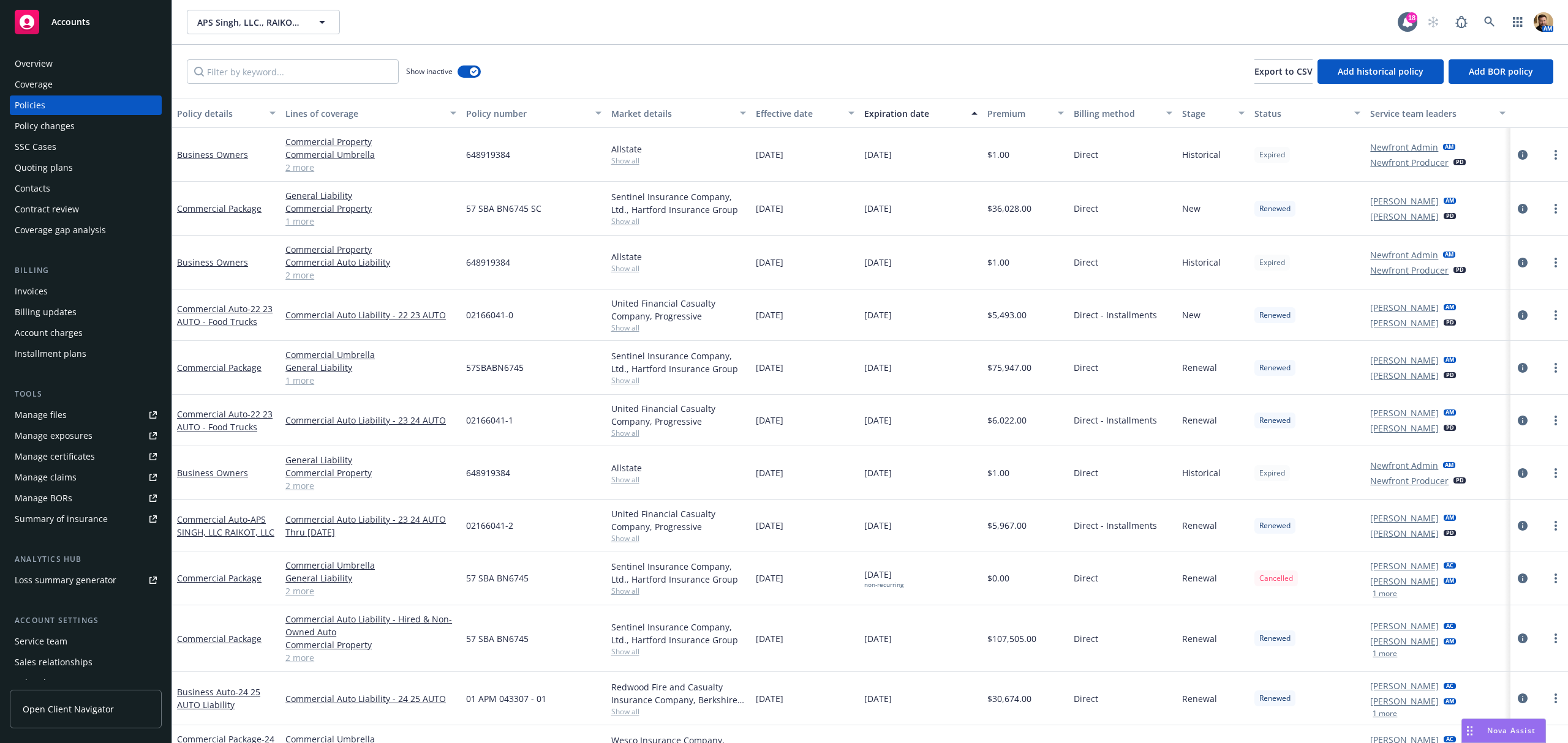
click at [334, 115] on div "Lines of coverage" at bounding box center [363, 113] width 157 height 13
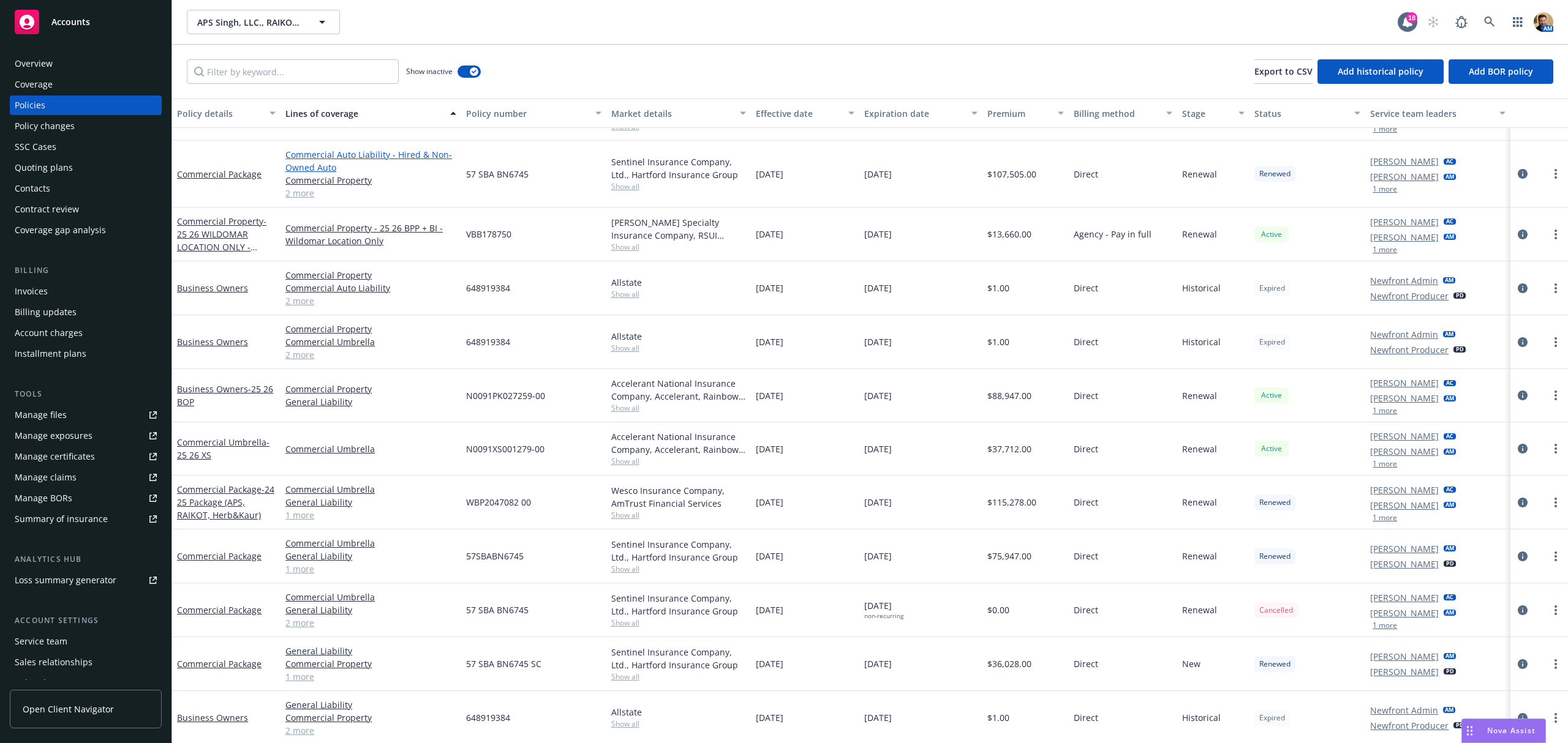
scroll to position [241, 0]
click at [1518, 499] on icon "circleInformation" at bounding box center [1523, 503] width 10 height 10
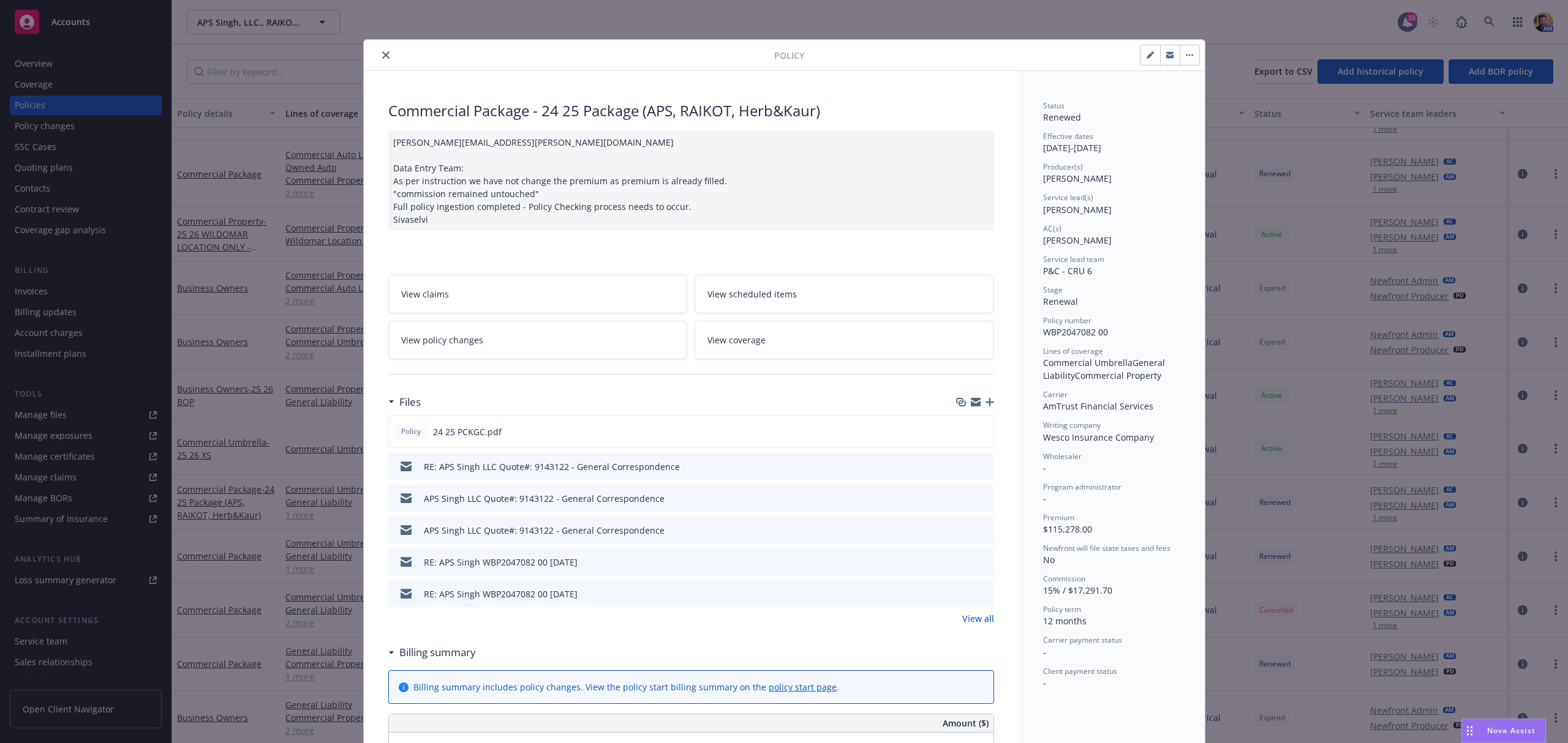
click at [475, 336] on link "View policy changes" at bounding box center [538, 340] width 300 height 38
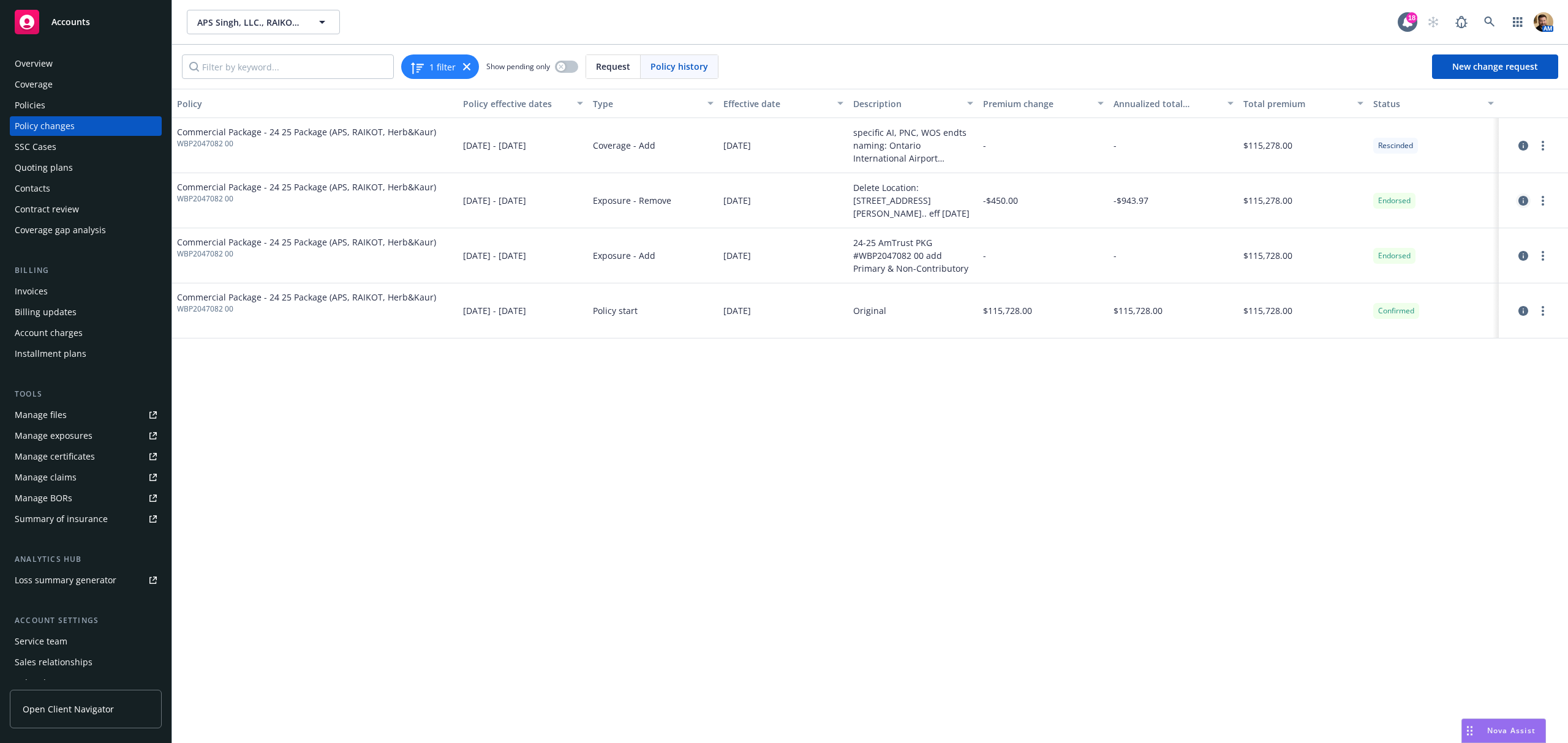
click at [1522, 200] on icon "circleInformation" at bounding box center [1524, 201] width 10 height 10
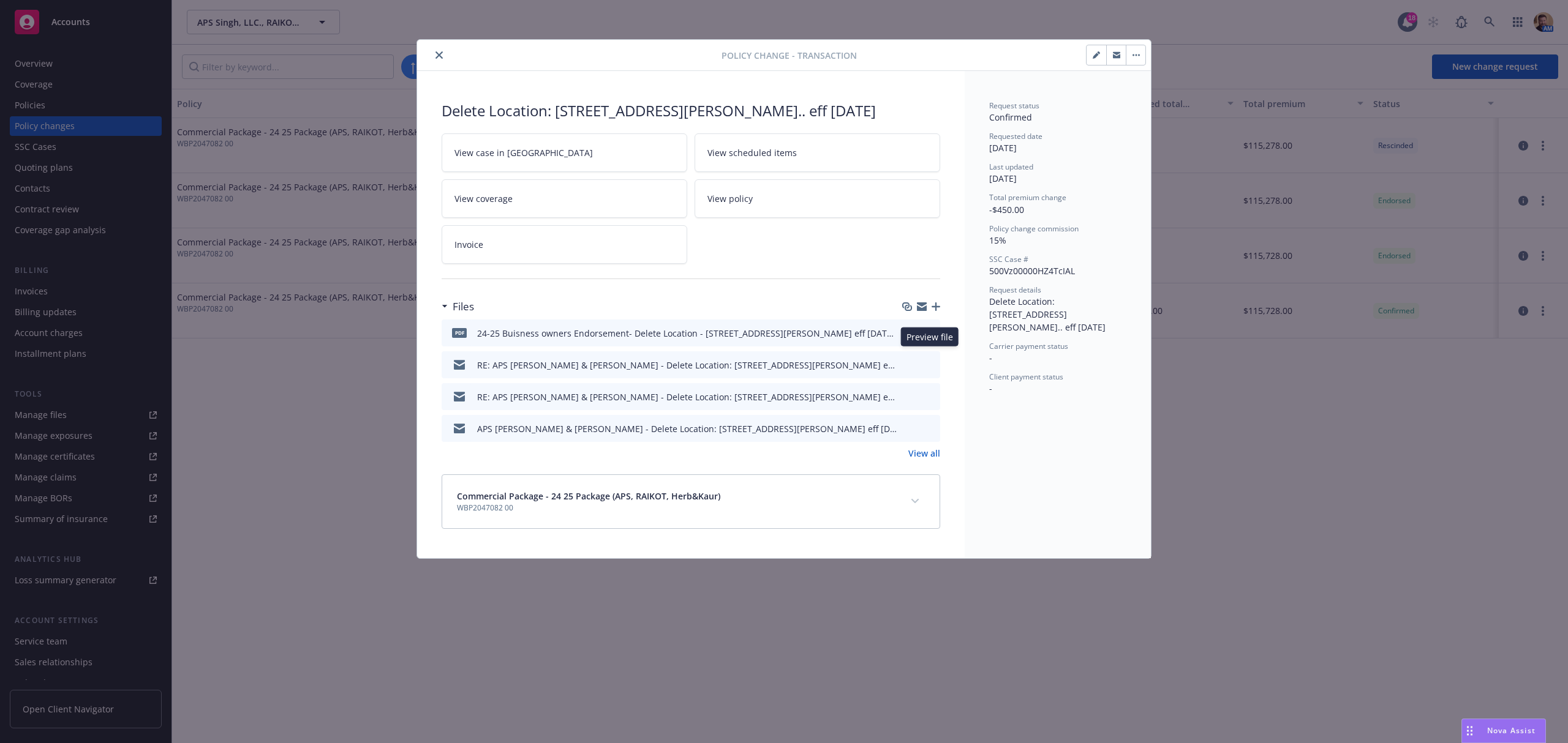
click at [931, 337] on icon "preview file" at bounding box center [928, 333] width 11 height 9
click at [438, 54] on icon "close" at bounding box center [439, 54] width 8 height 8
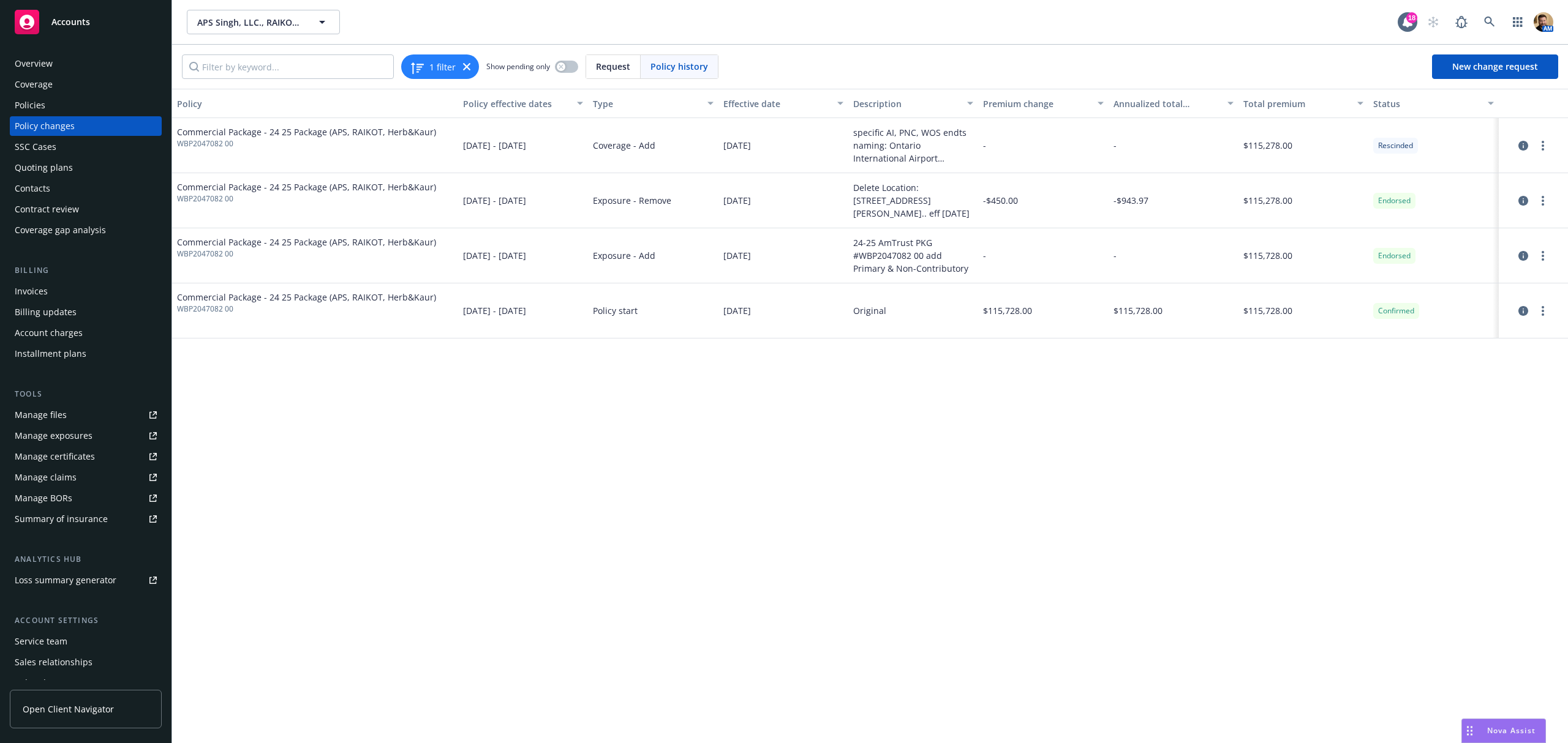
click at [40, 109] on div "Policies" at bounding box center [30, 105] width 31 height 20
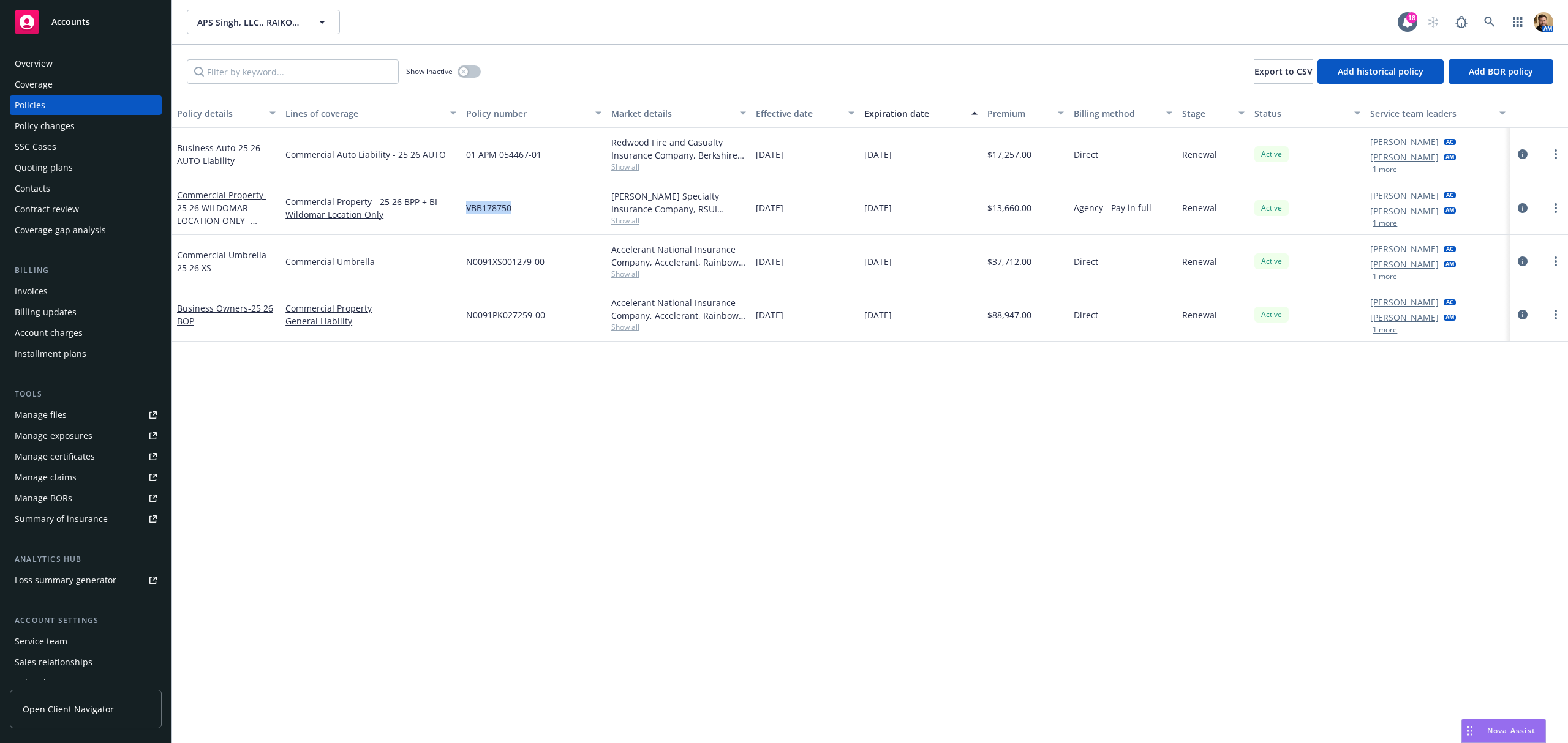
drag, startPoint x: 514, startPoint y: 204, endPoint x: 463, endPoint y: 207, distance: 51.1
click at [463, 207] on div "VBB178750" at bounding box center [534, 208] width 145 height 54
copy span "VBB178750"
click at [1490, 14] on link at bounding box center [1489, 22] width 25 height 25
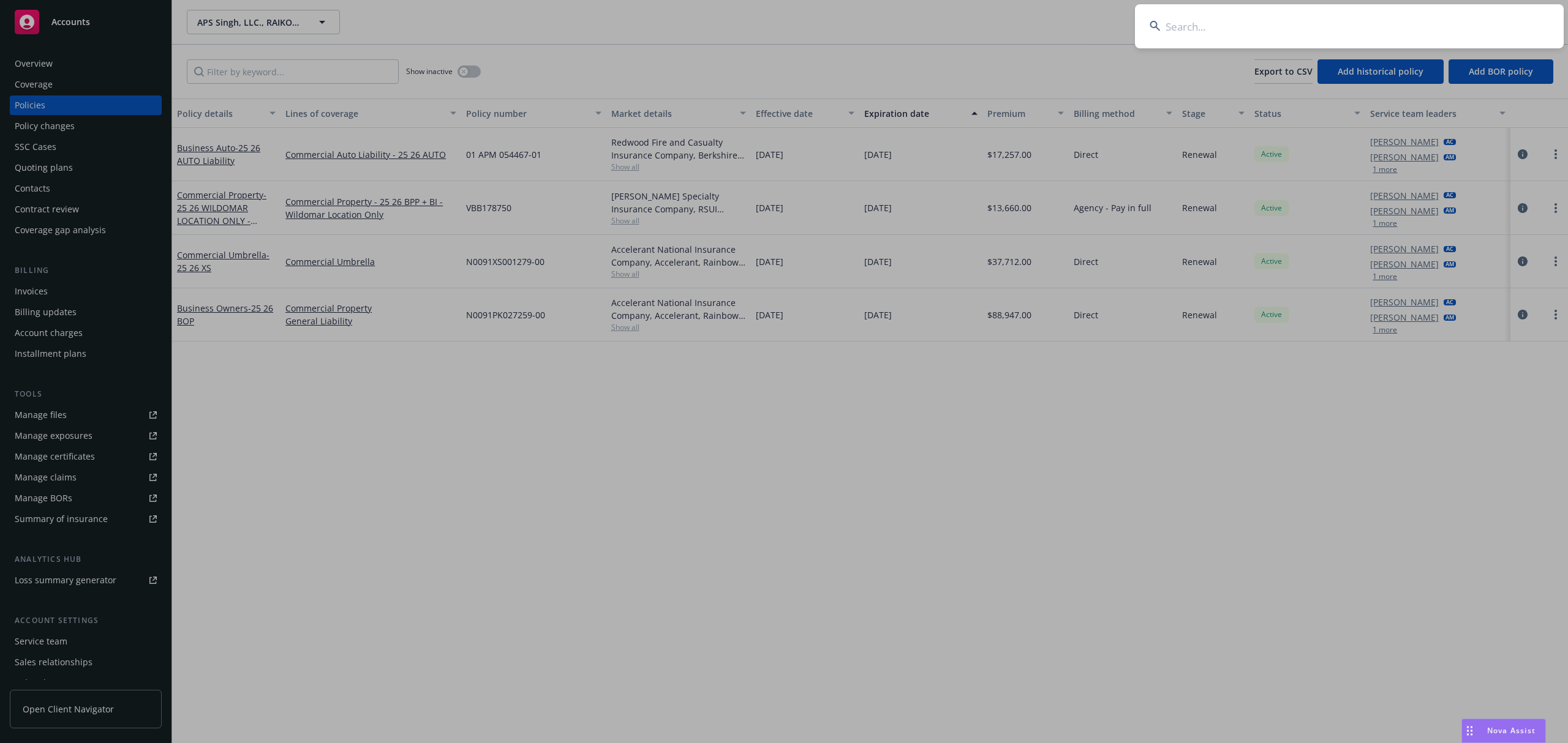
click at [1416, 27] on input at bounding box center [1349, 26] width 429 height 44
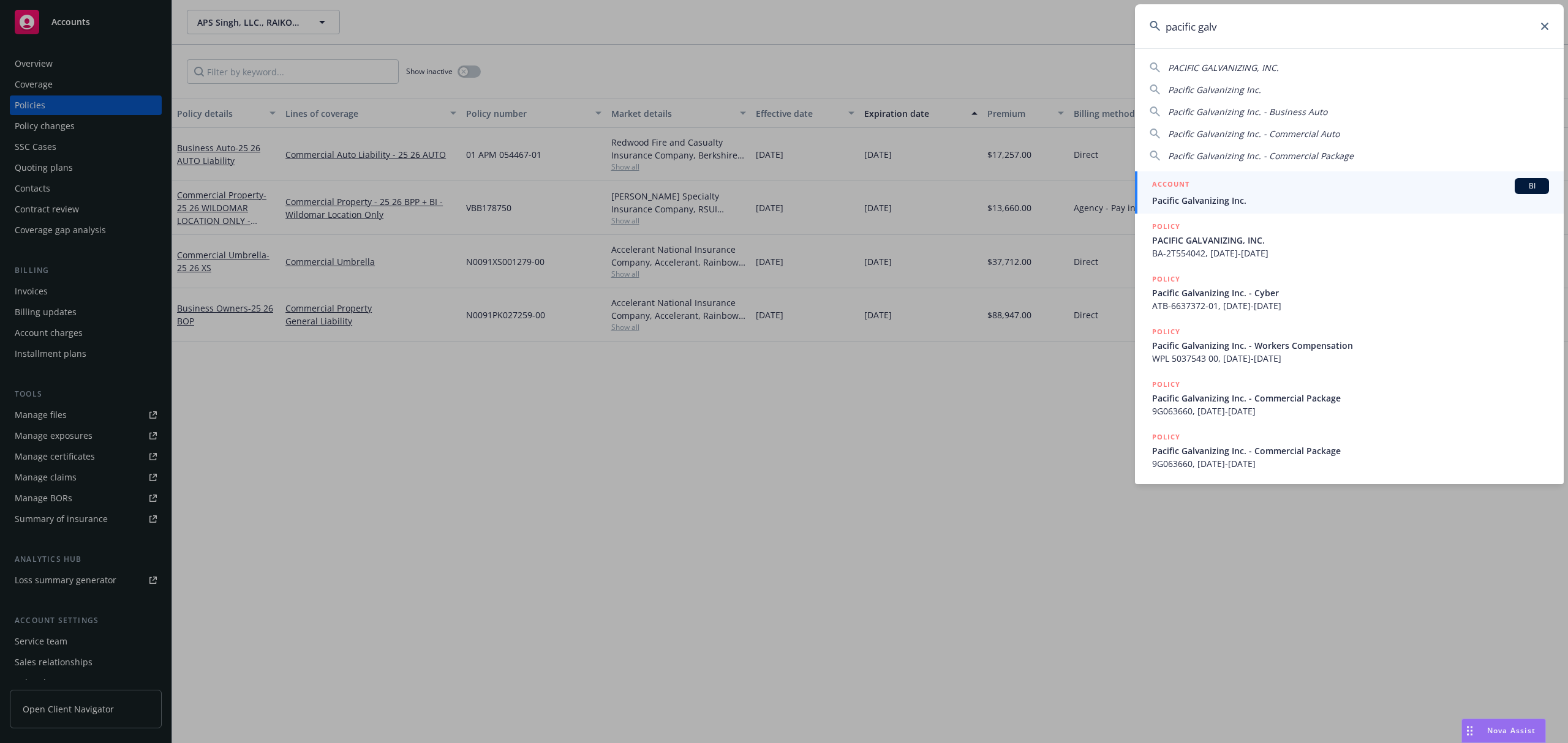
type input "pacific galv"
click at [1187, 184] on h5 "ACCOUNT" at bounding box center [1170, 185] width 37 height 14
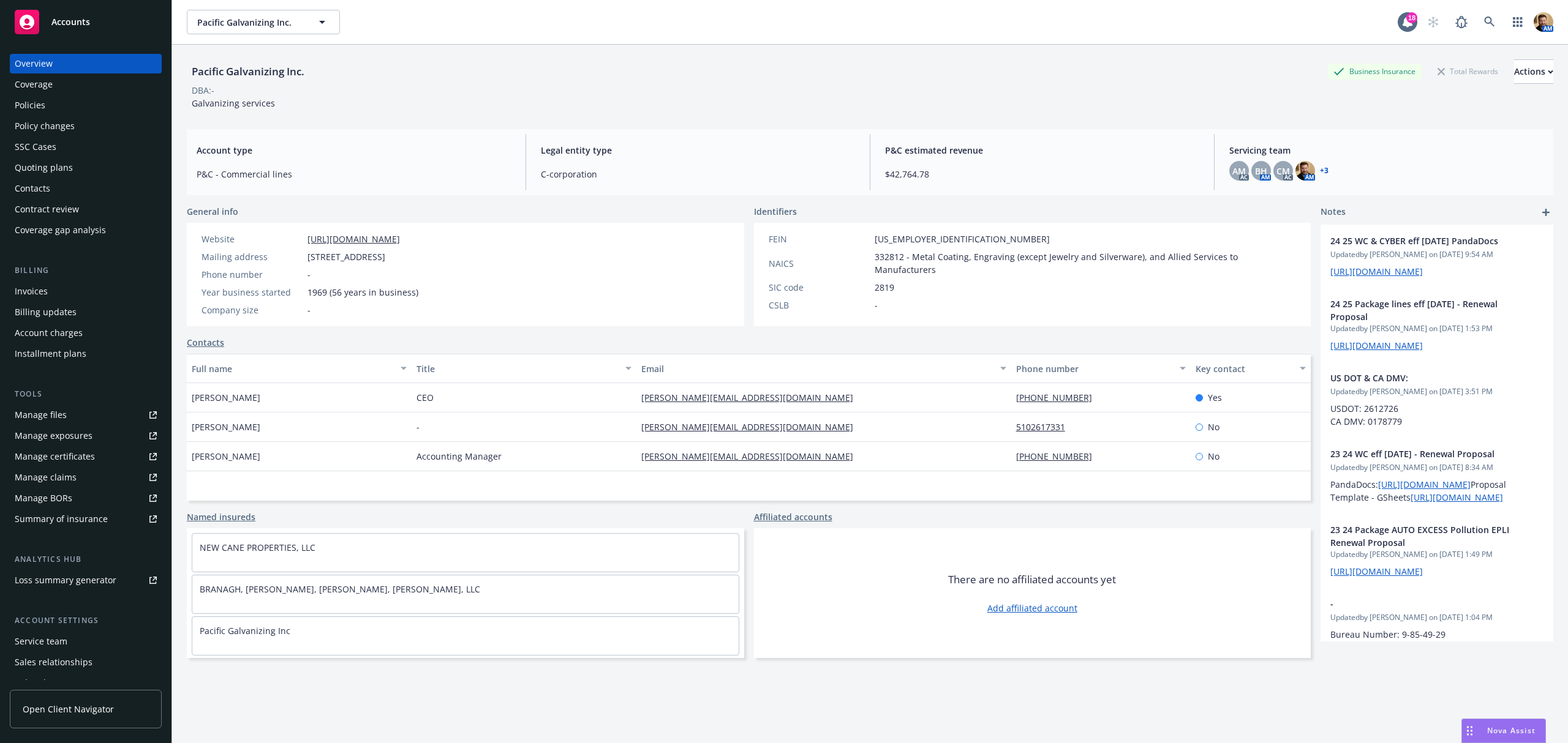
click at [45, 167] on div "Quoting plans" at bounding box center [43, 168] width 58 height 20
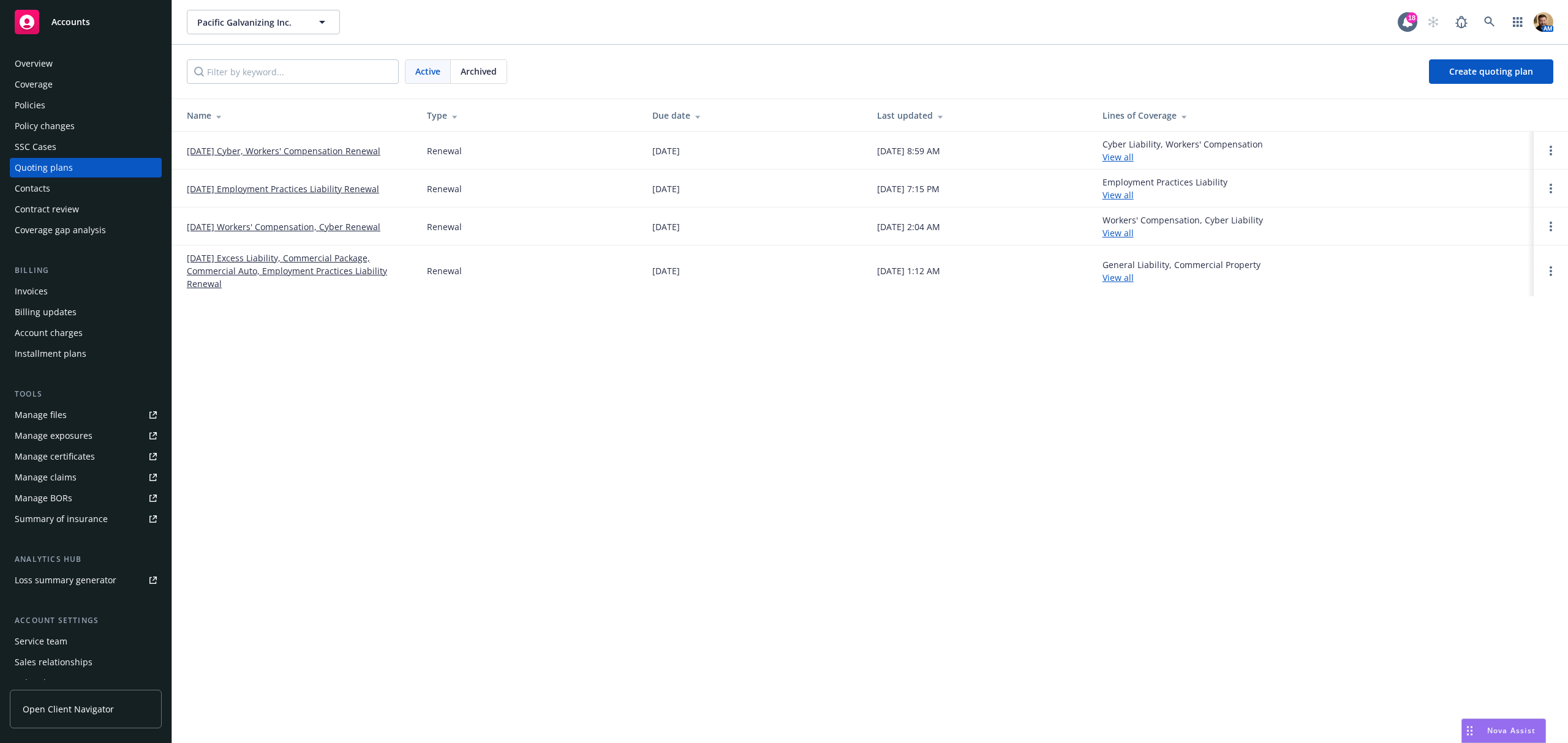
click at [295, 151] on link "[DATE] Cyber, Workers' Compensation Renewal" at bounding box center [283, 151] width 193 height 13
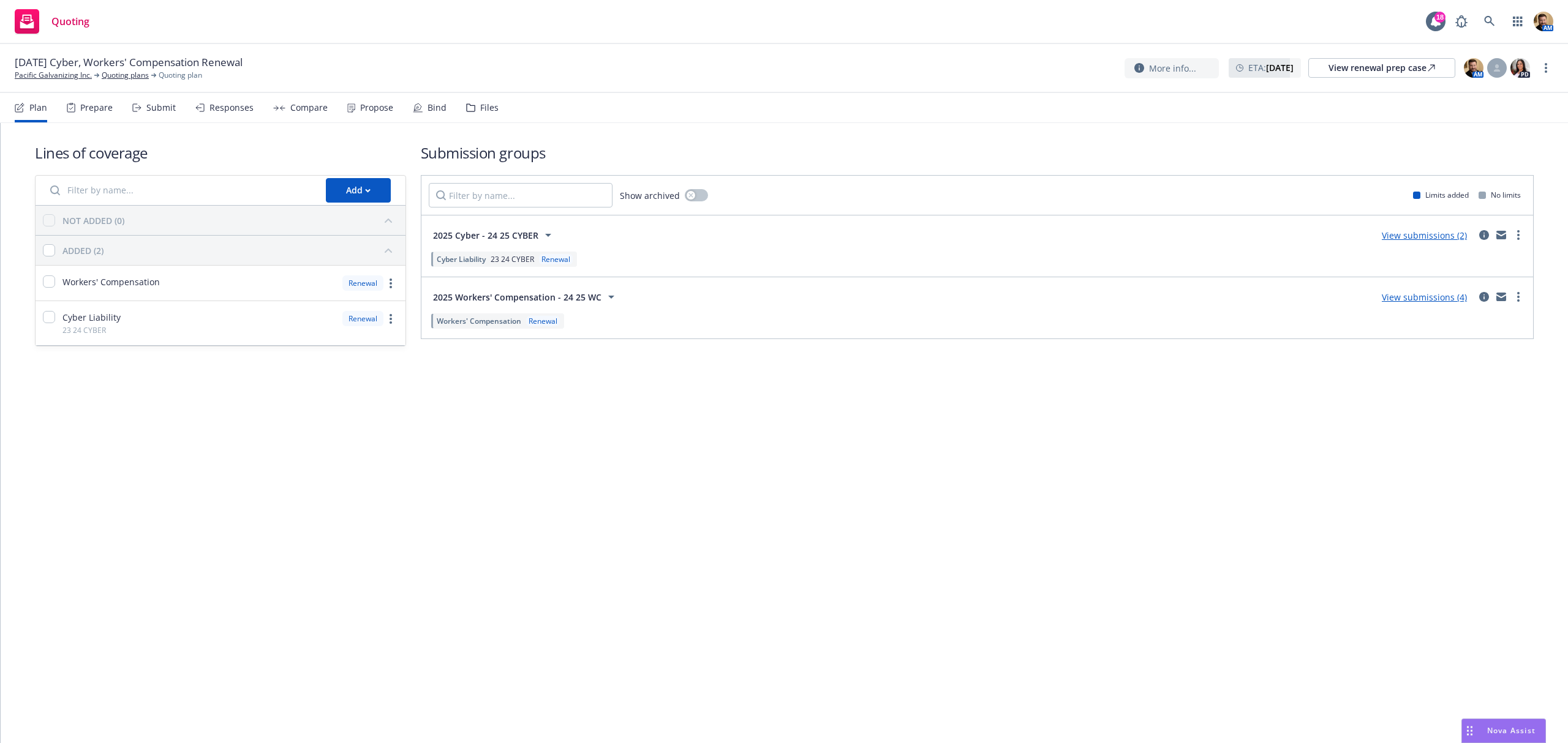
click at [220, 104] on div "Responses" at bounding box center [232, 108] width 44 height 10
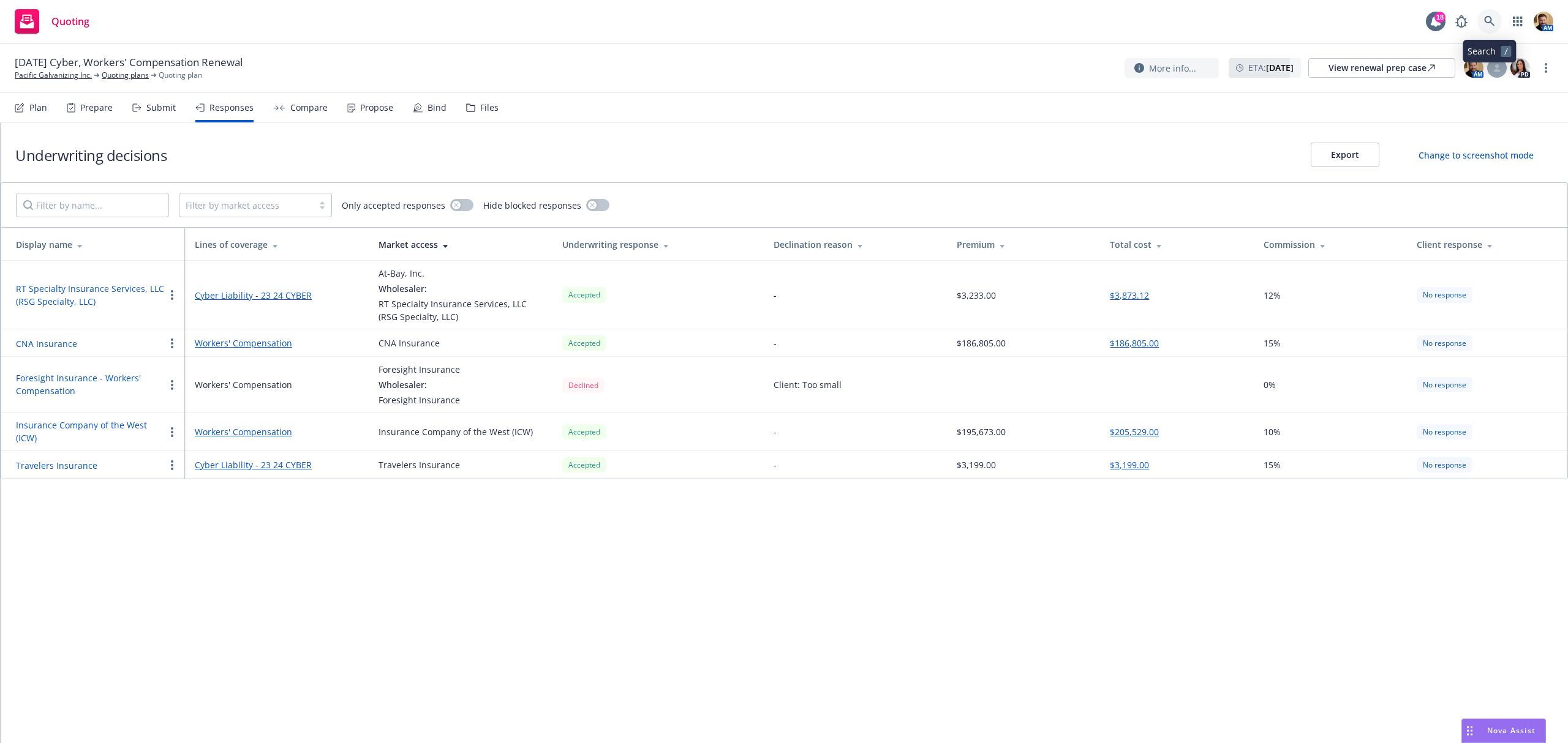
click at [1493, 20] on icon at bounding box center [1489, 21] width 11 height 11
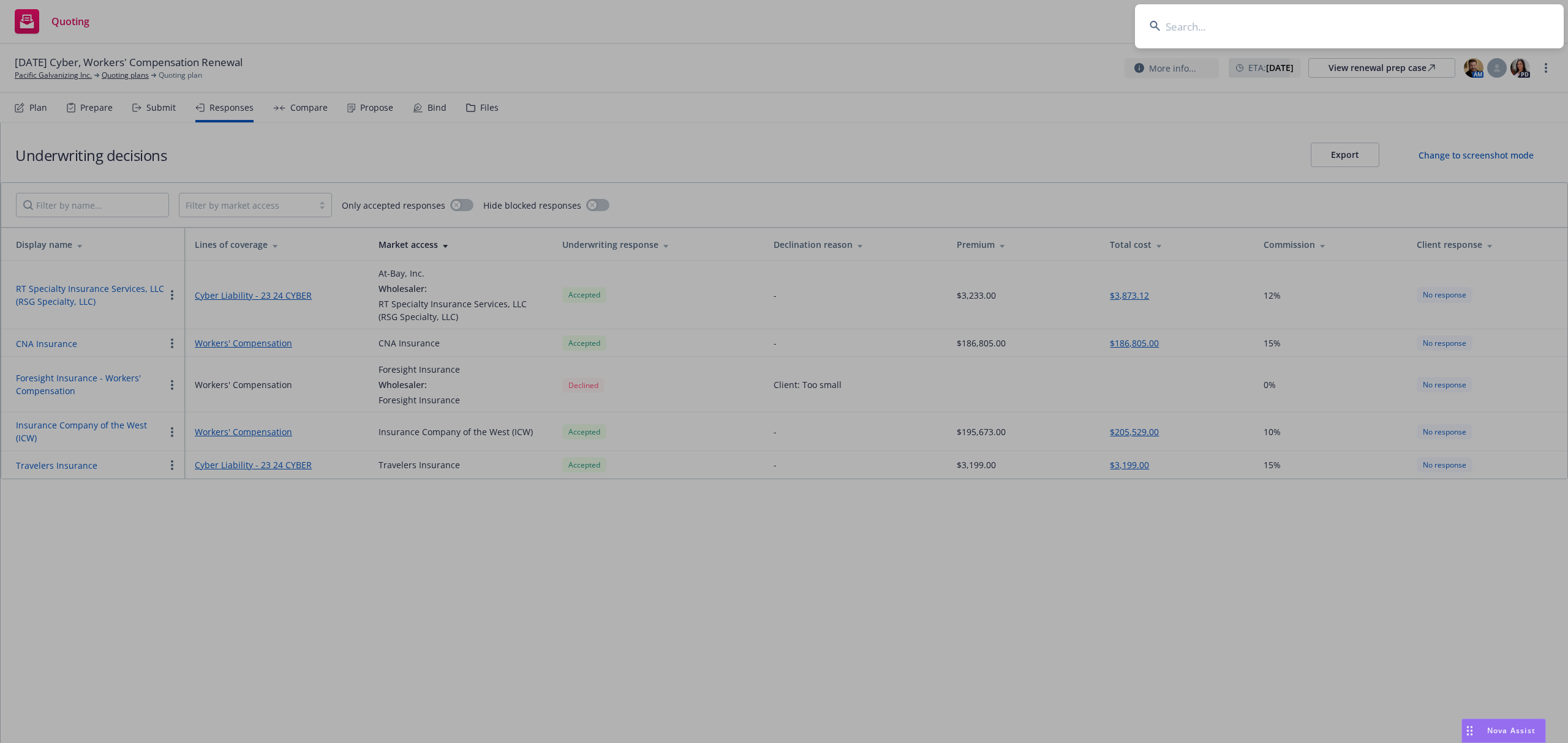
click at [1341, 23] on input at bounding box center [1349, 26] width 429 height 44
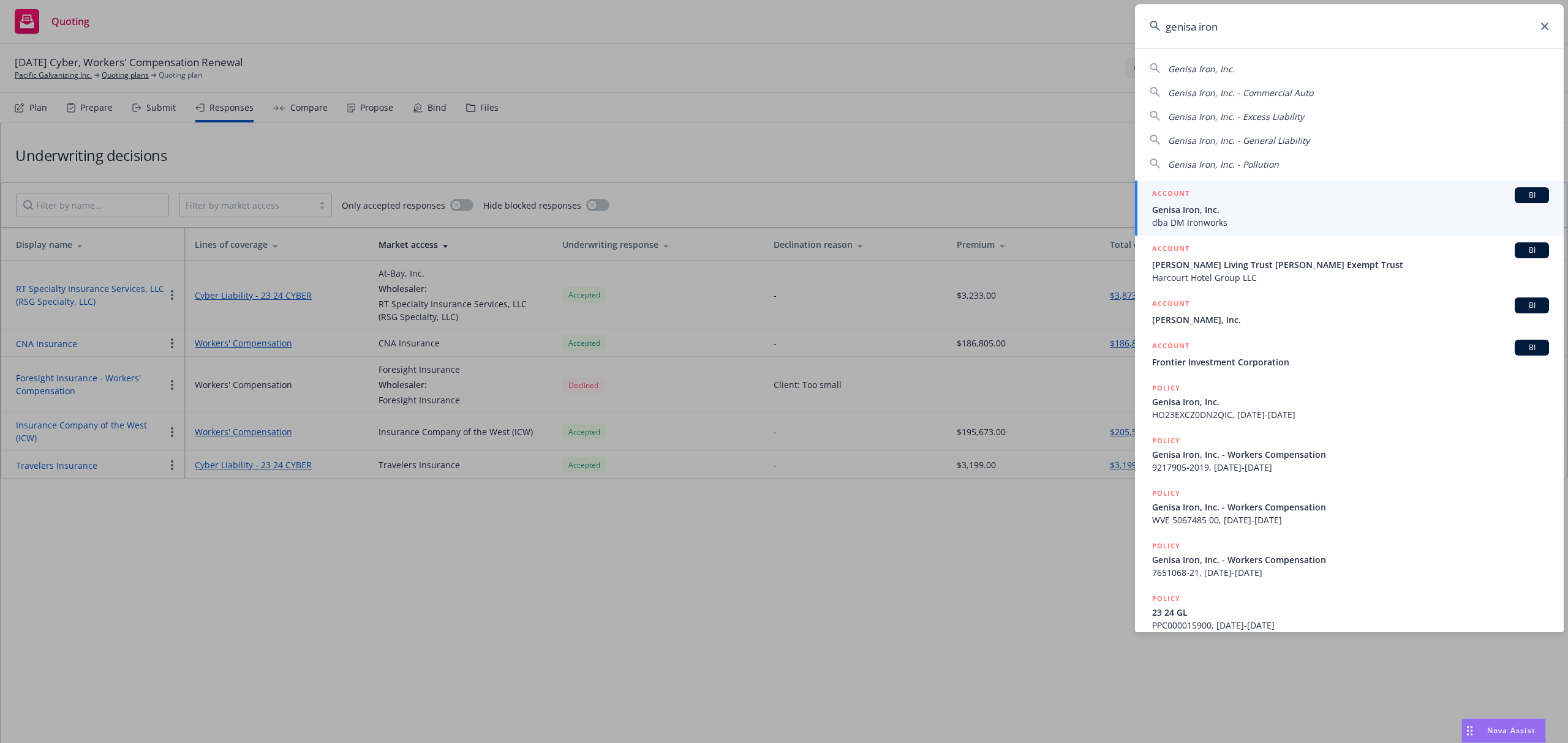
type input "genisa iron"
click at [1184, 206] on span "Genisa Iron, Inc." at bounding box center [1350, 209] width 397 height 13
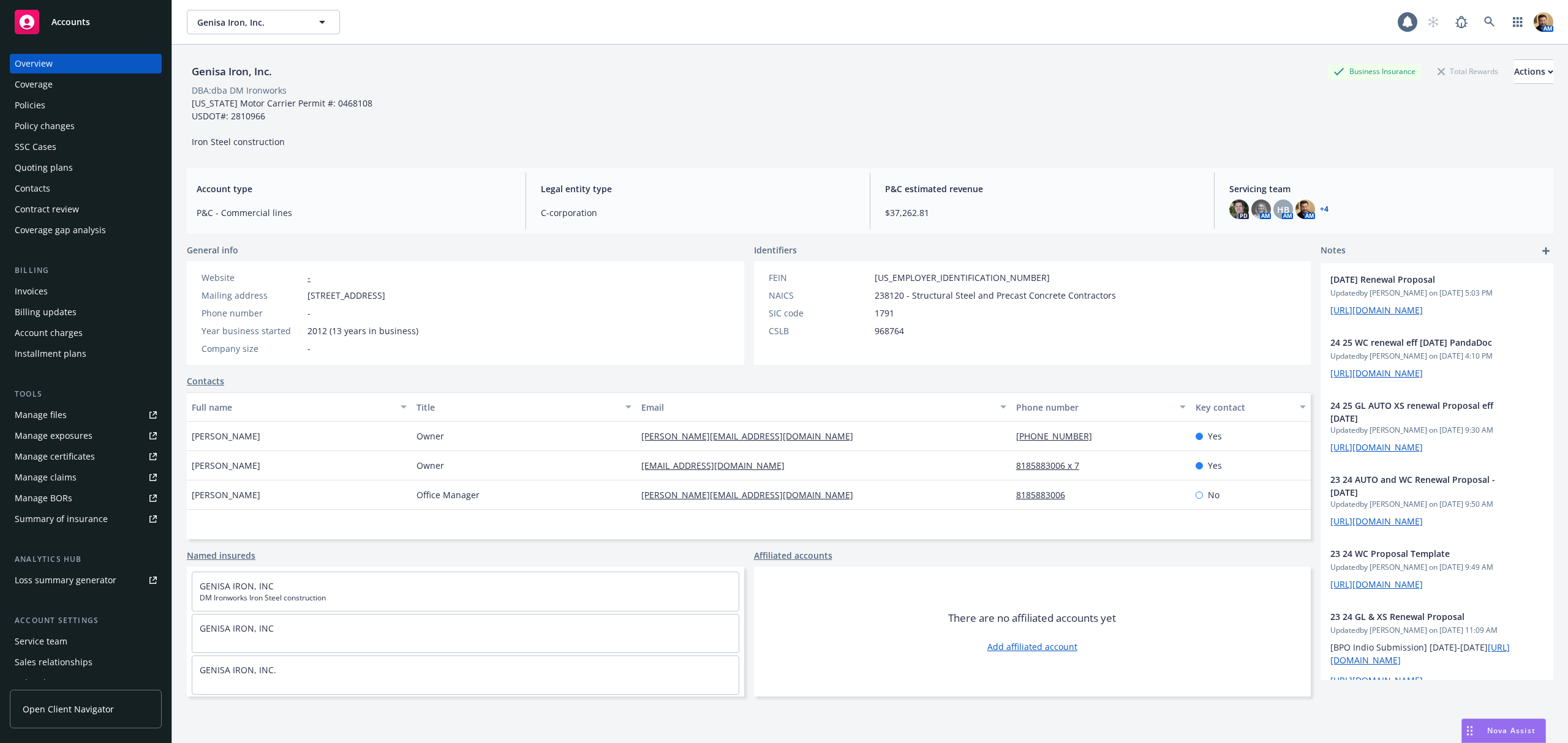
click at [44, 169] on div "Quoting plans" at bounding box center [43, 168] width 58 height 20
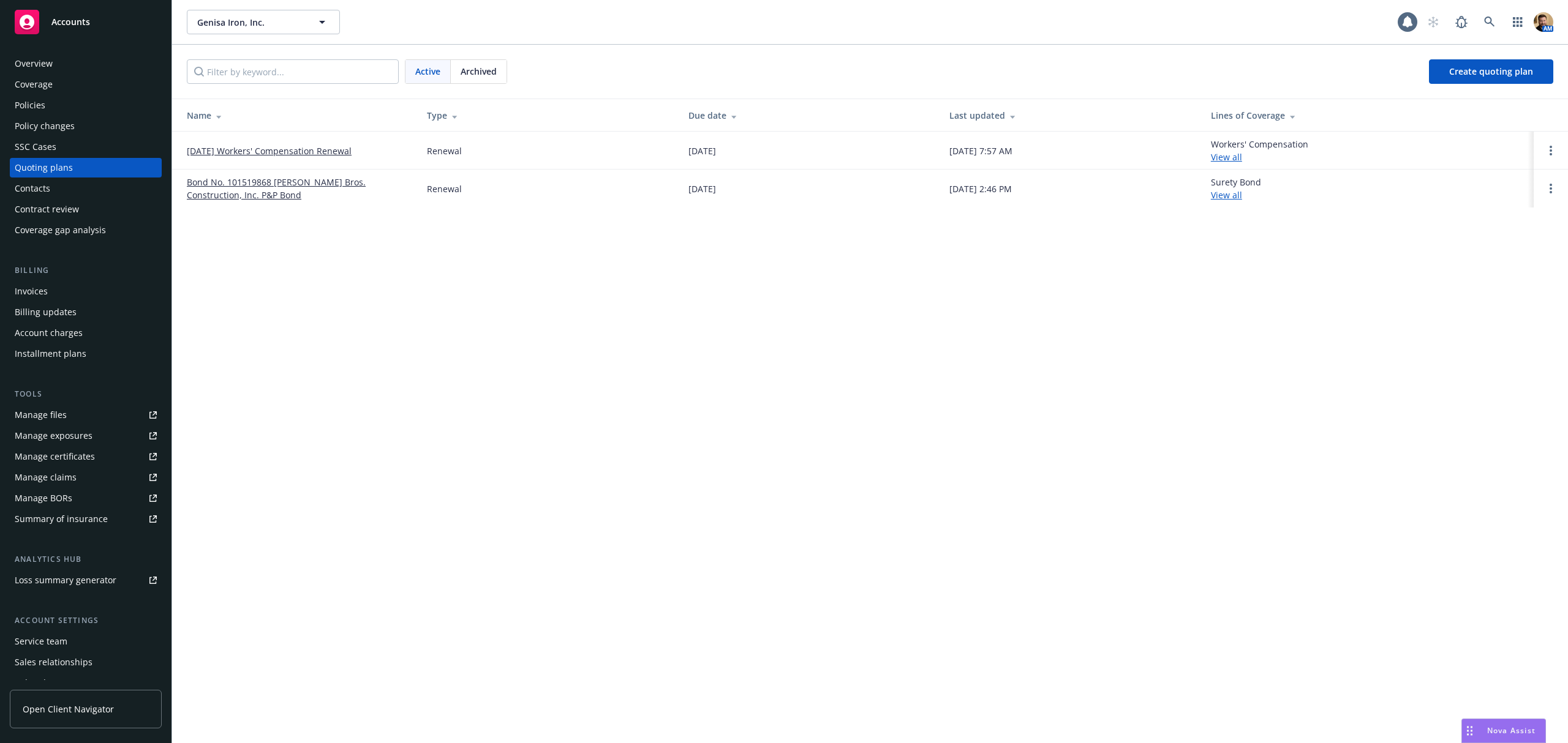
click at [260, 153] on link "[DATE] Workers' Compensation Renewal" at bounding box center [269, 151] width 165 height 13
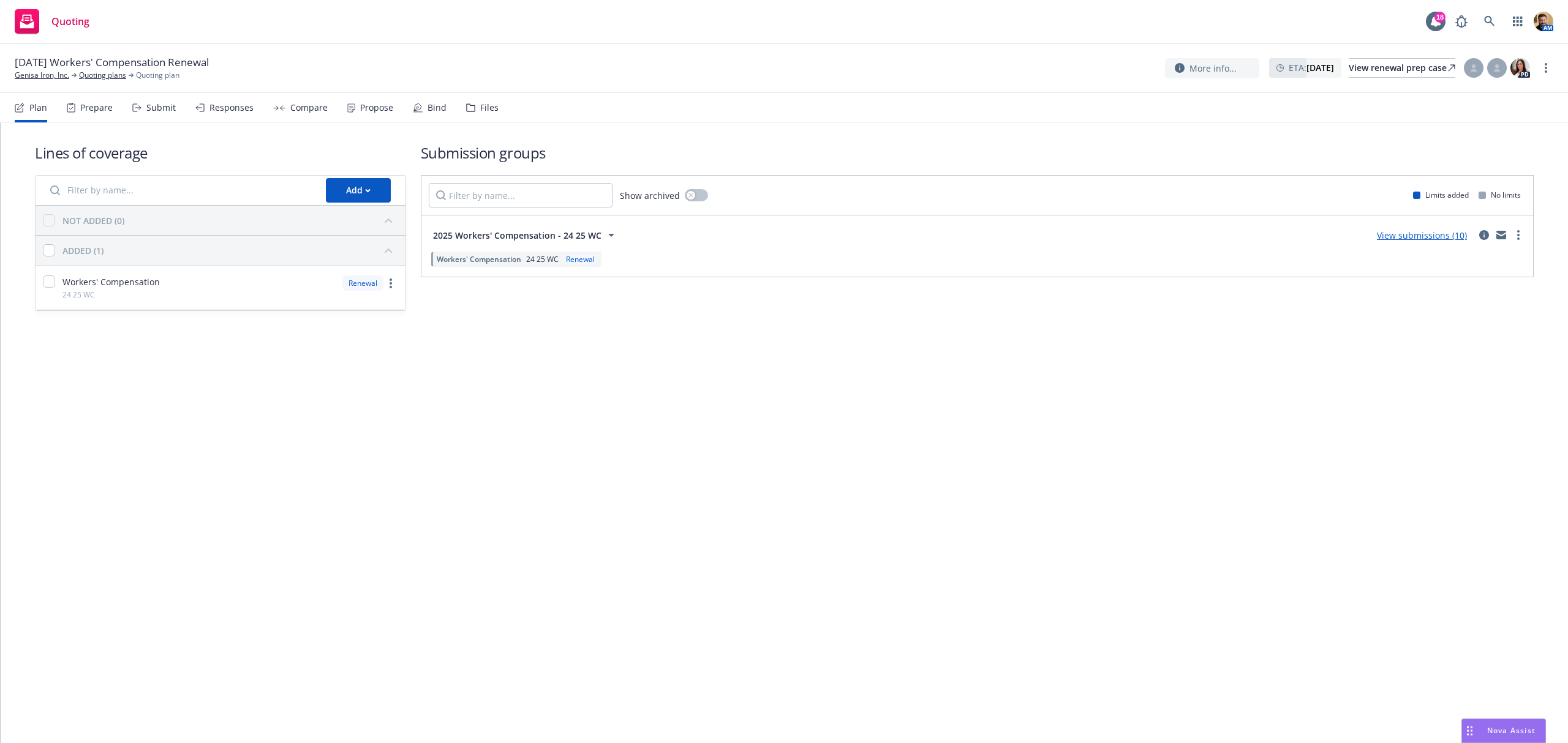
click at [224, 104] on div "Responses" at bounding box center [232, 108] width 44 height 10
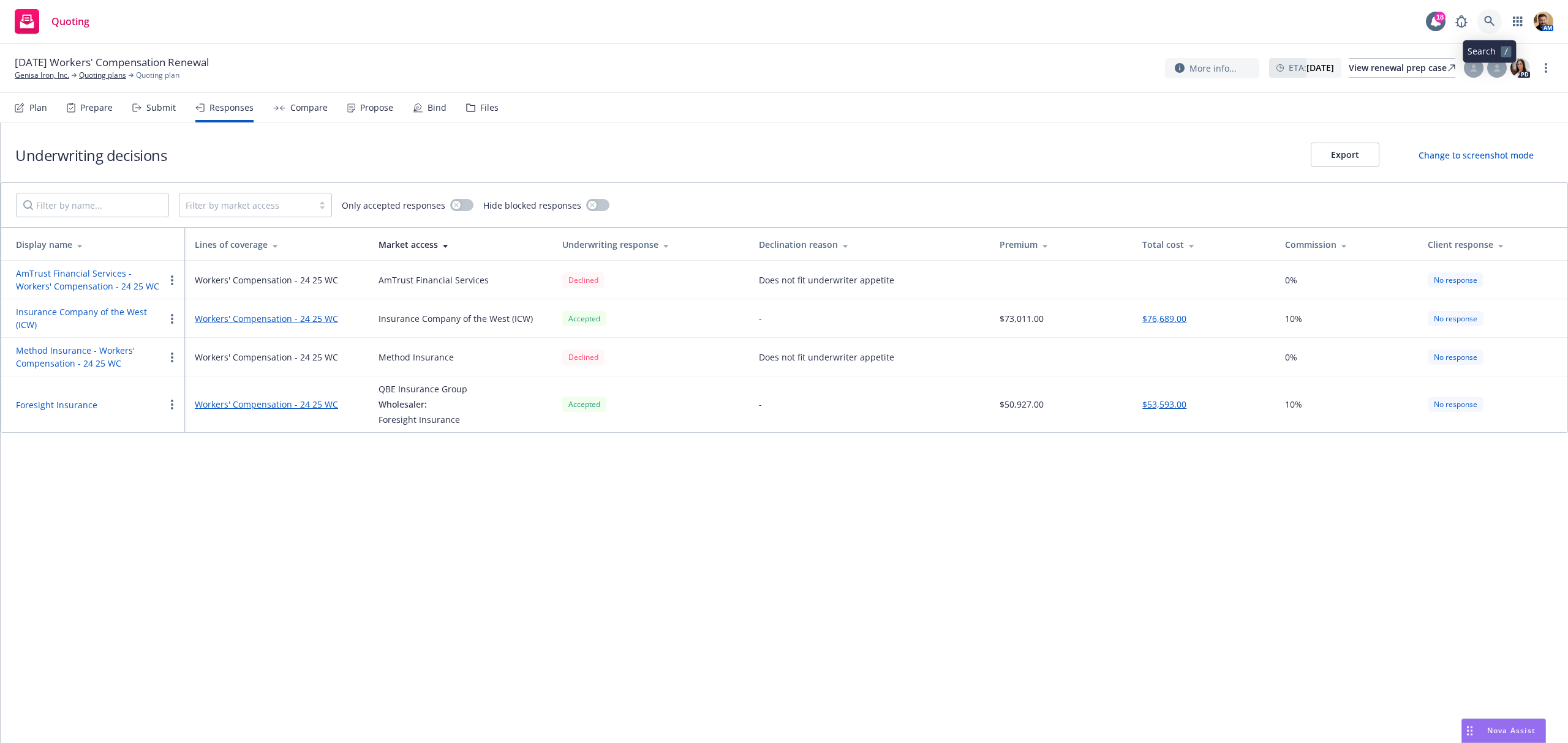
click at [1485, 10] on link at bounding box center [1489, 21] width 25 height 25
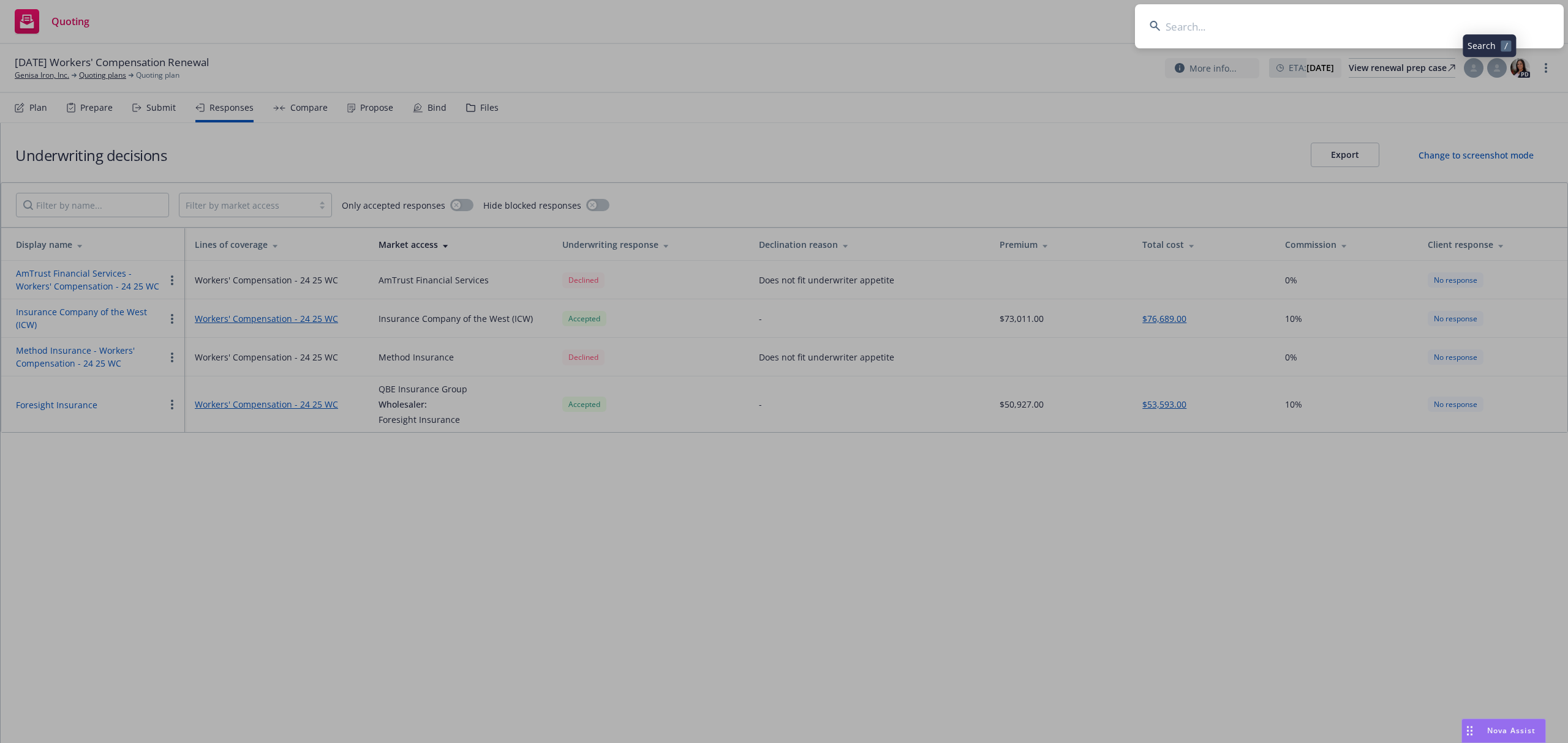
click at [1470, 31] on input at bounding box center [1349, 26] width 429 height 44
type input "pacific galv"
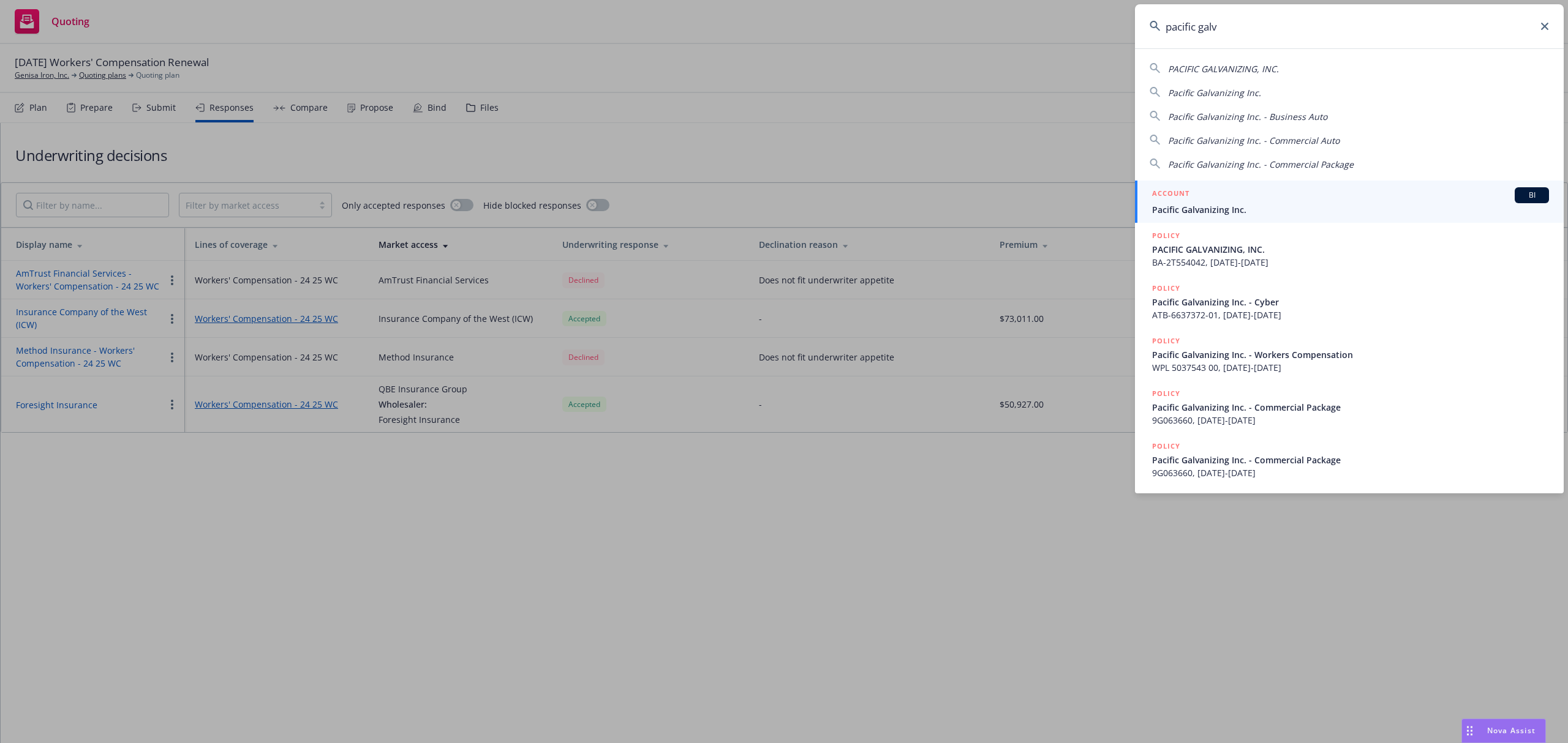
click at [1216, 203] on span "Pacific Galvanizing Inc." at bounding box center [1350, 209] width 397 height 13
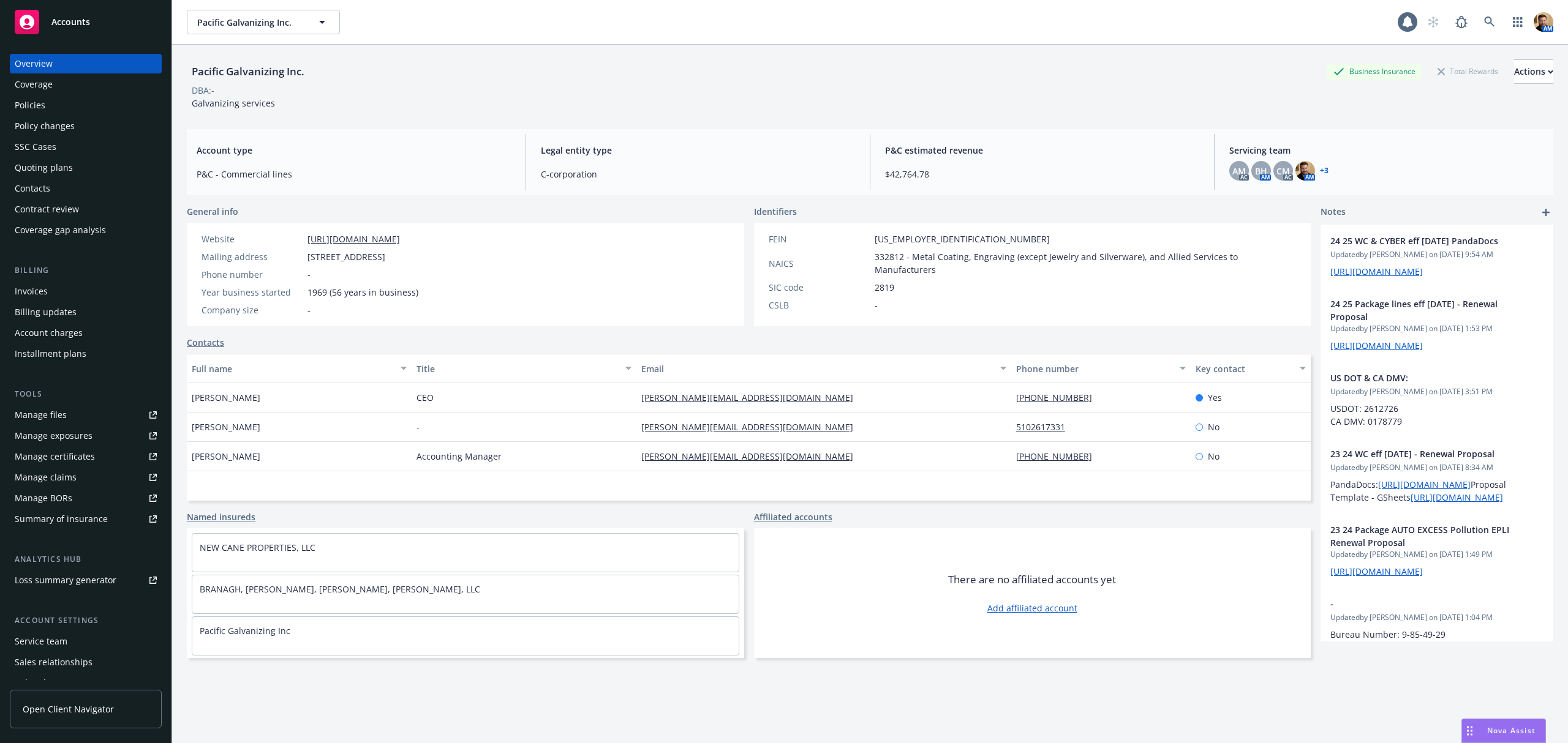
click at [61, 158] on div "Quoting plans" at bounding box center [43, 168] width 58 height 20
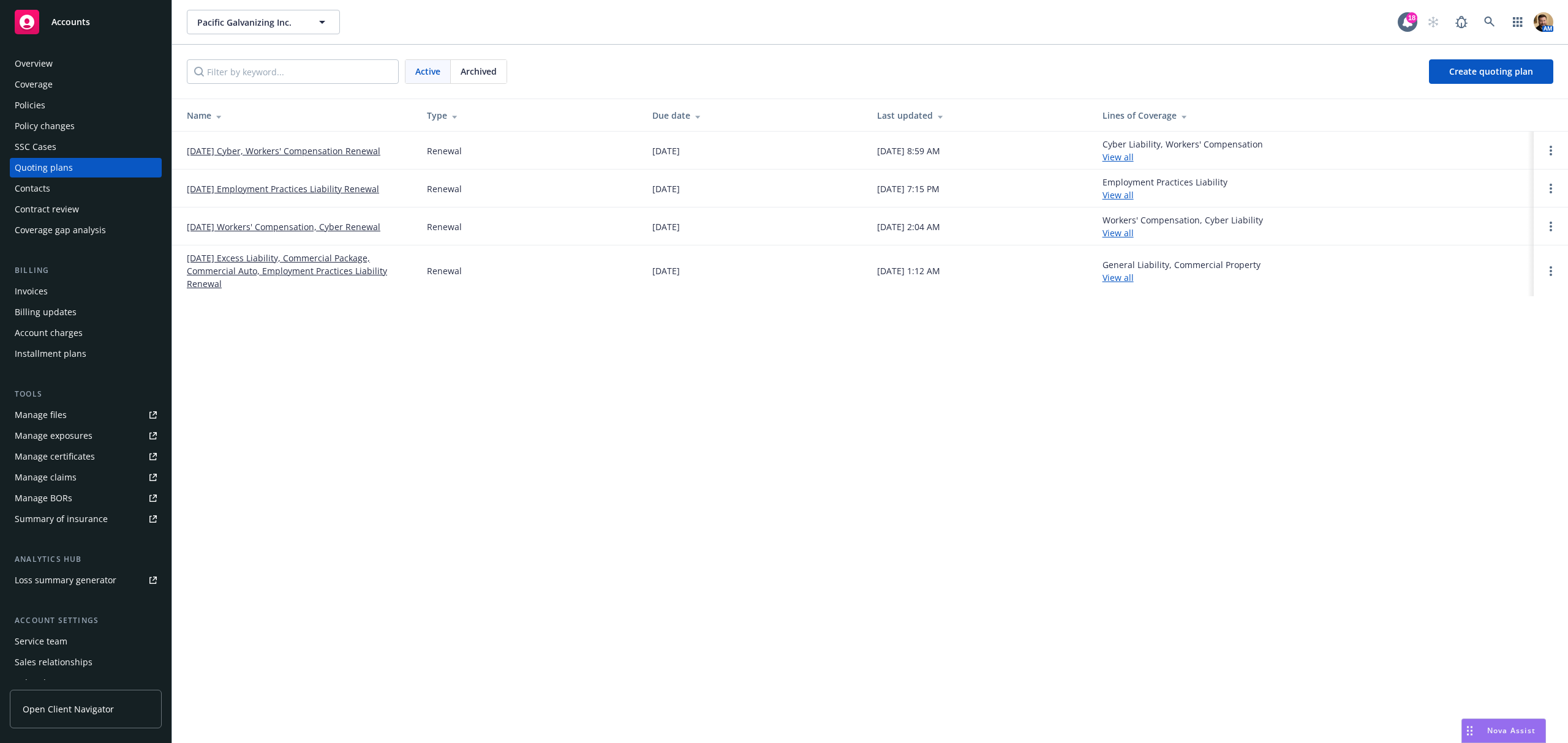
click at [300, 147] on link "09/01/25 Cyber, Workers' Compensation Renewal" at bounding box center [283, 151] width 193 height 13
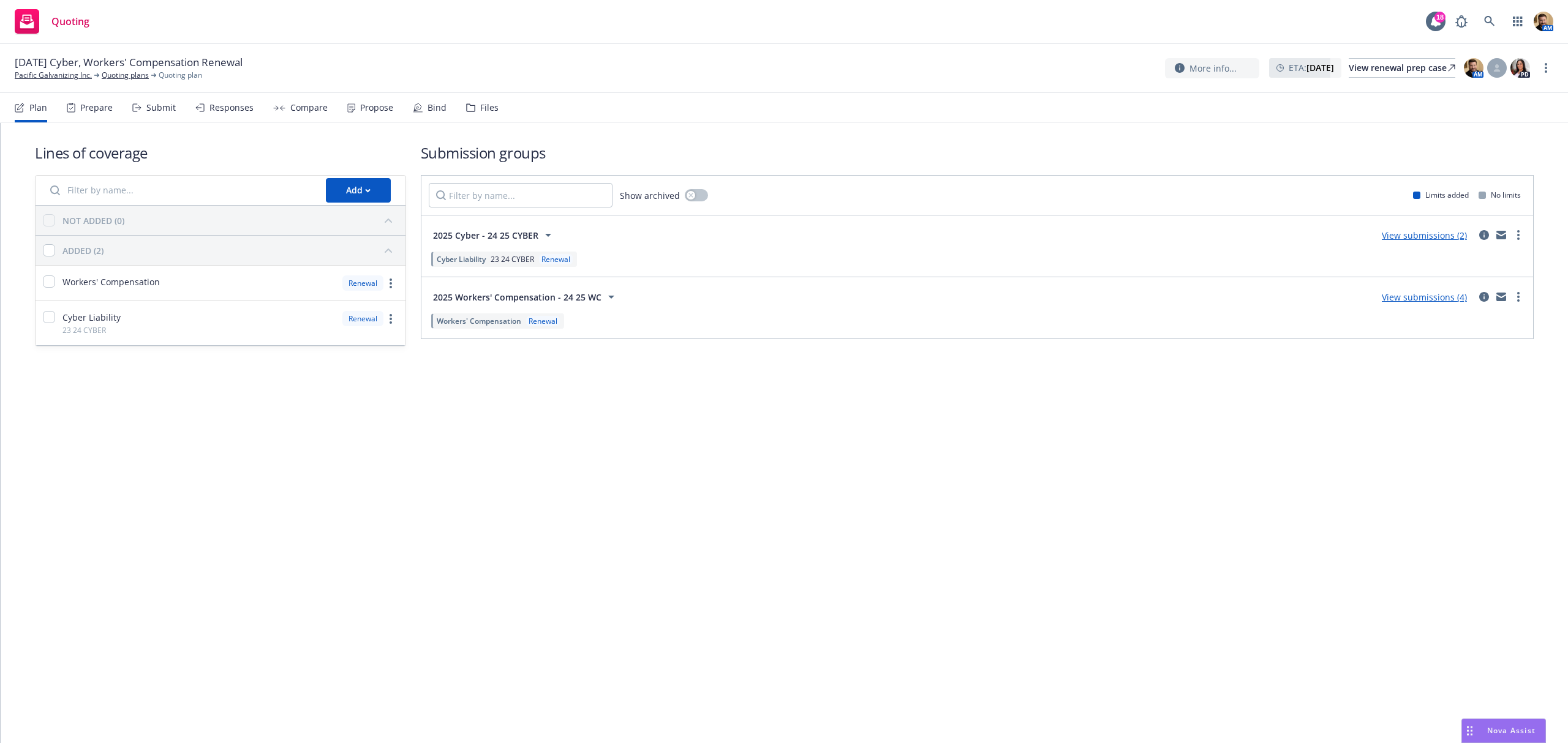
click at [620, 599] on div "Lines of coverage Add NOT ADDED (0) ADDED (2) Workers' Compensation Renewal Cyb…" at bounding box center [784, 433] width 1567 height 620
click at [228, 101] on div "Responses" at bounding box center [225, 107] width 58 height 30
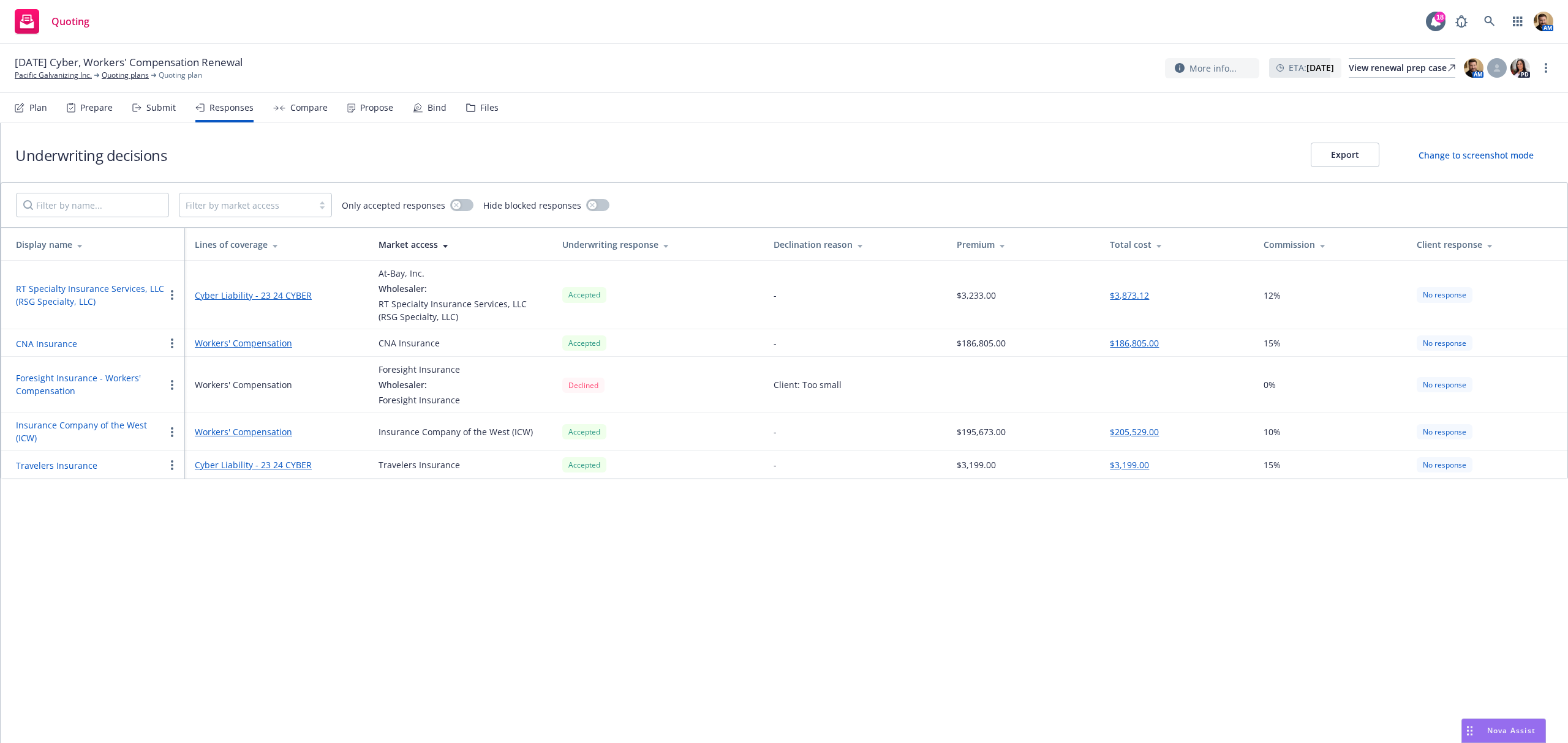
click at [161, 103] on div "Submit" at bounding box center [161, 108] width 30 height 10
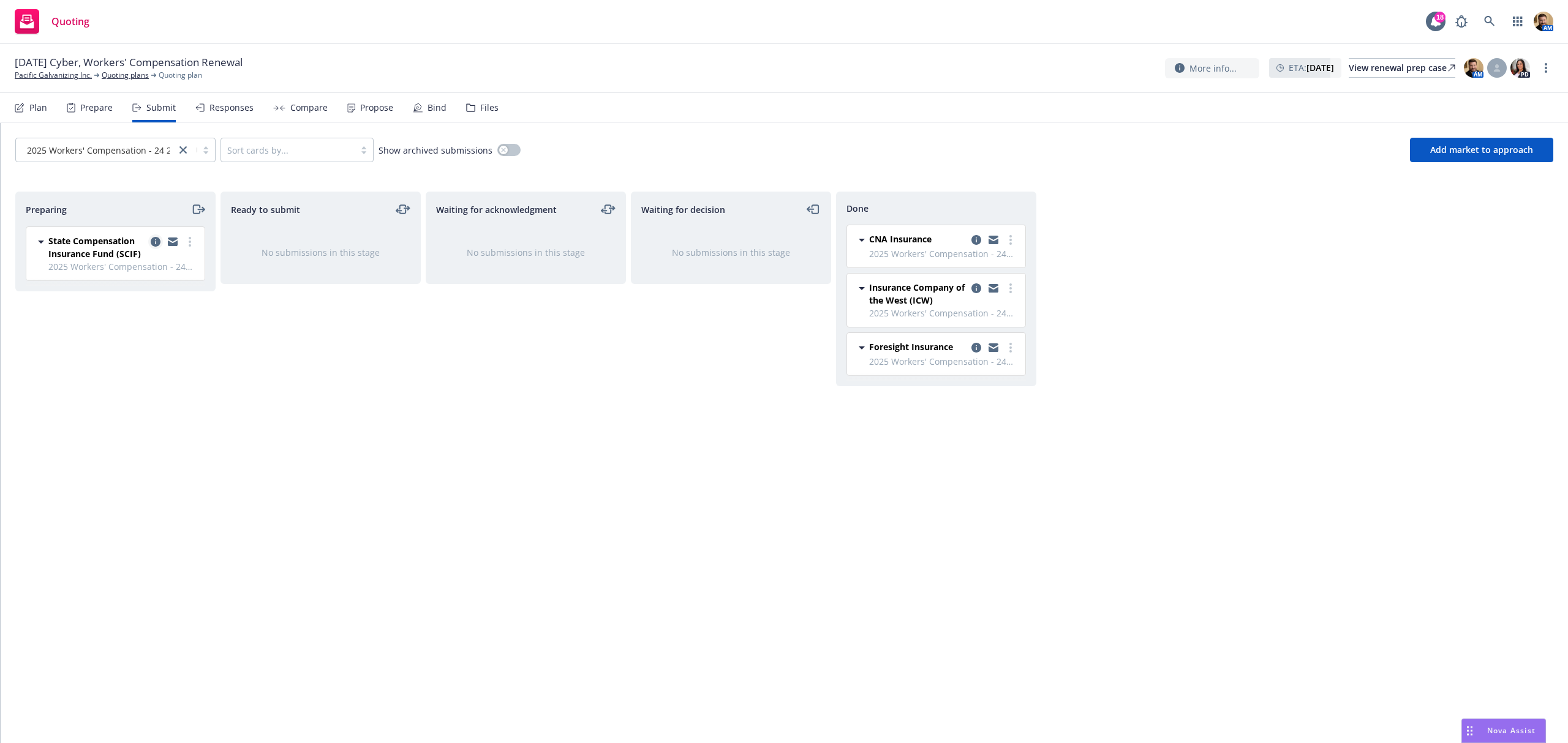
click at [152, 243] on icon "copy logging email" at bounding box center [156, 242] width 10 height 10
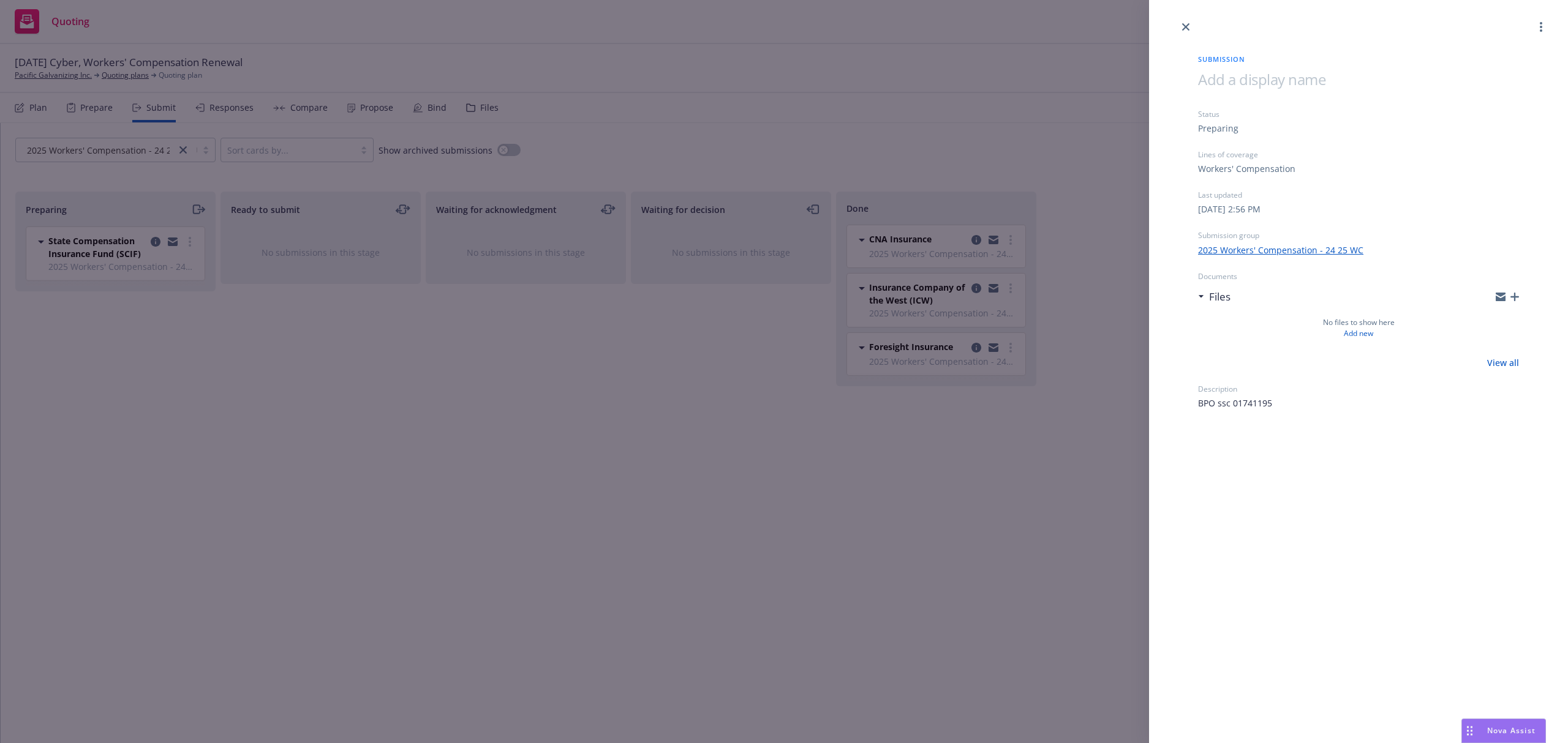
click at [521, 549] on div "Submission Status Preparing Lines of coverage Workers' Compensation Last update…" at bounding box center [784, 371] width 1568 height 743
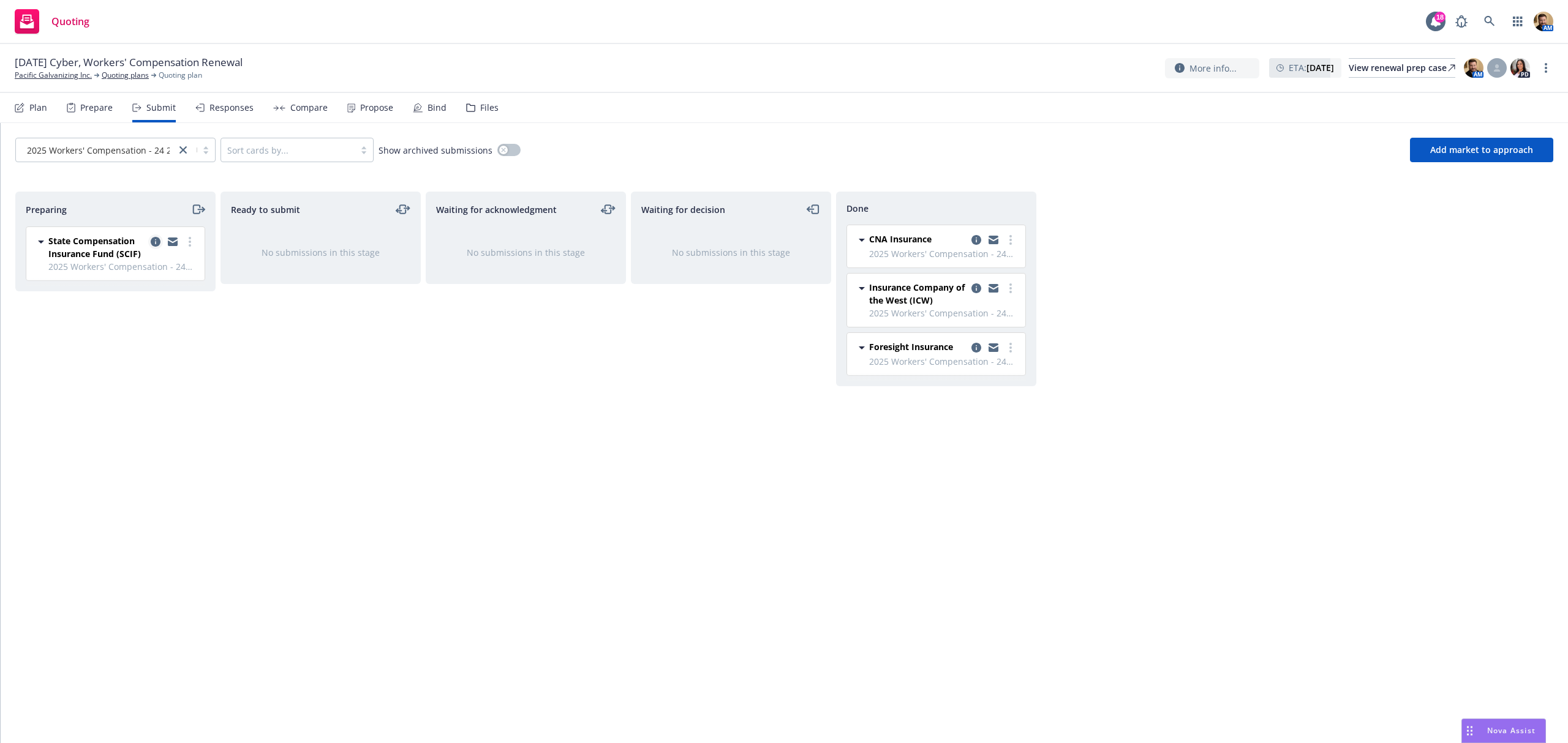
click at [153, 237] on icon "copy logging email" at bounding box center [156, 242] width 10 height 10
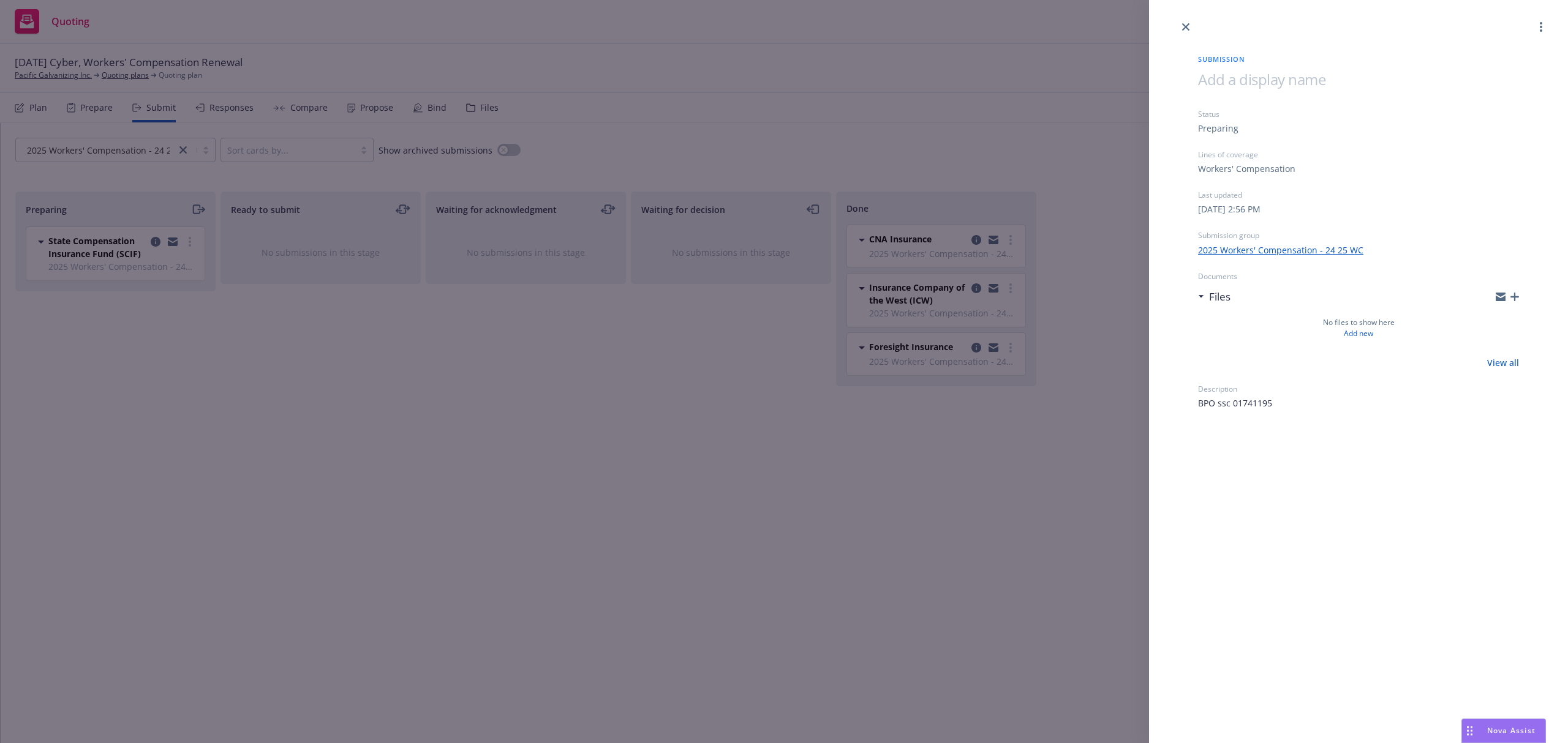
click at [1255, 405] on span "BPO ssc 01741195" at bounding box center [1234, 403] width 74 height 13
drag, startPoint x: 1270, startPoint y: 405, endPoint x: 1233, endPoint y: 405, distance: 37.0
click at [1233, 405] on span "BPO ssc 01741195" at bounding box center [1234, 403] width 74 height 13
copy span "01741195"
click at [501, 378] on div "Submission Status Preparing Lines of coverage Workers' Compensation Last update…" at bounding box center [784, 371] width 1568 height 743
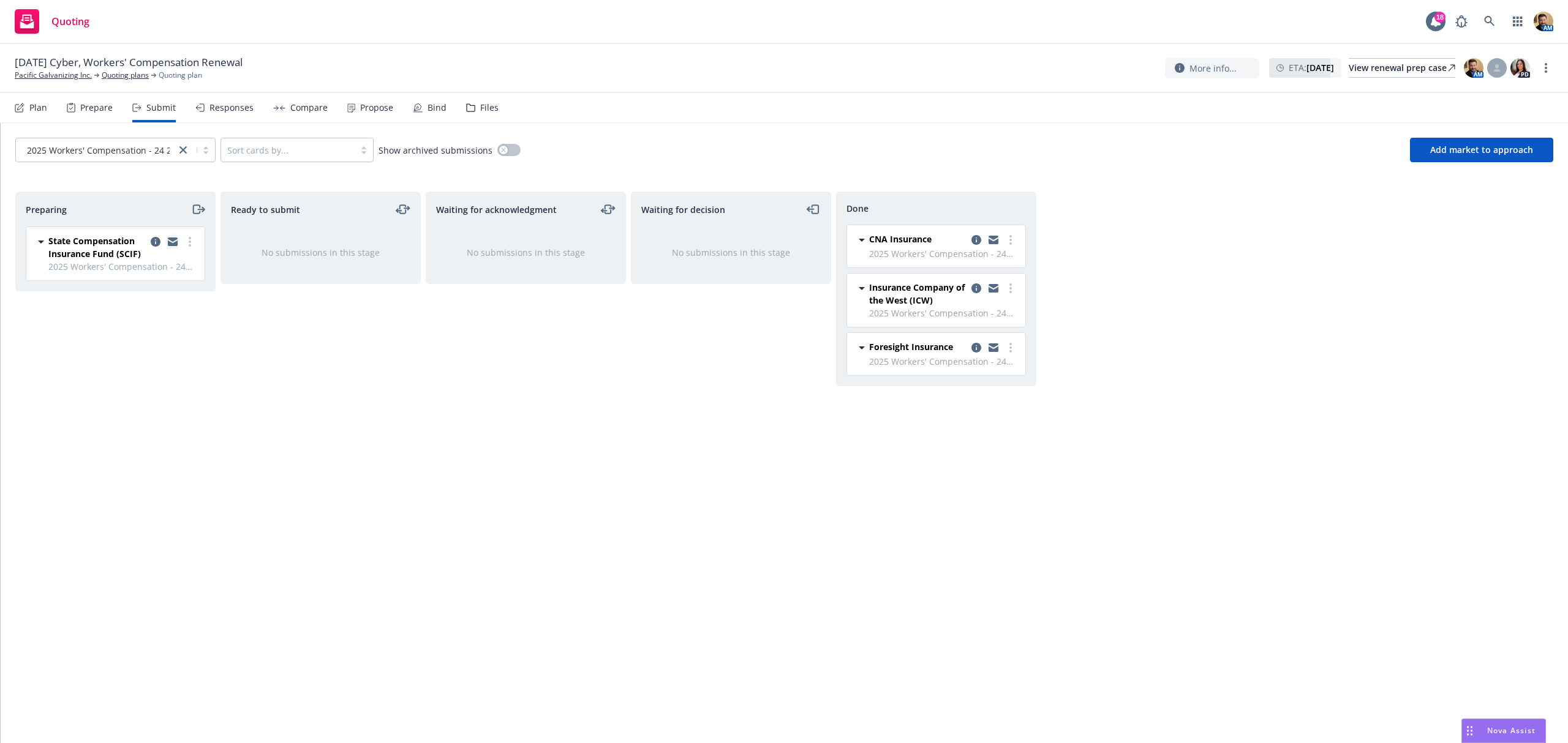
click at [172, 246] on icon "copy logging email" at bounding box center [173, 243] width 10 height 5
click at [1071, 550] on div "Preparing State Compensation Insurance Fund (SCIF) 2025 Workers' Compensation -…" at bounding box center [784, 454] width 1538 height 526
click at [1485, 22] on icon at bounding box center [1489, 21] width 11 height 11
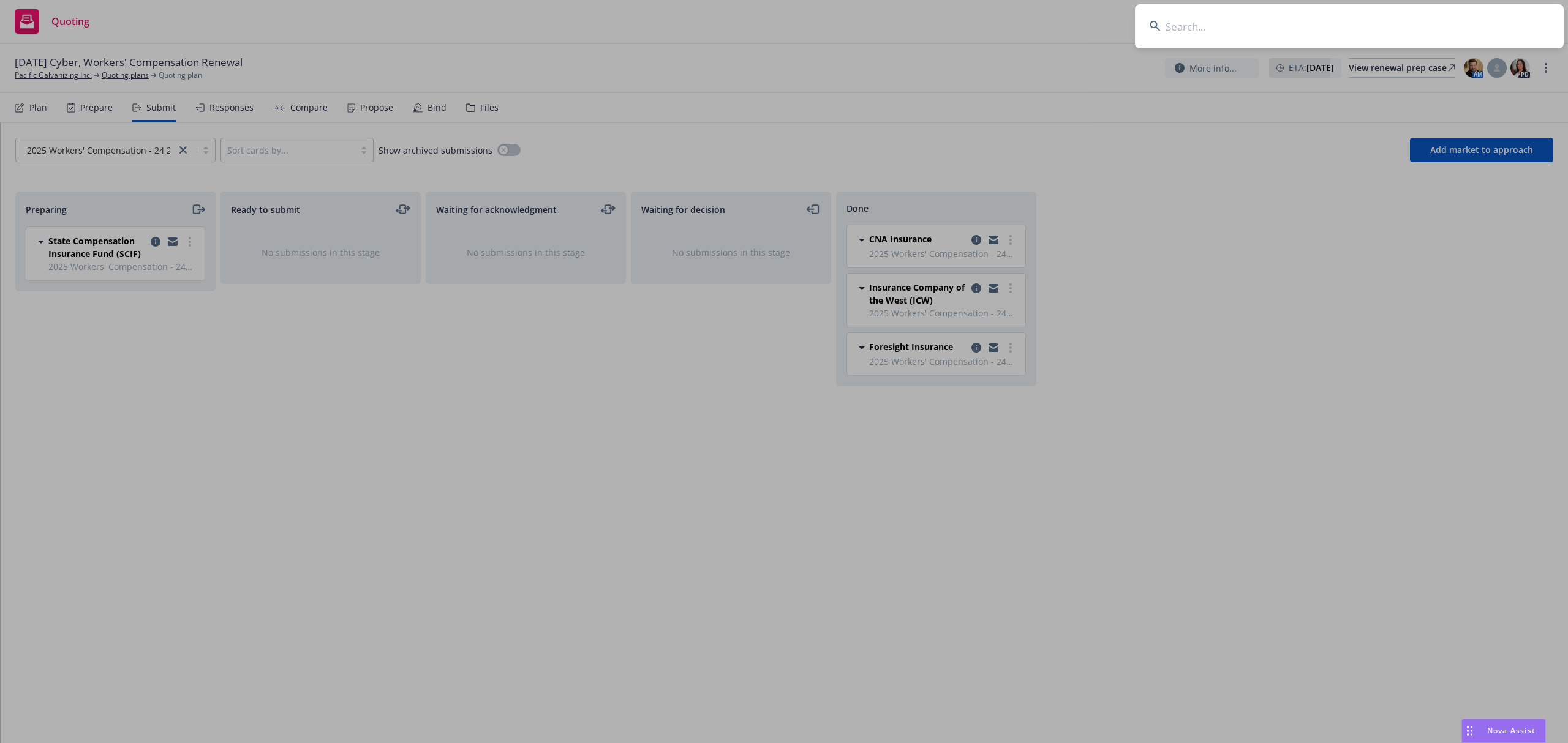
click at [1465, 30] on input at bounding box center [1349, 26] width 429 height 44
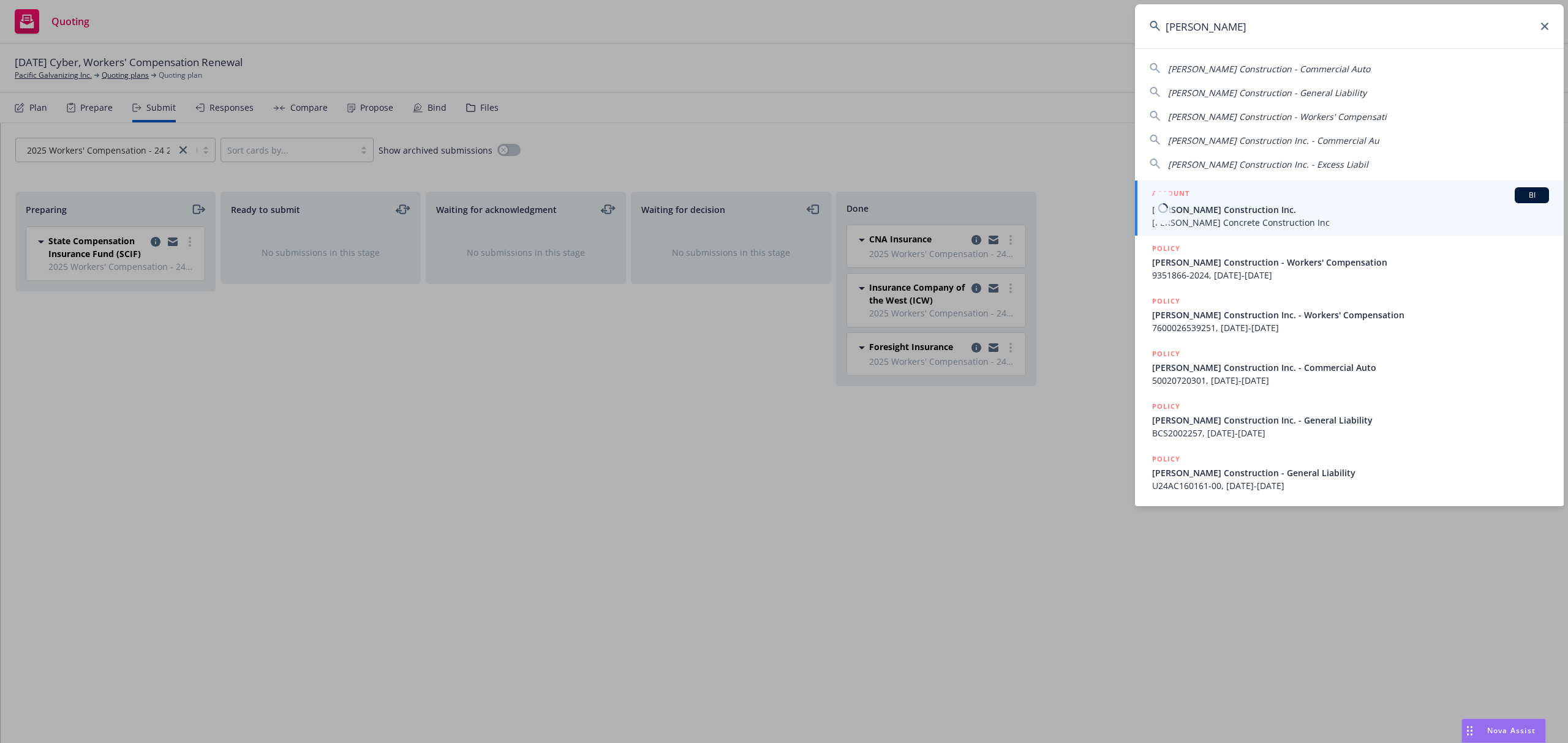
type input "ricardo marru"
click at [1314, 214] on span "[PERSON_NAME] Construction Inc." at bounding box center [1350, 209] width 397 height 13
